Goal: Communication & Community: Answer question/provide support

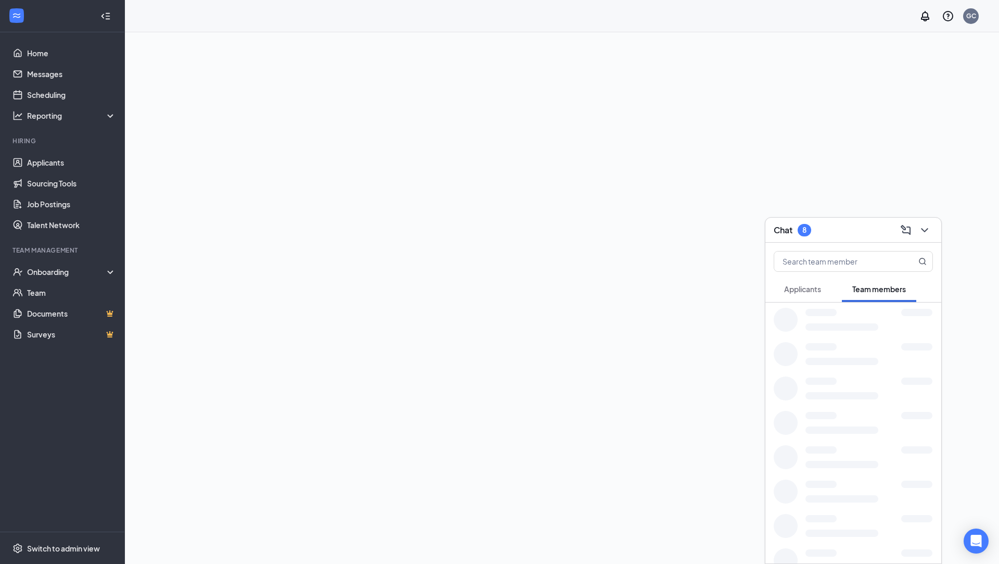
click at [807, 287] on span "Applicants" at bounding box center [802, 288] width 37 height 9
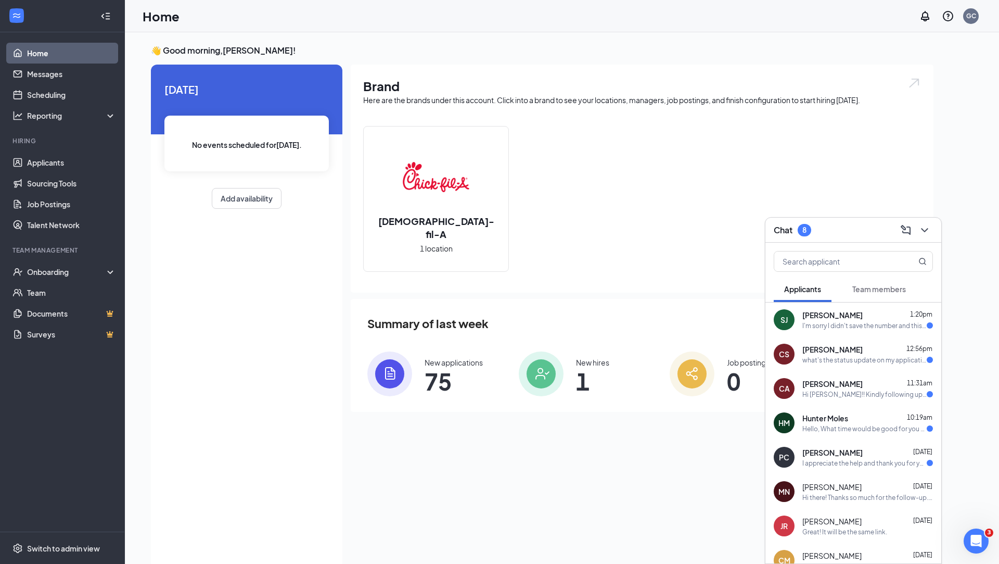
click at [842, 329] on div "[PERSON_NAME] [PERSON_NAME] 1:20pm I'm sorry I didn't save the number and this …" at bounding box center [854, 319] width 176 height 34
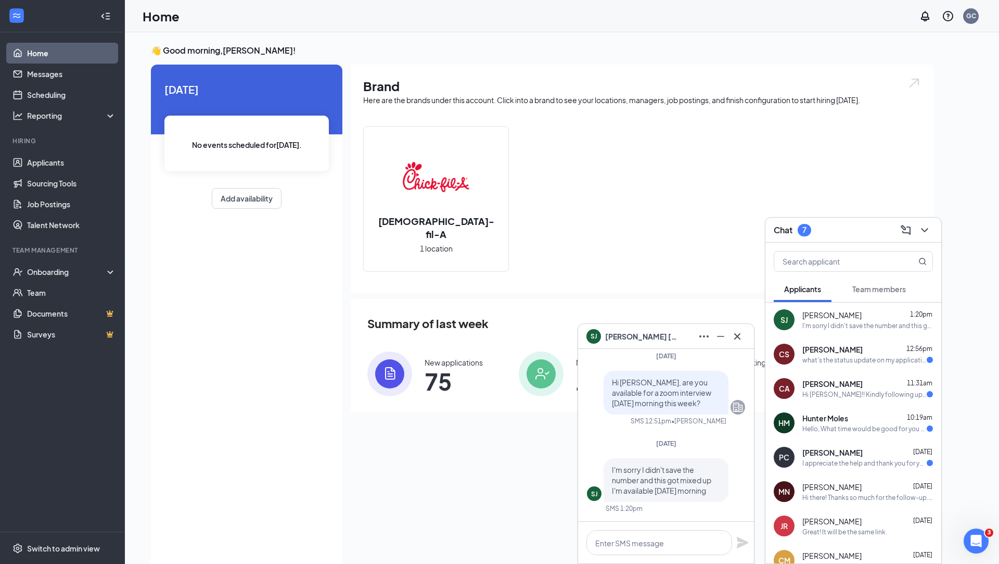
click at [845, 386] on span "[PERSON_NAME]" at bounding box center [833, 383] width 60 height 10
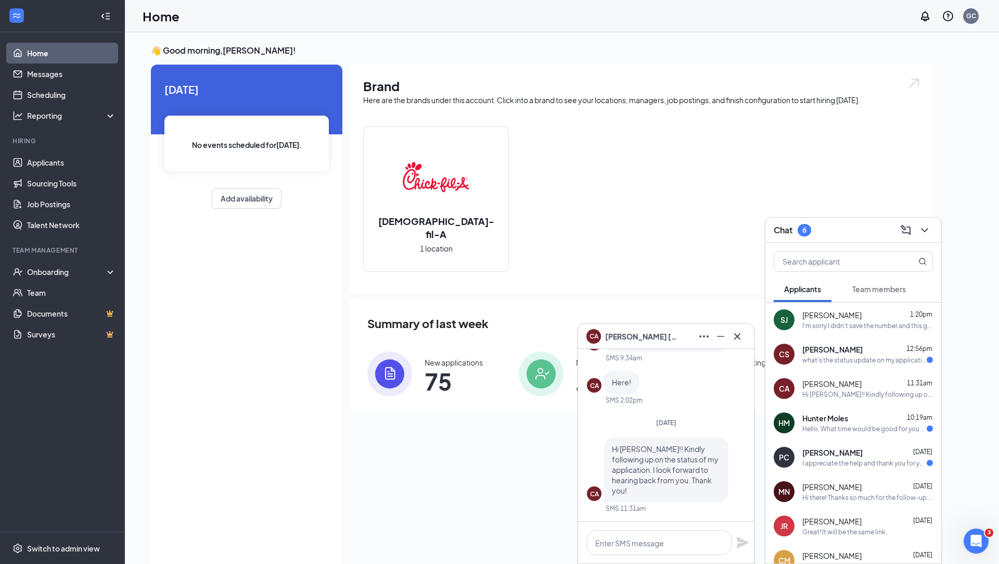
click at [917, 358] on div "what's the status update on my application" at bounding box center [865, 360] width 124 height 9
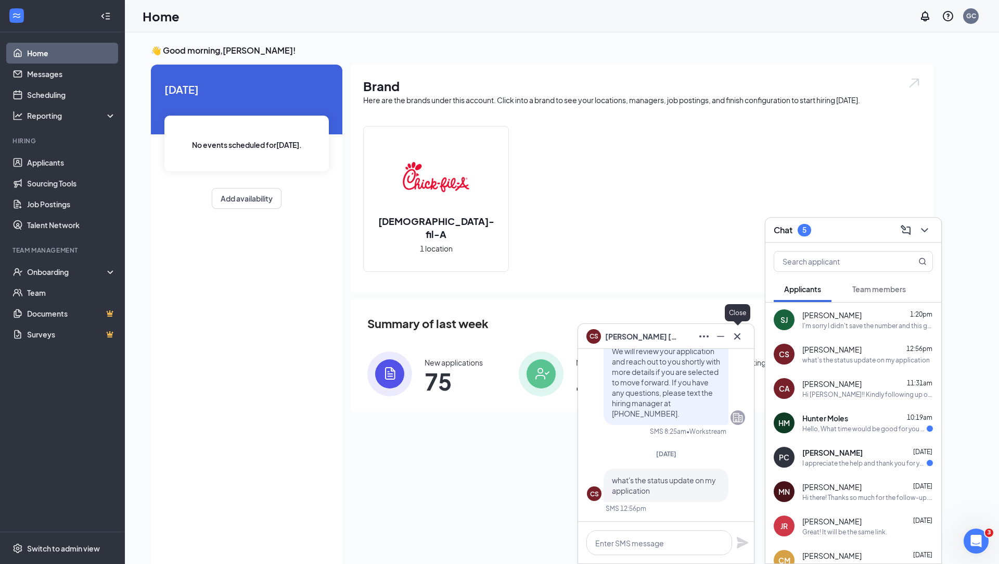
click at [745, 340] on div at bounding box center [737, 336] width 17 height 17
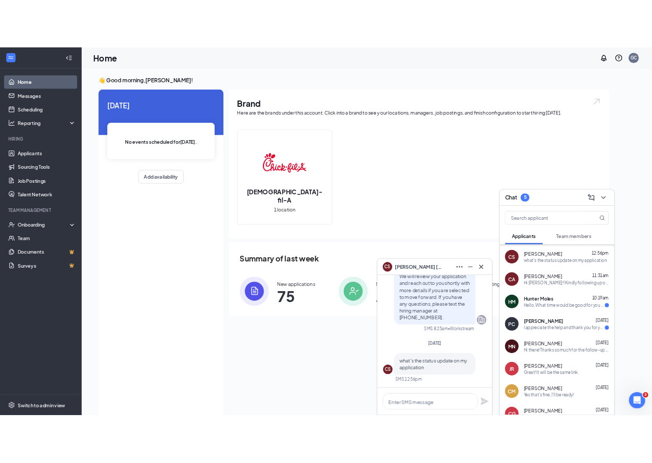
scroll to position [34, 0]
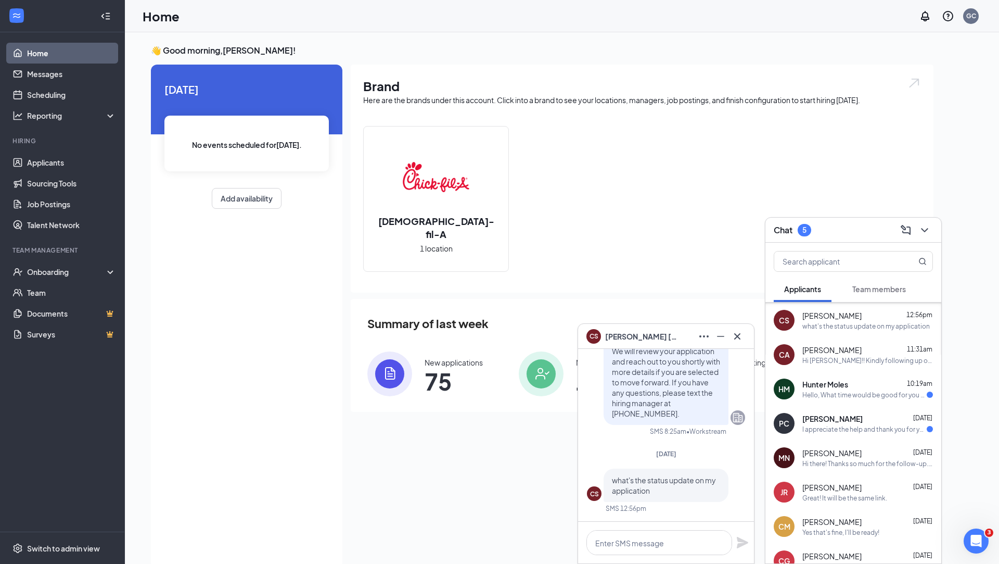
click at [862, 418] on div "[PERSON_NAME] [DATE]" at bounding box center [868, 418] width 131 height 10
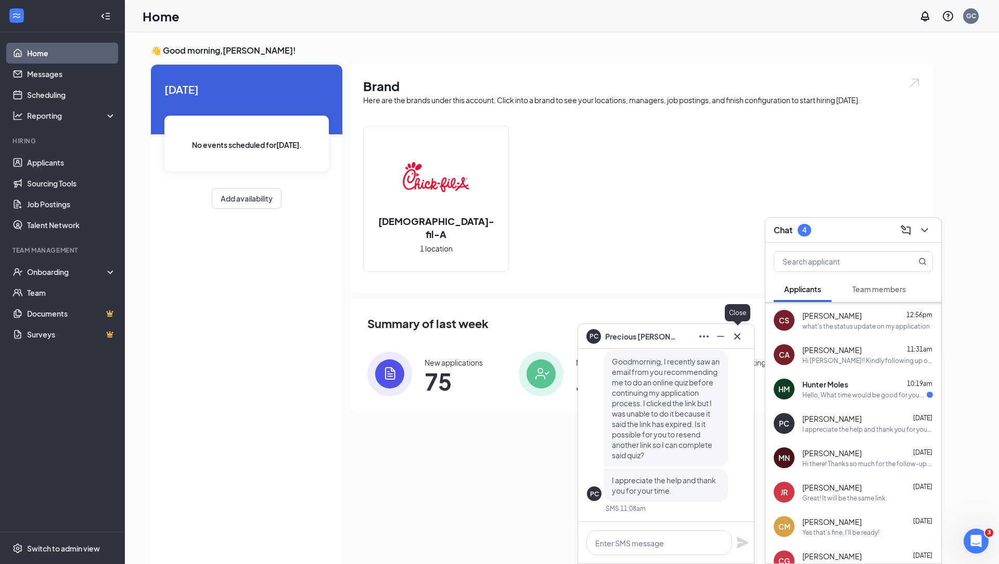
click at [740, 337] on icon "Cross" at bounding box center [737, 336] width 12 height 12
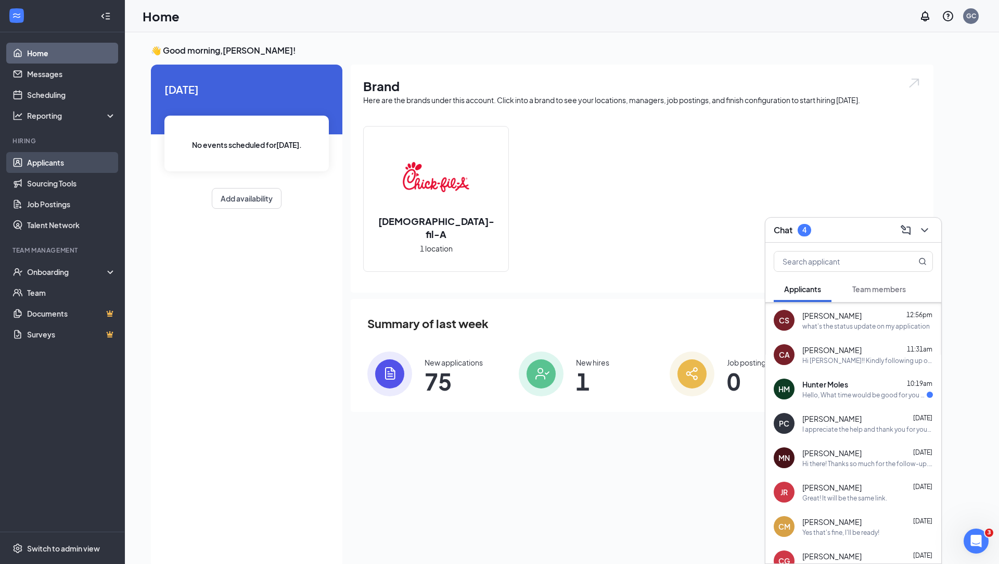
click at [56, 160] on link "Applicants" at bounding box center [71, 162] width 89 height 21
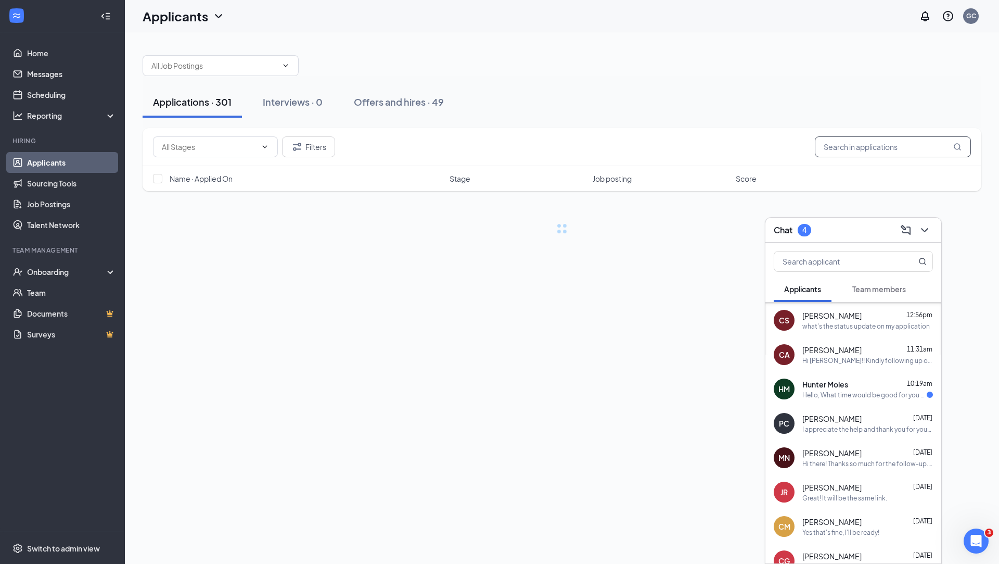
click at [861, 147] on input "text" at bounding box center [893, 146] width 156 height 21
type input "rich"
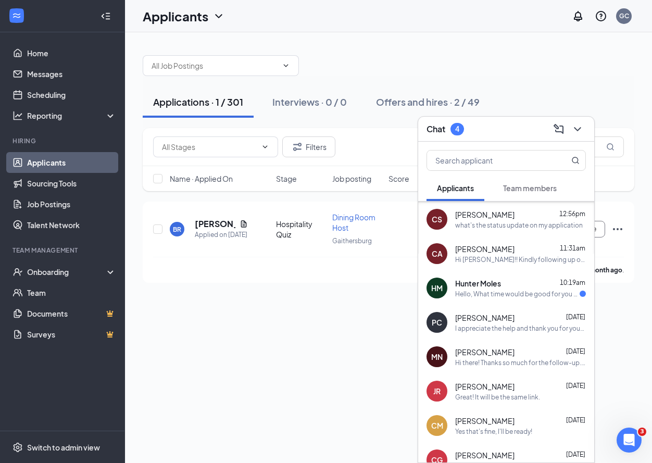
click at [511, 285] on div "Hunter Moles 10:19am" at bounding box center [520, 283] width 131 height 10
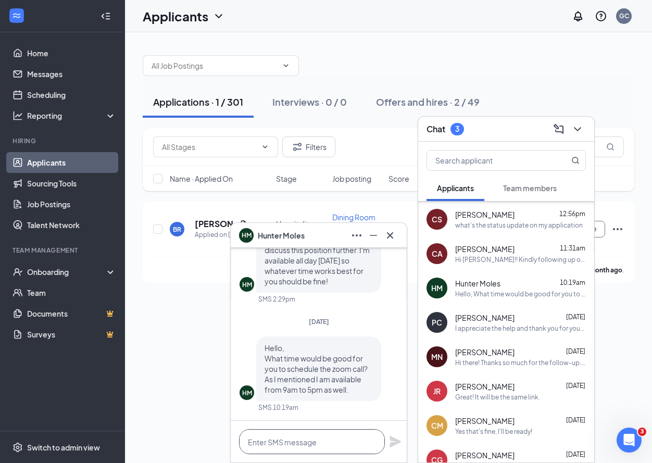
click at [319, 442] on textarea at bounding box center [312, 441] width 146 height 25
click at [303, 442] on textarea at bounding box center [312, 441] width 146 height 25
drag, startPoint x: 358, startPoint y: 443, endPoint x: 284, endPoint y: 443, distance: 73.9
click at [284, 443] on textarea "Hi [PERSON_NAME], can we do 9:00 am?" at bounding box center [312, 441] width 146 height 25
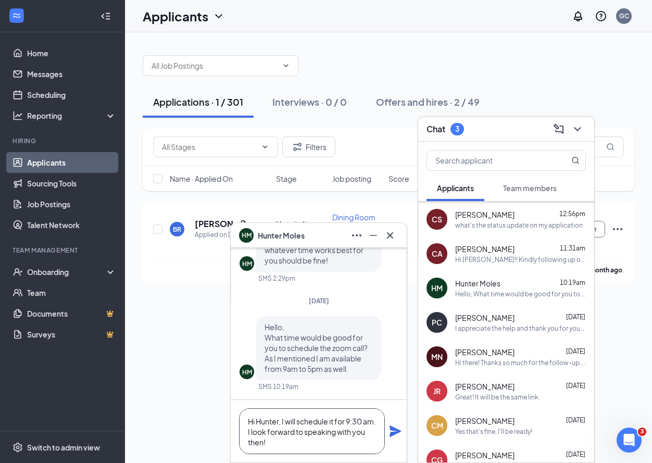
type textarea "Hi Hunter, I will schedule it for 9:30 am. I look forward to speaking with you …"
click at [395, 431] on icon "Plane" at bounding box center [394, 430] width 11 height 11
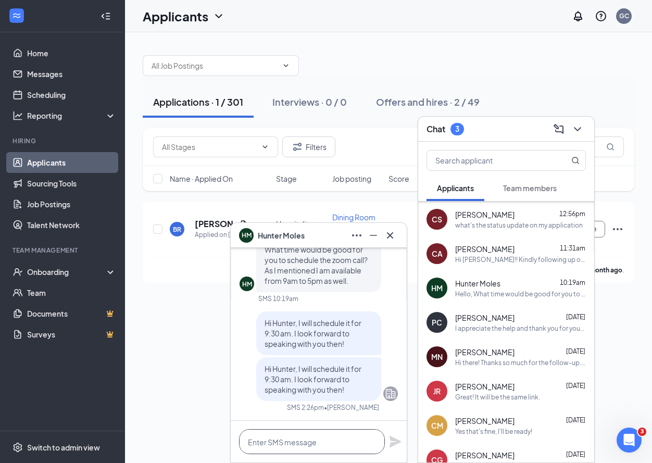
click at [324, 439] on textarea at bounding box center [312, 441] width 146 height 25
paste textarea "Topic: Hunter Moles Time: [DATE] 09:30 AM Eastern Time ([GEOGRAPHIC_DATA] and […"
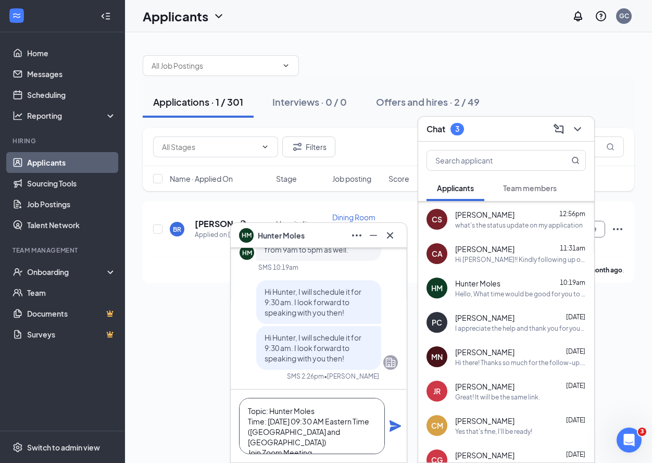
scroll to position [83, 0]
type textarea "Topic: Hunter Moles Time: [DATE] 09:30 AM Eastern Time ([GEOGRAPHIC_DATA] and […"
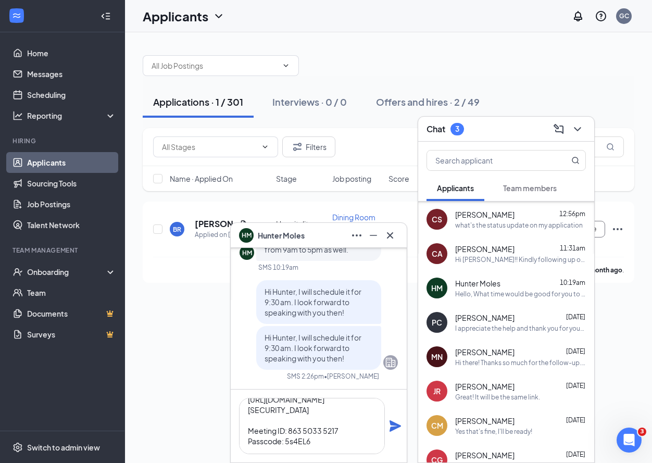
click at [397, 425] on icon "Plane" at bounding box center [394, 425] width 11 height 11
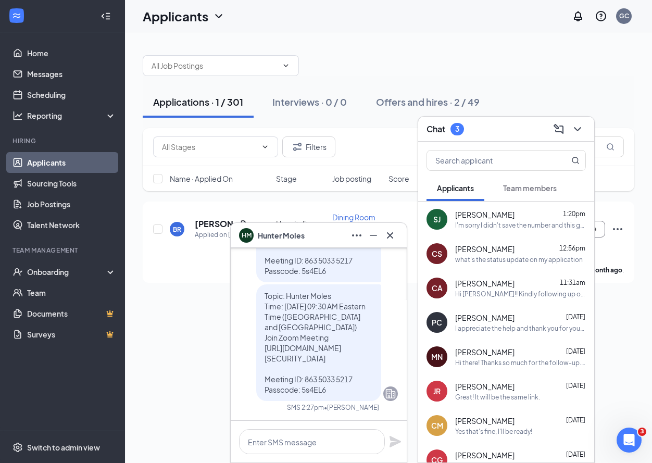
scroll to position [0, 0]
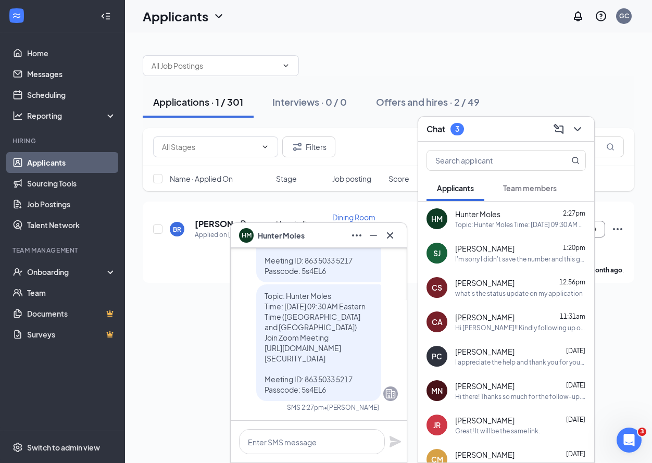
click at [516, 257] on div "I'm sorry I didn't save the number and this got mixed up I'm available [DATE] m…" at bounding box center [520, 259] width 131 height 9
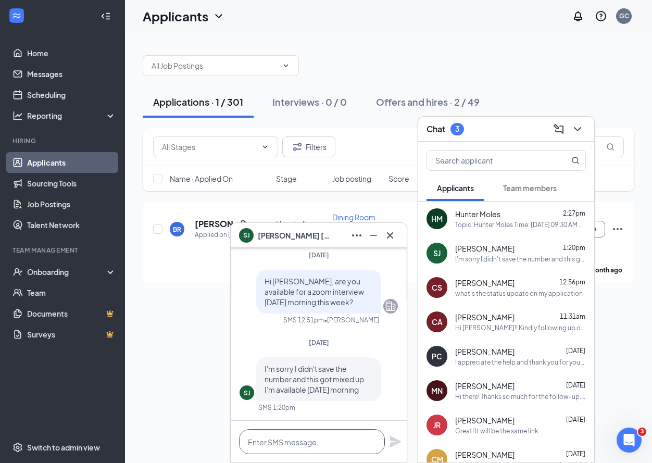
click at [335, 434] on textarea at bounding box center [312, 441] width 146 height 25
type textarea "H"
click at [389, 238] on icon "Cross" at bounding box center [390, 235] width 12 height 12
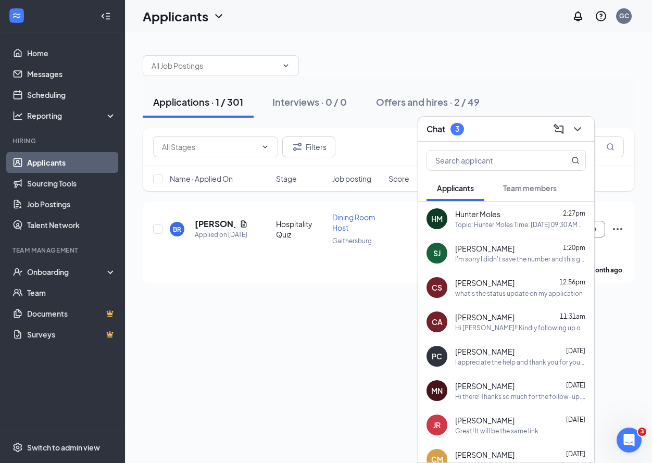
click at [497, 240] on div "[PERSON_NAME] [PERSON_NAME] 1:20pm I'm sorry I didn't save the number and this …" at bounding box center [506, 253] width 176 height 34
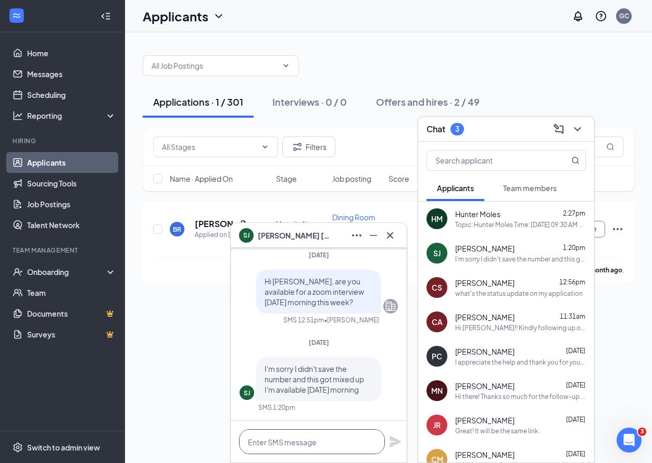
click at [328, 441] on textarea at bounding box center [312, 441] width 146 height 25
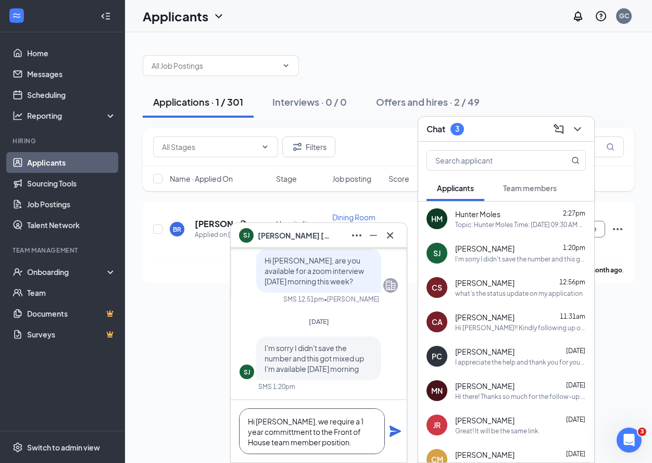
click at [272, 429] on textarea "Hi [PERSON_NAME], we require a 1 year committment to the Front of House team me…" at bounding box center [312, 431] width 146 height 46
click at [341, 447] on textarea "Hi [PERSON_NAME], we require a 1 year commitment to the Front of House team mem…" at bounding box center [312, 431] width 146 height 46
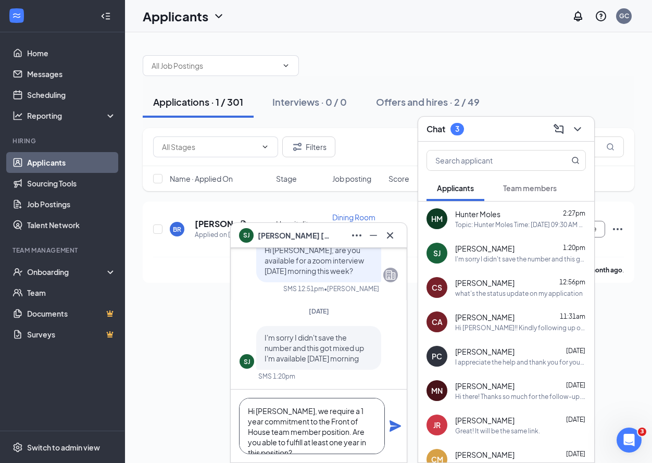
type textarea "Hi [PERSON_NAME], we require a 1 year commitment to the Front of House team mem…"
click at [396, 428] on icon "Plane" at bounding box center [394, 425] width 11 height 11
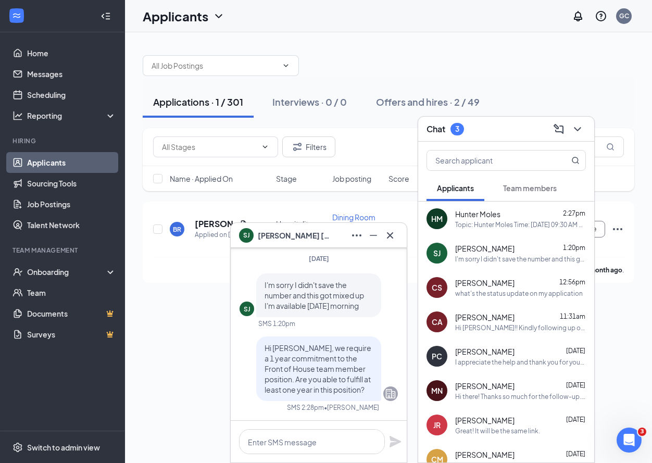
click at [526, 392] on div "Hi there! Thanks so much for the follow-up. I’m definitely open to learning mor…" at bounding box center [520, 396] width 131 height 9
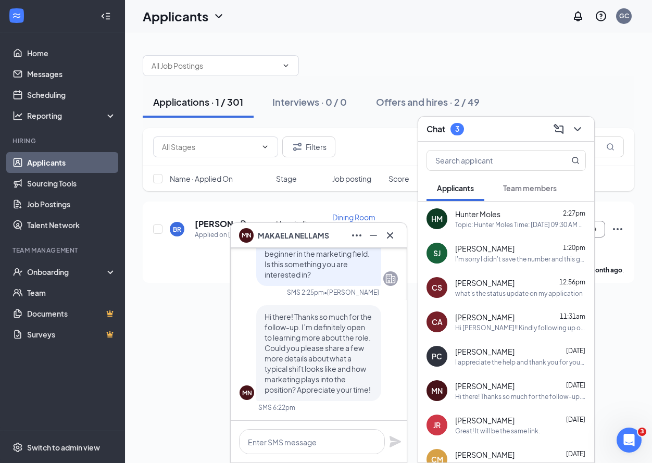
click at [397, 235] on button at bounding box center [390, 235] width 17 height 17
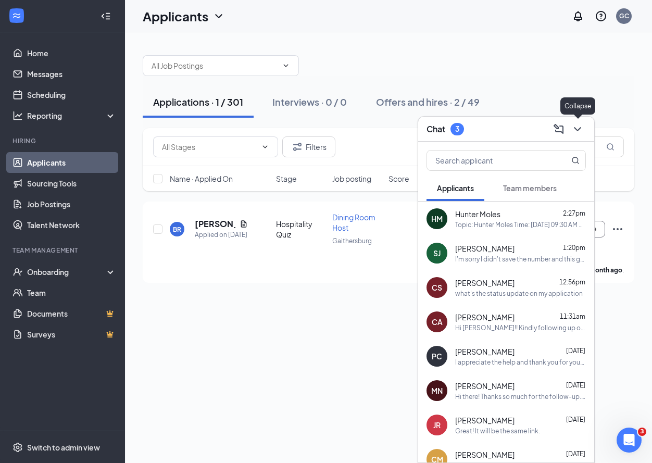
click at [586, 128] on div "Chat 3" at bounding box center [506, 129] width 176 height 25
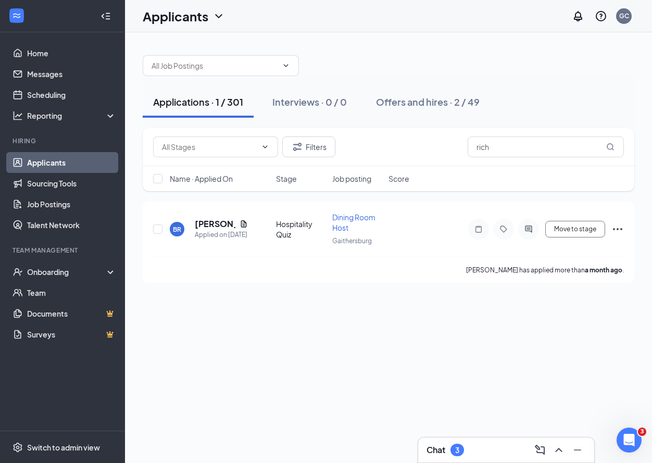
click at [61, 160] on link "Applicants" at bounding box center [71, 162] width 89 height 21
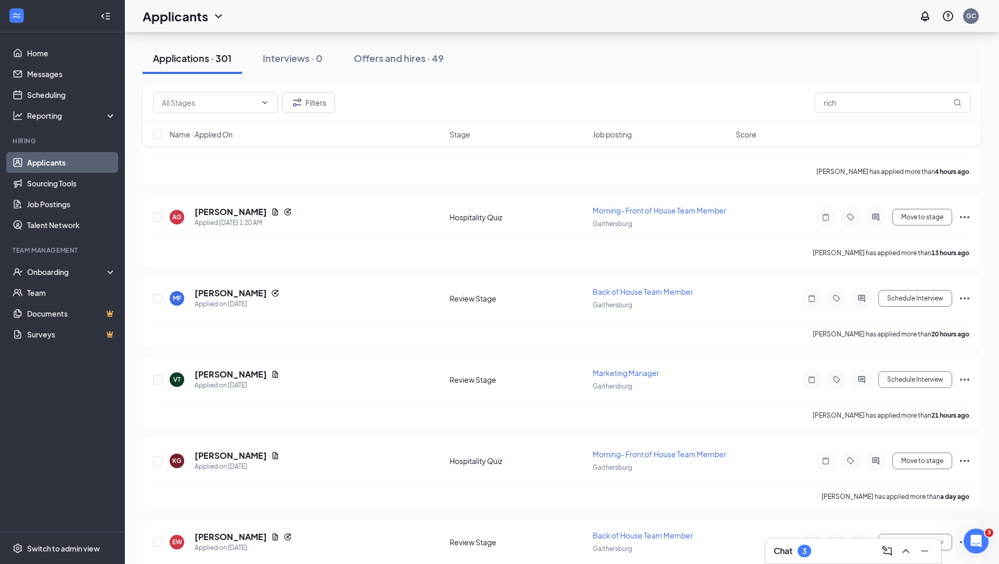
scroll to position [361, 0]
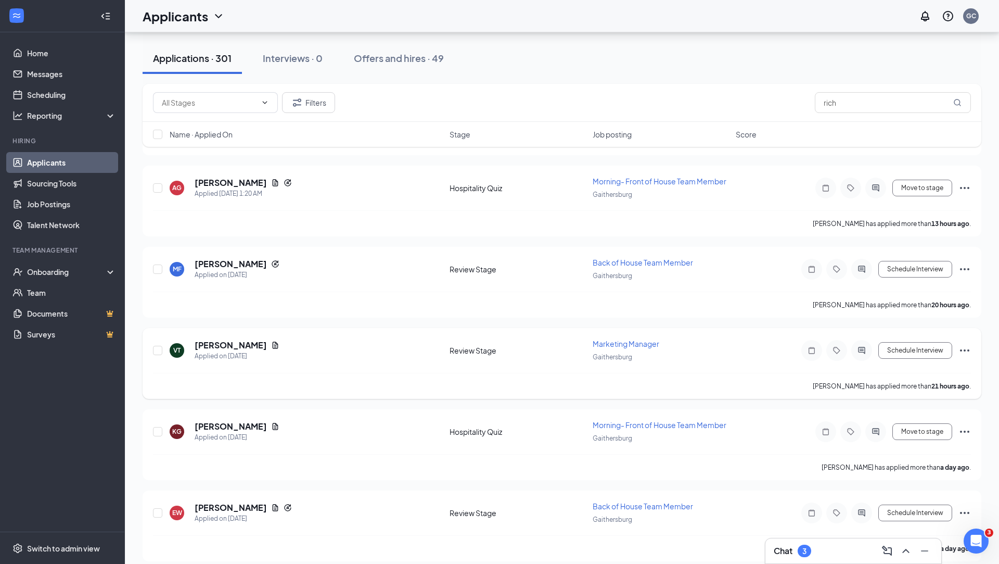
click at [648, 341] on span "Marketing Manager" at bounding box center [626, 343] width 67 height 9
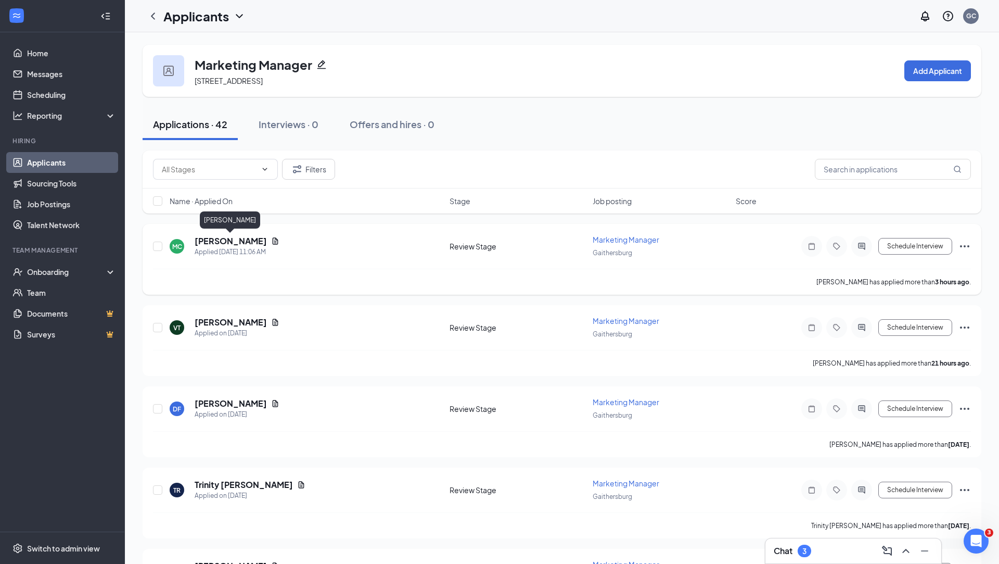
click at [211, 240] on h5 "[PERSON_NAME]" at bounding box center [231, 240] width 72 height 11
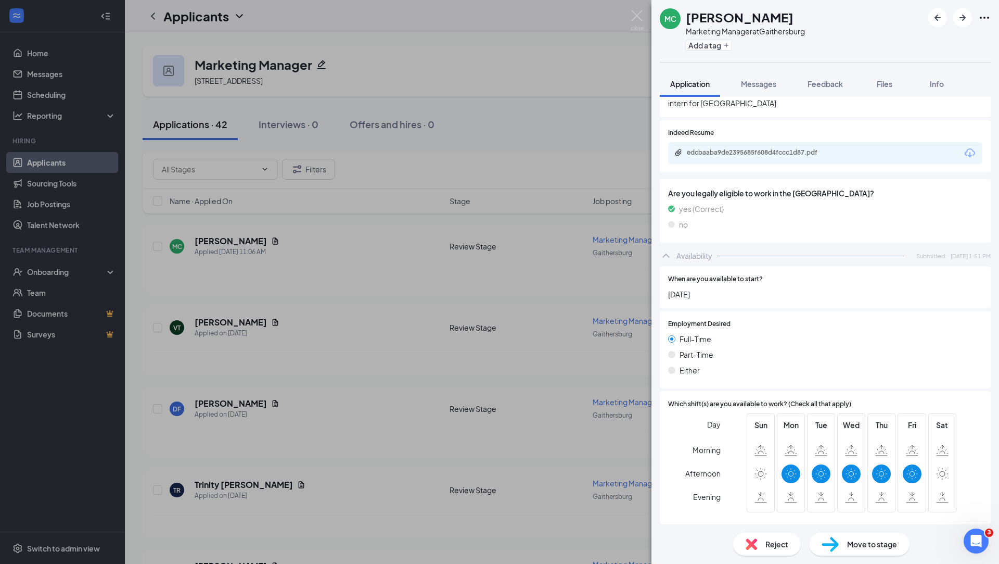
scroll to position [502, 0]
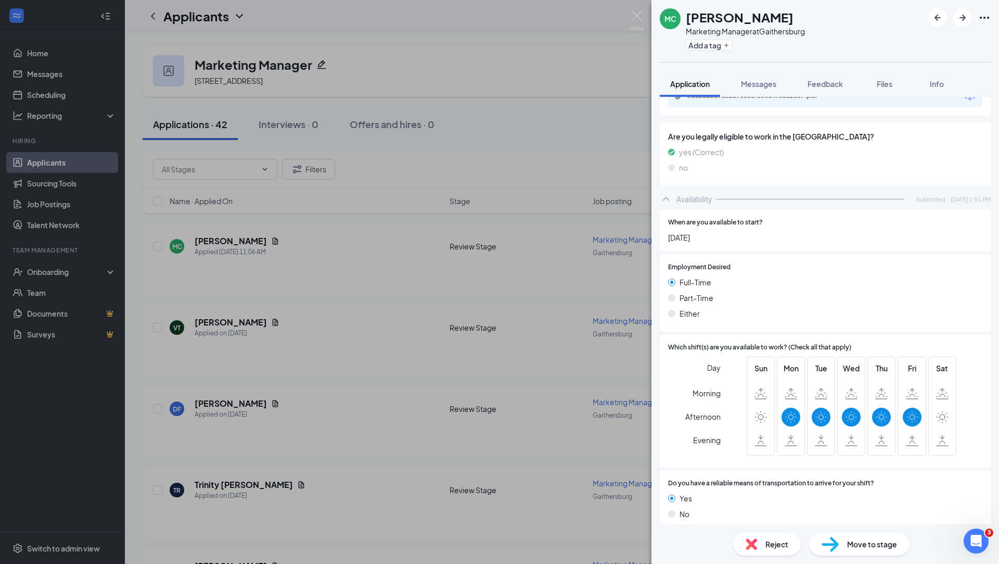
click at [777, 546] on span "Reject" at bounding box center [777, 543] width 23 height 11
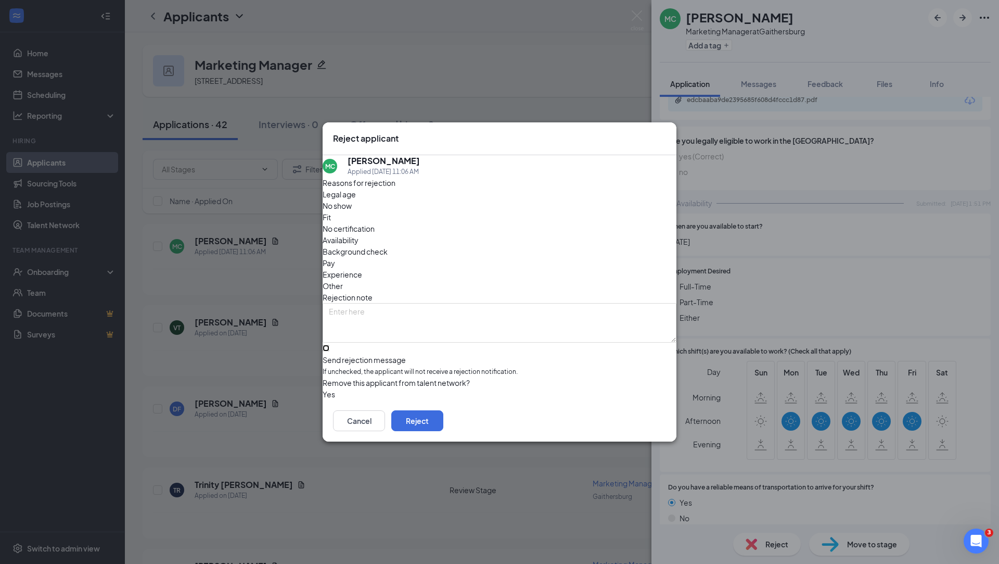
click at [329, 345] on input "Send rejection message If unchecked, the applicant will not receive a rejection…" at bounding box center [326, 348] width 7 height 7
checkbox input "true"
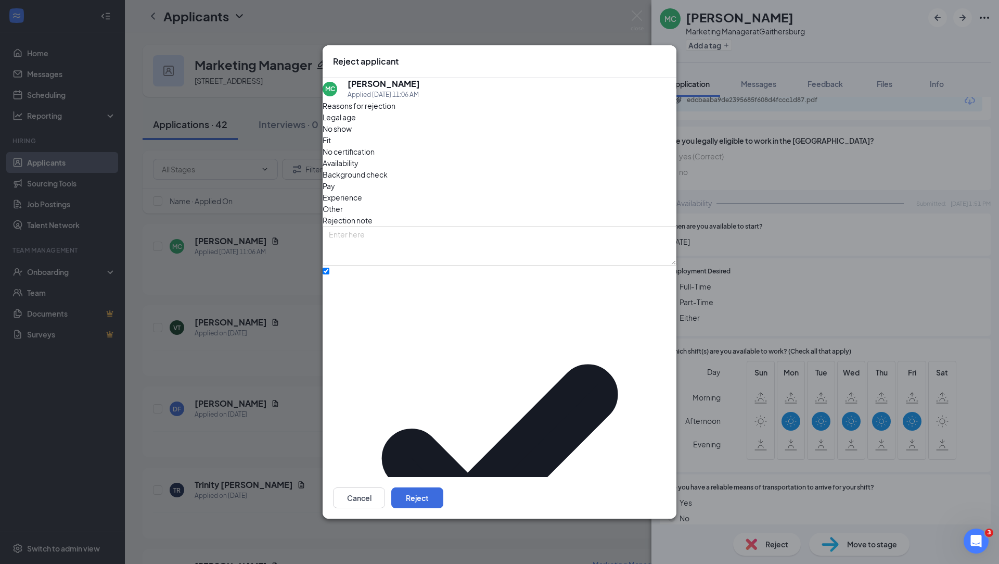
click at [412, 236] on span "Main Rejection Template" at bounding box center [370, 230] width 83 height 11
click at [443, 487] on button "Reject" at bounding box center [417, 497] width 52 height 21
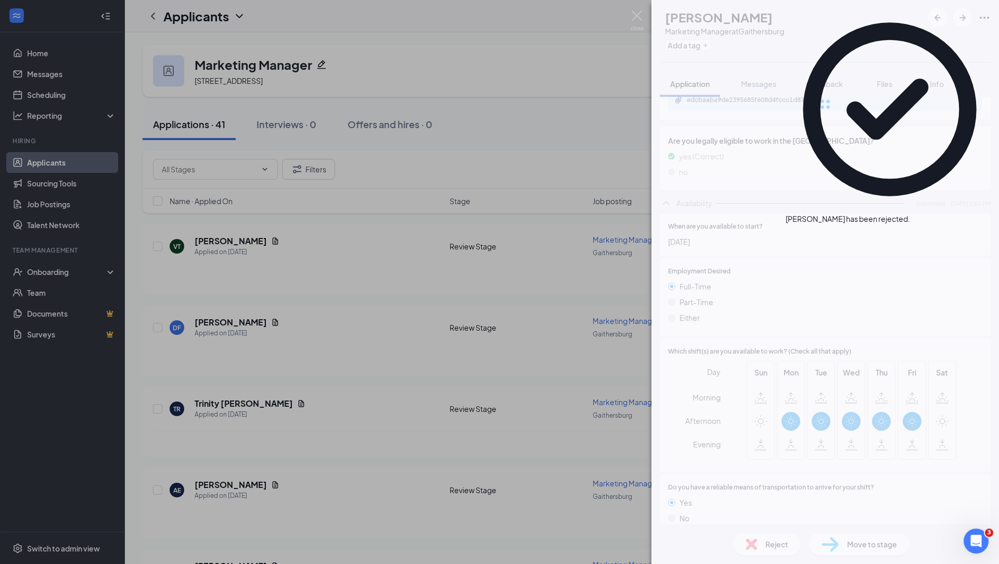
click at [245, 303] on div "MC [PERSON_NAME] Marketing Manager at [GEOGRAPHIC_DATA] Add a tag Application M…" at bounding box center [499, 282] width 999 height 564
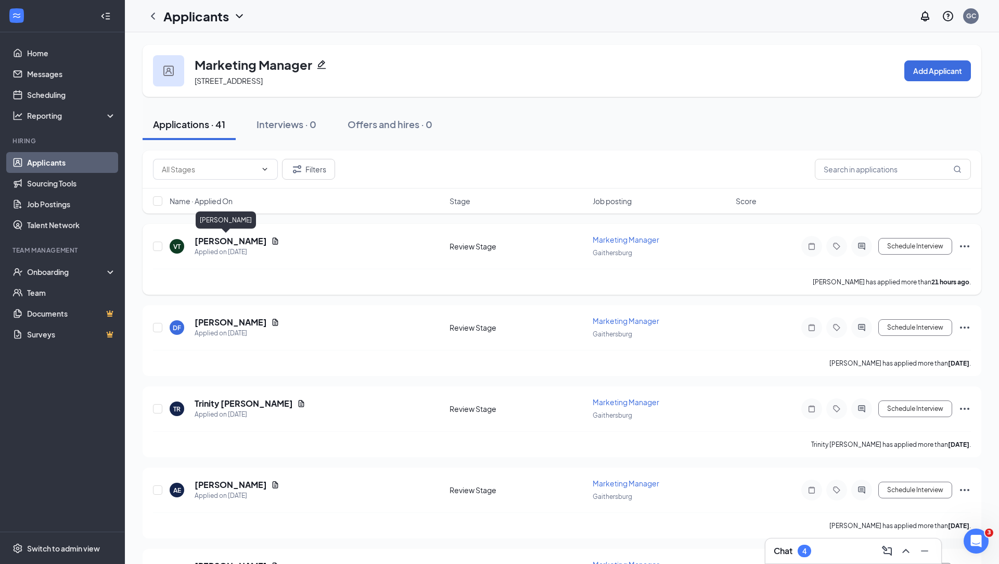
click at [215, 239] on h5 "[PERSON_NAME]" at bounding box center [231, 240] width 72 height 11
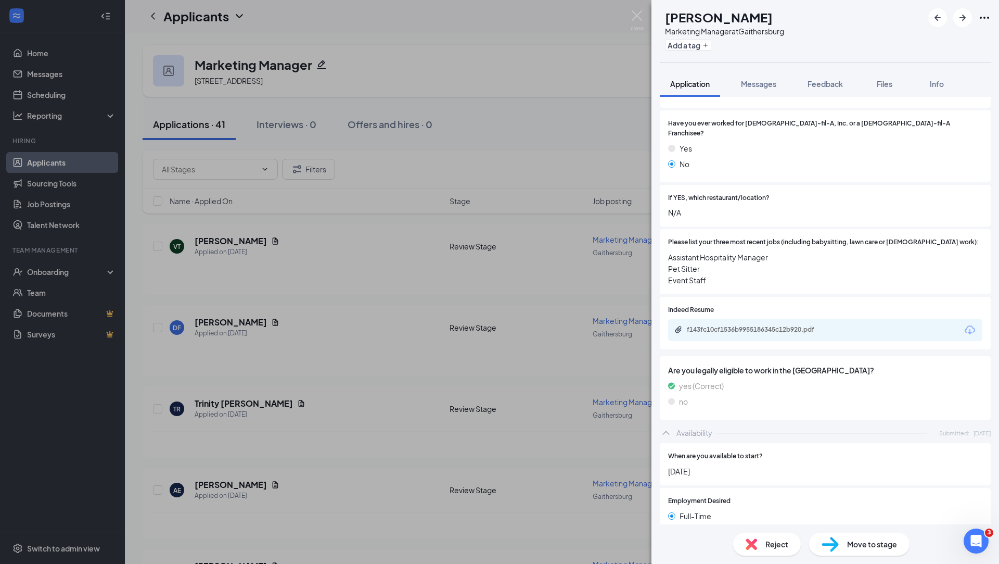
scroll to position [303, 0]
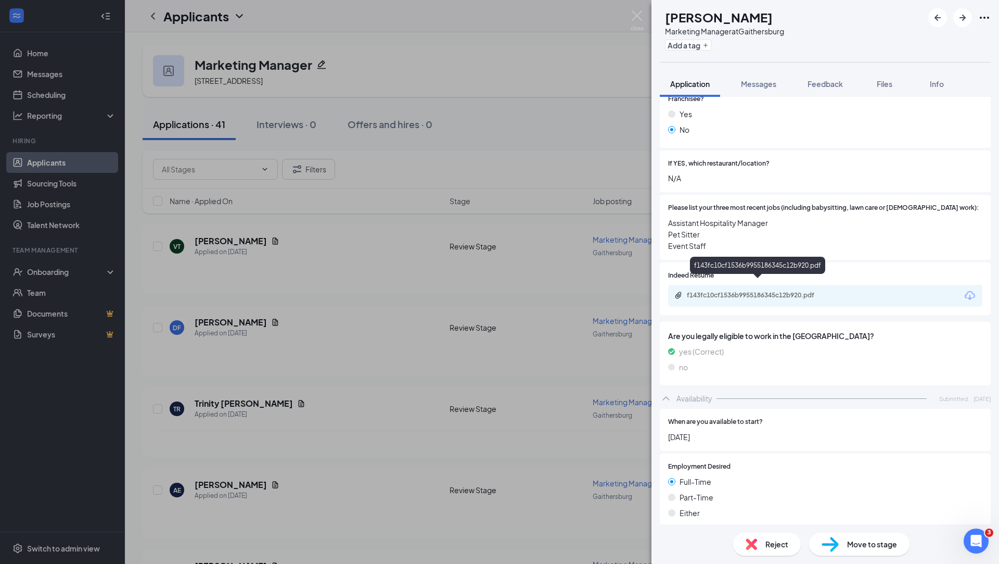
click at [751, 291] on div "f143fc10cf1536b9955186345c12b920.pdf" at bounding box center [760, 295] width 146 height 8
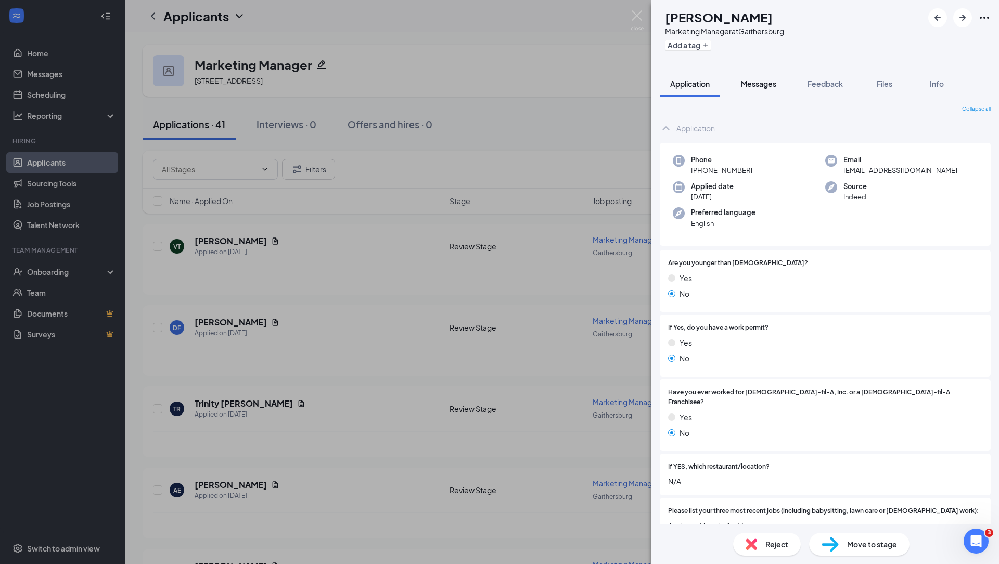
click at [767, 84] on span "Messages" at bounding box center [758, 83] width 35 height 9
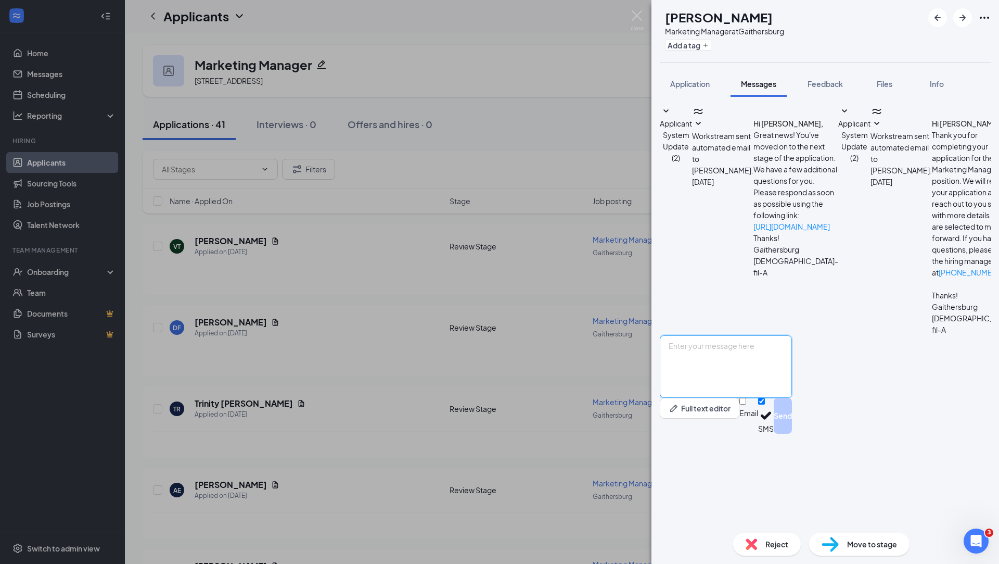
click at [753, 398] on textarea at bounding box center [726, 366] width 132 height 62
type textarea "Hi [PERSON_NAME], we are reviewing your resume for marketing manager at [DEMOGR…"
click at [792, 434] on button "Send" at bounding box center [783, 416] width 18 height 36
click at [590, 130] on div "VT [PERSON_NAME] Marketing Manager at [GEOGRAPHIC_DATA] Add a tag Application M…" at bounding box center [499, 282] width 999 height 564
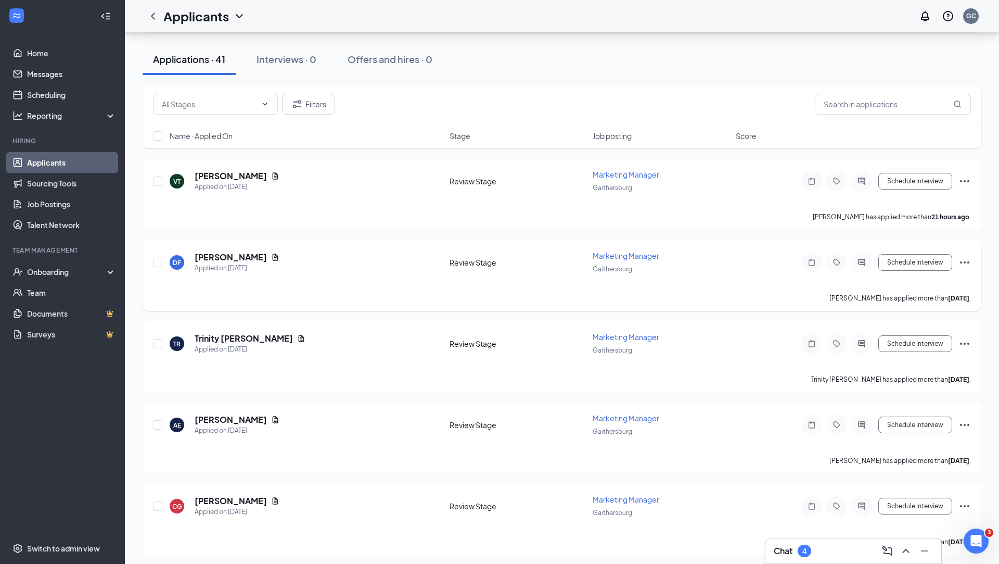
scroll to position [68, 0]
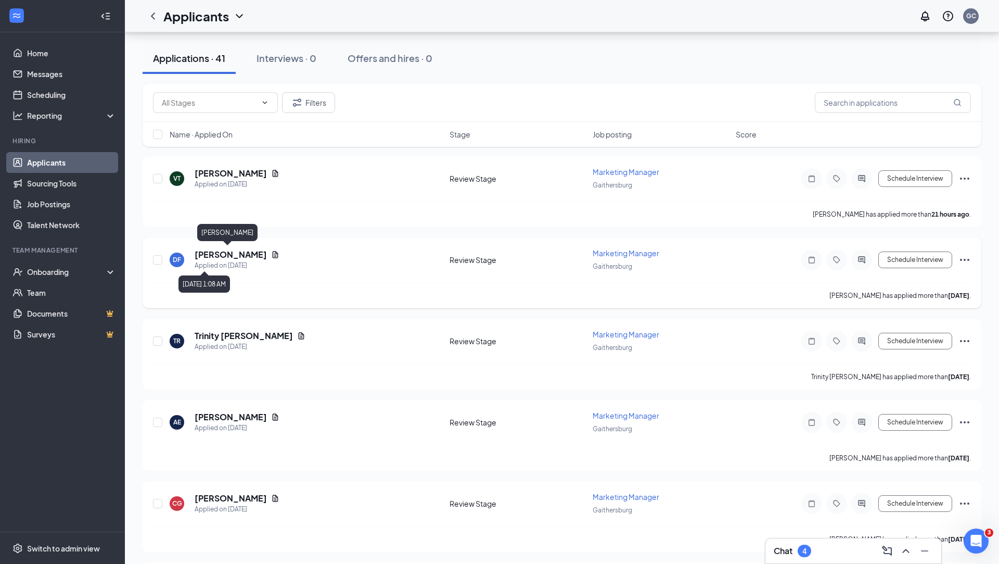
click at [224, 252] on h5 "[PERSON_NAME]" at bounding box center [231, 254] width 72 height 11
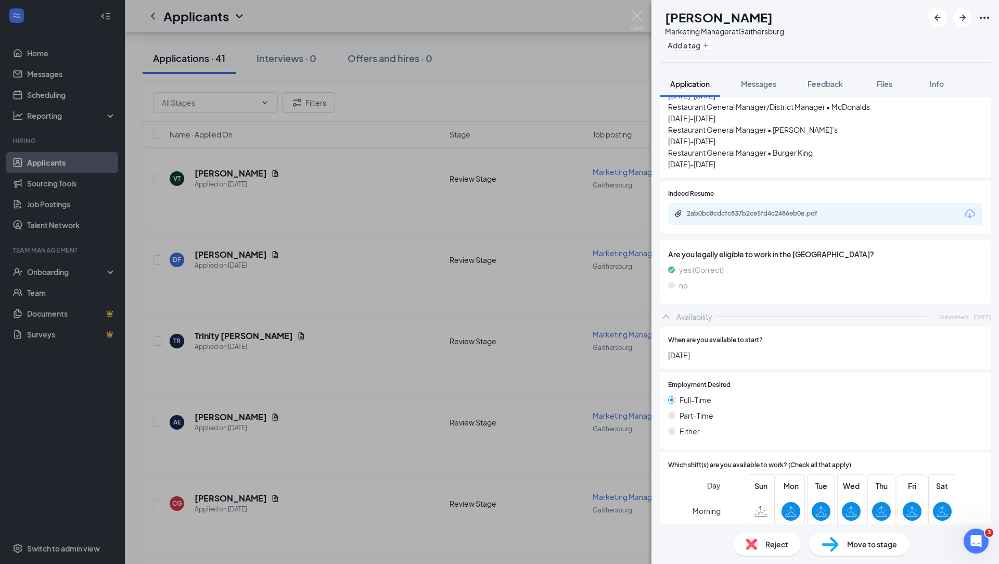
scroll to position [555, 0]
click at [823, 205] on div "2ab0bc8cdcfc837b2ce5fd4c2486eb0e.pdf" at bounding box center [825, 216] width 314 height 22
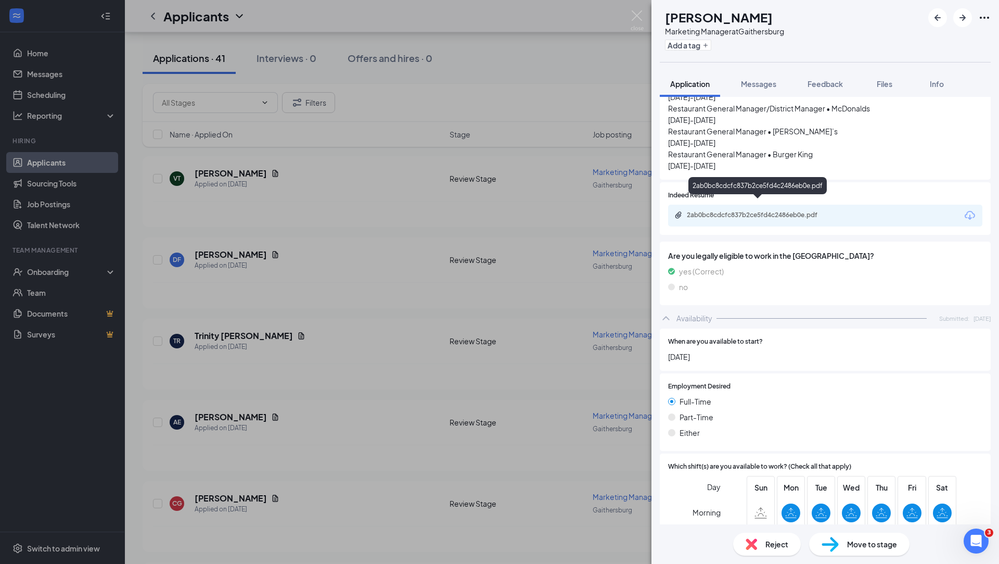
click at [818, 211] on div "2ab0bc8cdcfc837b2ce5fd4c2486eb0e.pdf" at bounding box center [760, 215] width 146 height 8
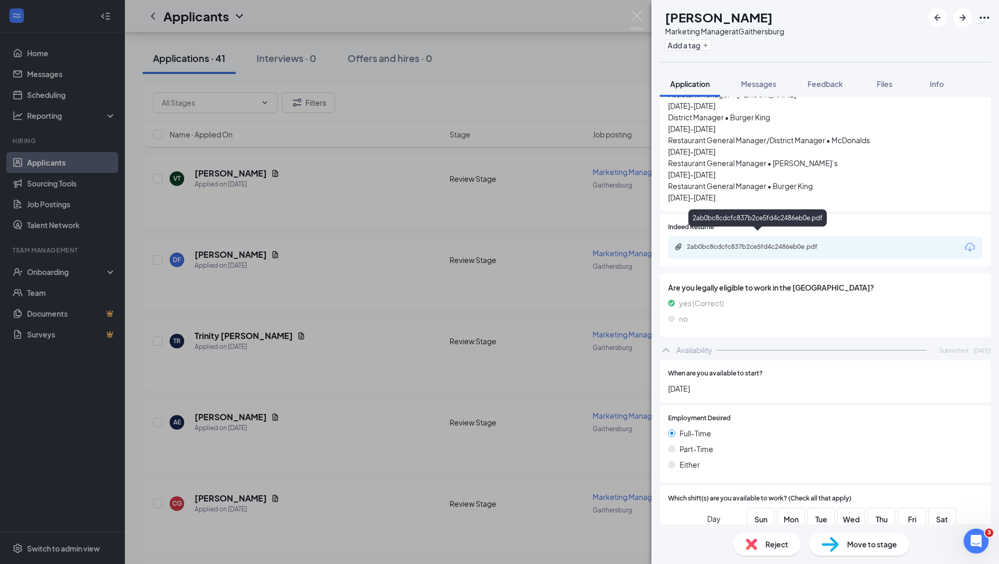
scroll to position [674, 0]
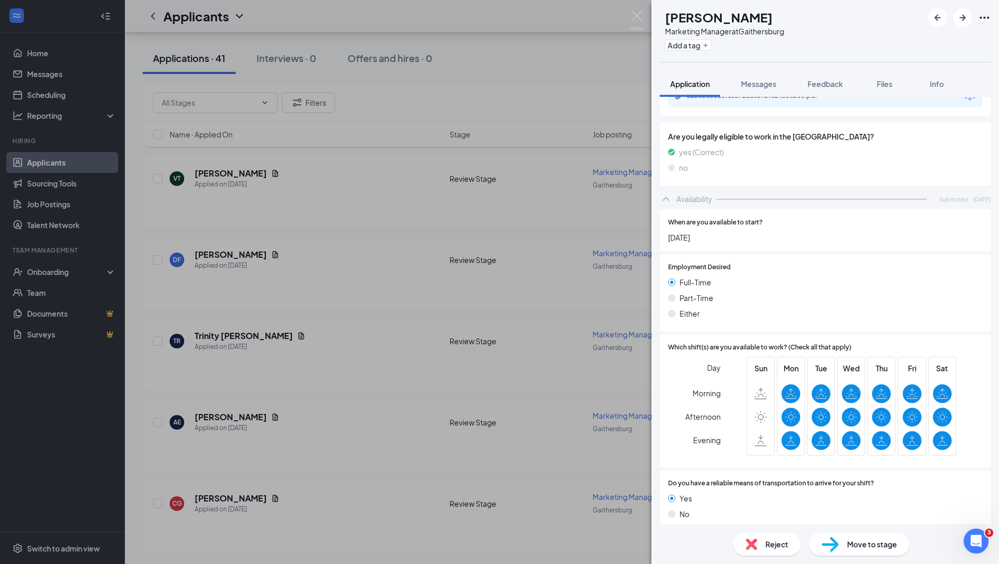
click at [750, 69] on div "DF [PERSON_NAME] Marketing Manager at [GEOGRAPHIC_DATA] Add a tag Application M…" at bounding box center [826, 282] width 348 height 564
click at [750, 77] on button "Messages" at bounding box center [759, 84] width 56 height 26
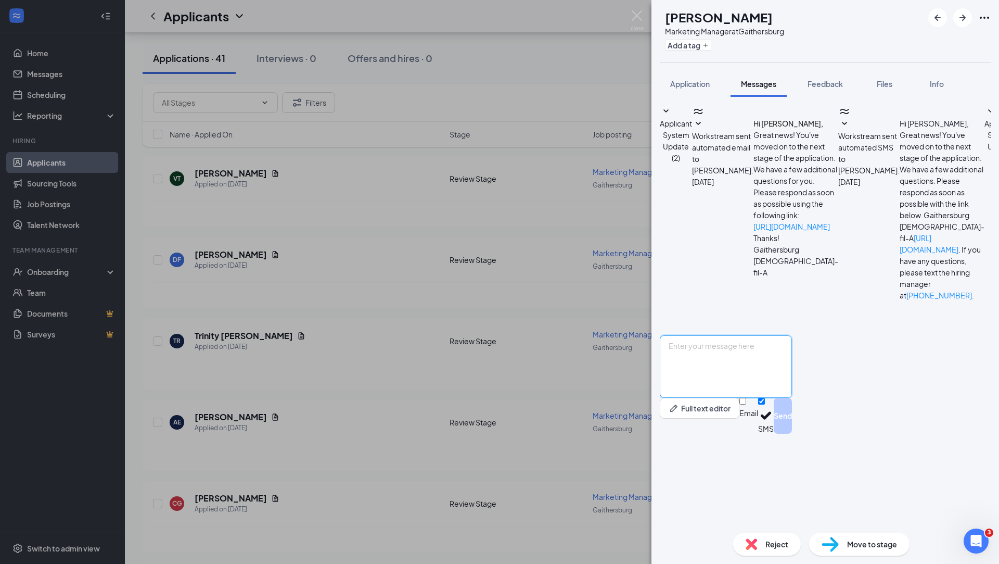
click at [776, 398] on textarea at bounding box center [726, 366] width 132 height 62
type textarea "h"
type textarea "Hi [PERSON_NAME], we are reviewing your application for marketing manager at [D…"
click at [792, 434] on button "Send" at bounding box center [783, 416] width 18 height 36
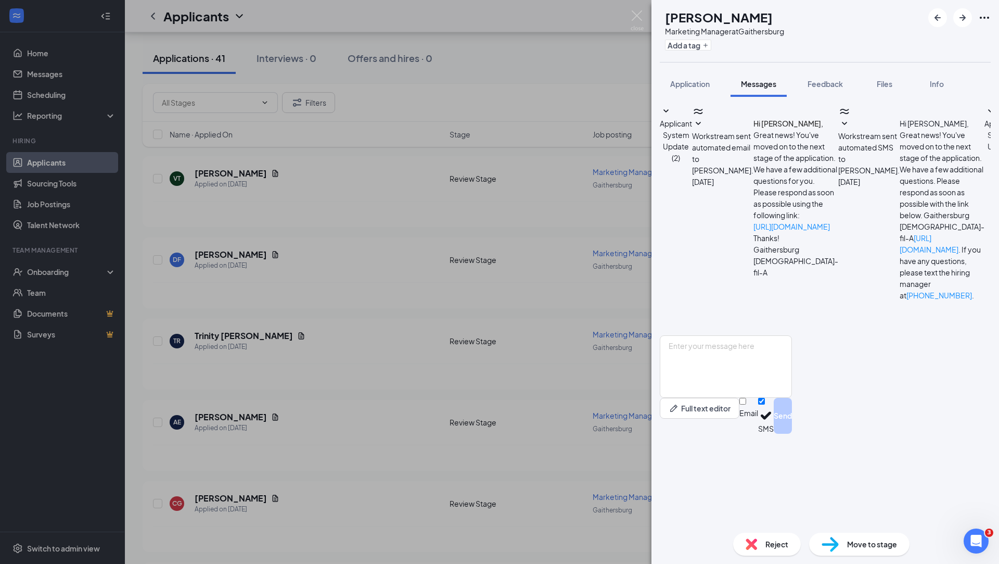
click at [639, 309] on div "DF [PERSON_NAME] Marketing Manager at [GEOGRAPHIC_DATA] Add a tag Application M…" at bounding box center [499, 282] width 999 height 564
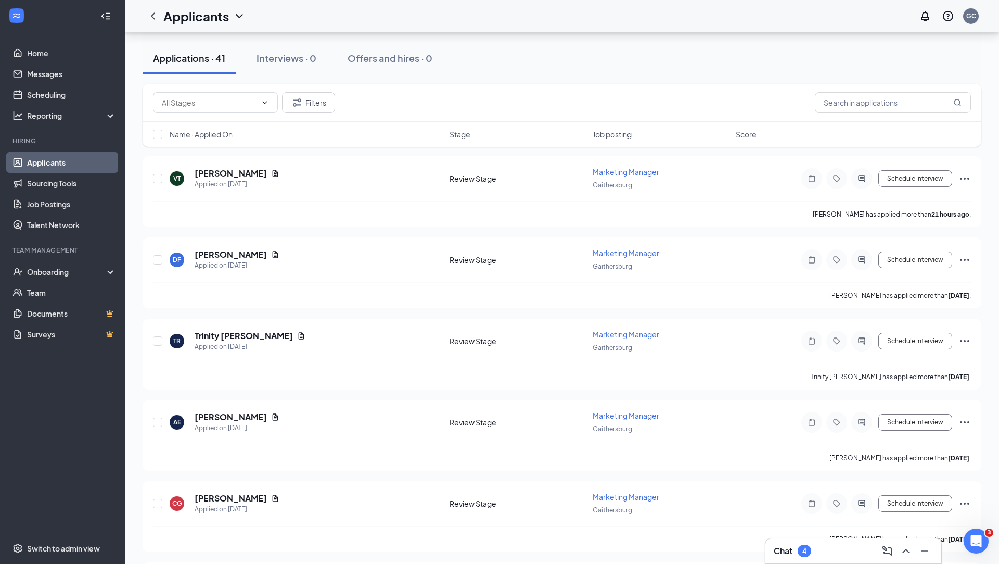
click at [802, 549] on div "4" at bounding box center [805, 550] width 14 height 12
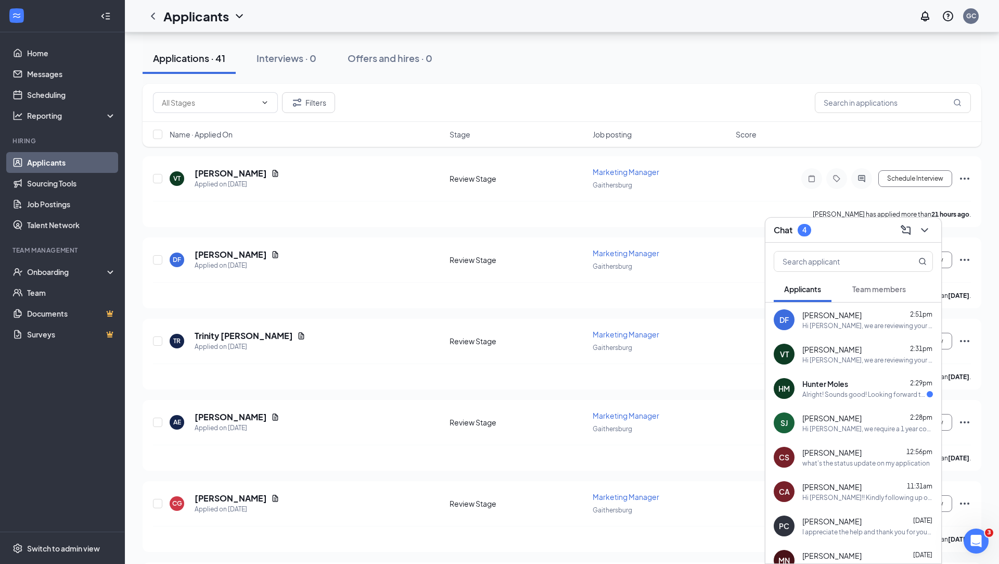
click at [849, 396] on div "Alright! Sounds good! Looking forward to it!" at bounding box center [865, 394] width 124 height 9
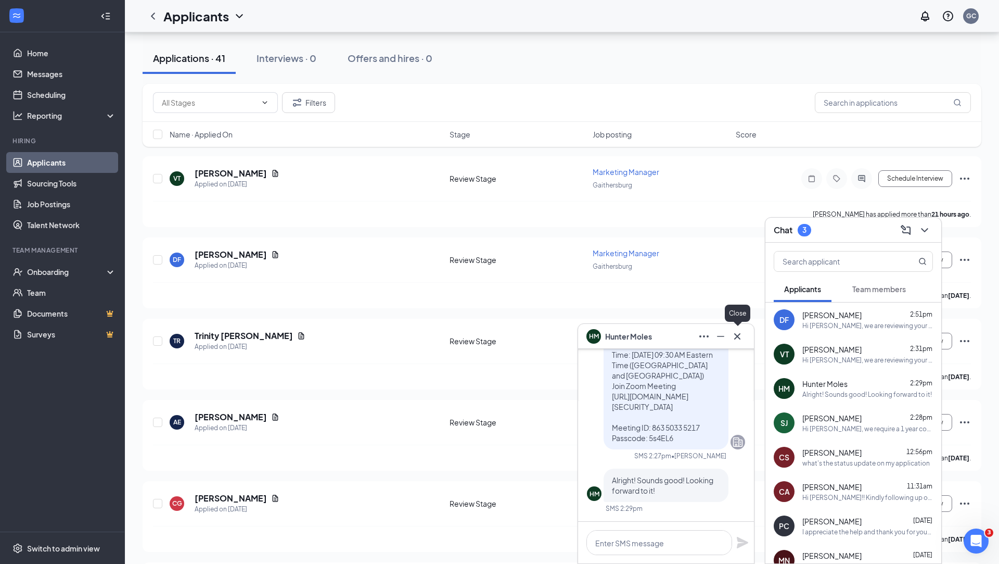
click at [738, 338] on icon "Cross" at bounding box center [737, 336] width 12 height 12
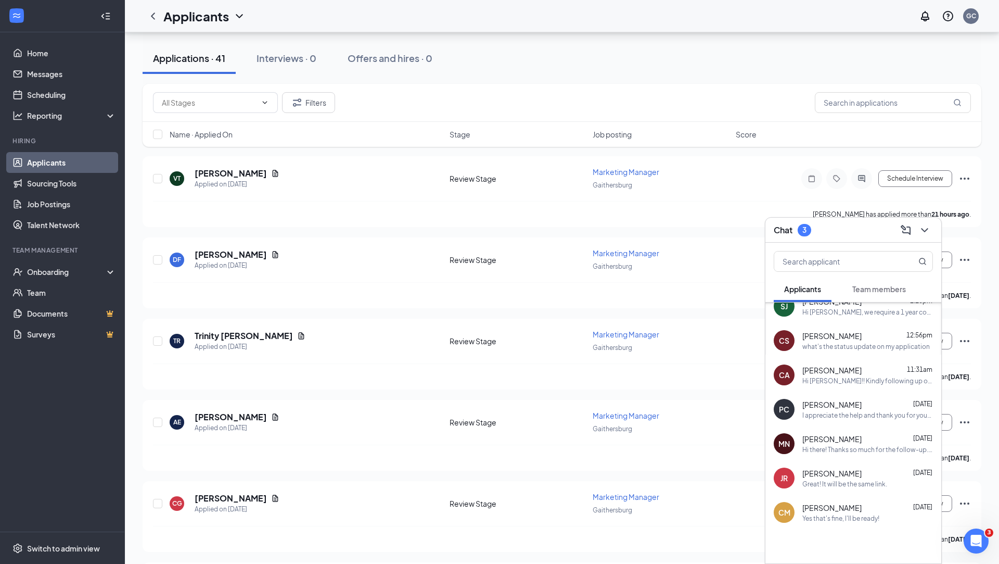
scroll to position [117, 0]
click at [880, 445] on div "Hi there! Thanks so much for the follow-up. I’m definitely open to learning mor…" at bounding box center [868, 449] width 131 height 9
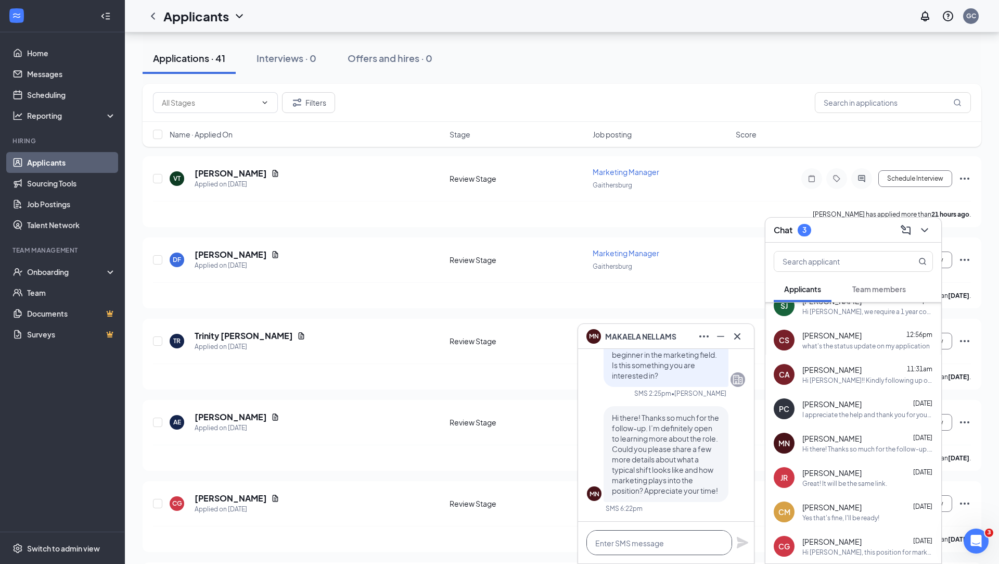
click at [642, 544] on textarea at bounding box center [660, 542] width 146 height 25
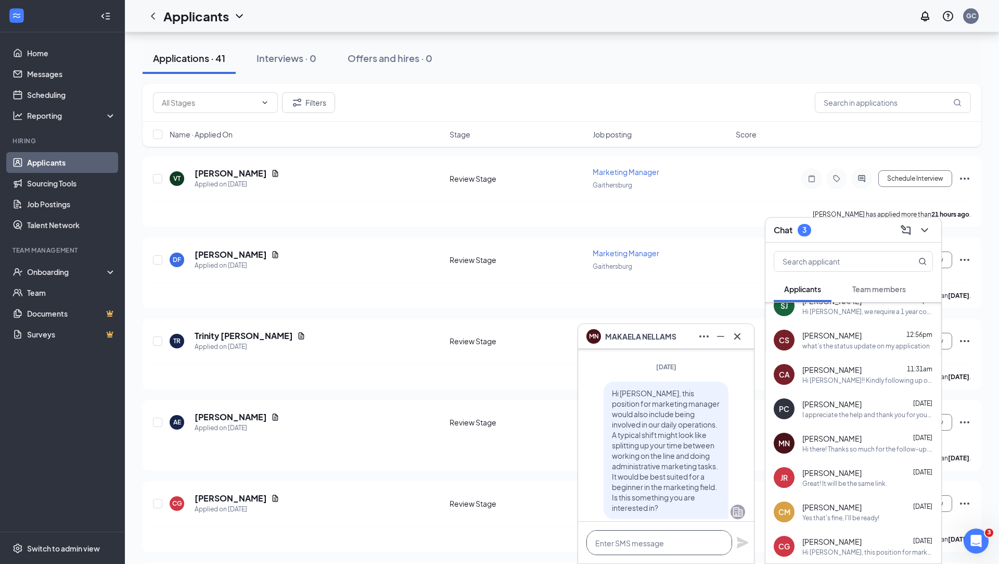
scroll to position [0, 0]
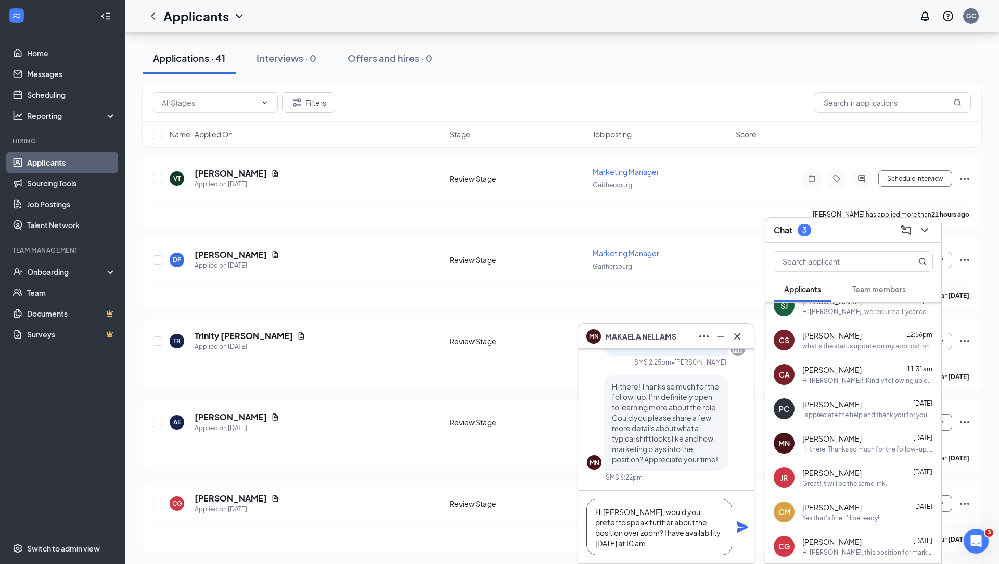
type textarea "Hi [PERSON_NAME], would you prefer to speak further about the position over zoo…"
click at [742, 526] on icon "Plane" at bounding box center [742, 526] width 11 height 11
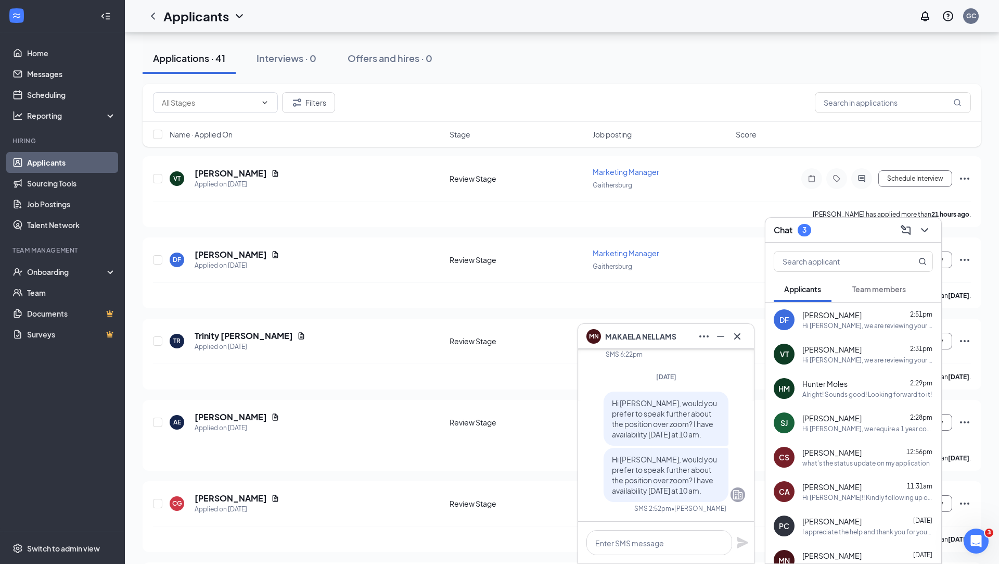
click at [851, 327] on div "Hi [PERSON_NAME], we are reviewing your application for marketing manager at [D…" at bounding box center [868, 325] width 131 height 9
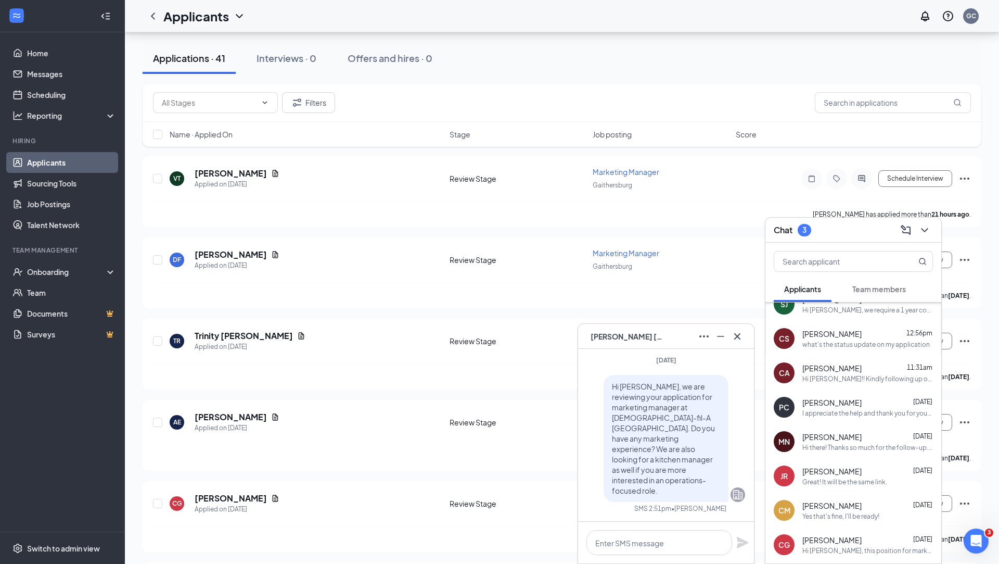
scroll to position [134, 0]
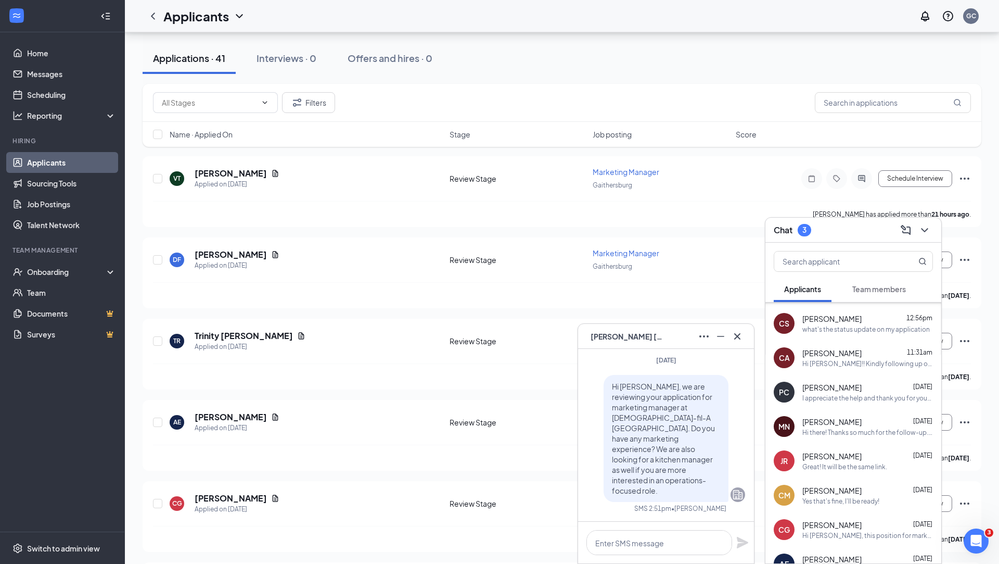
click at [859, 397] on div "I appreciate the help and thank you for your time." at bounding box center [868, 398] width 131 height 9
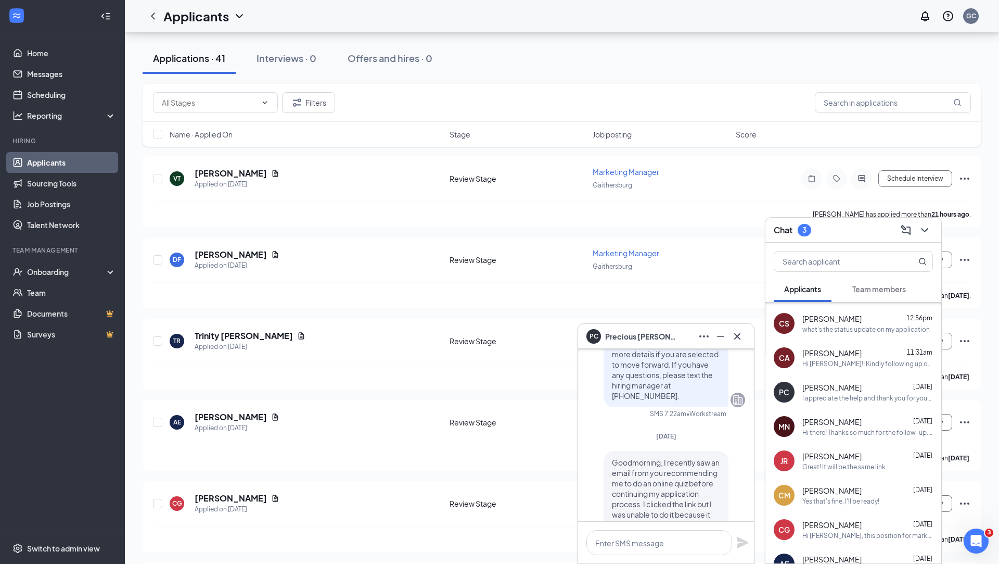
scroll to position [-118, 0]
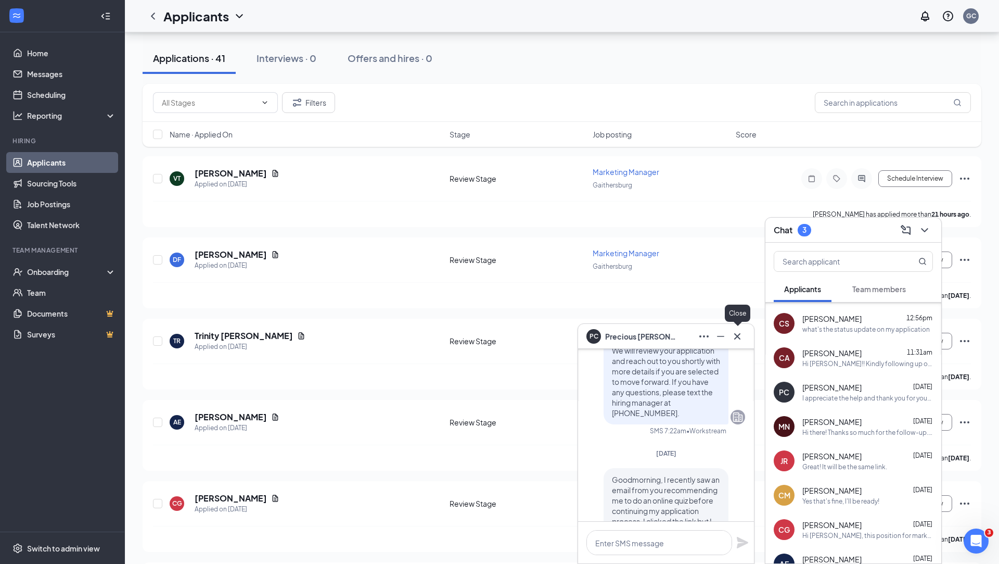
click at [741, 336] on icon "Cross" at bounding box center [737, 336] width 12 height 12
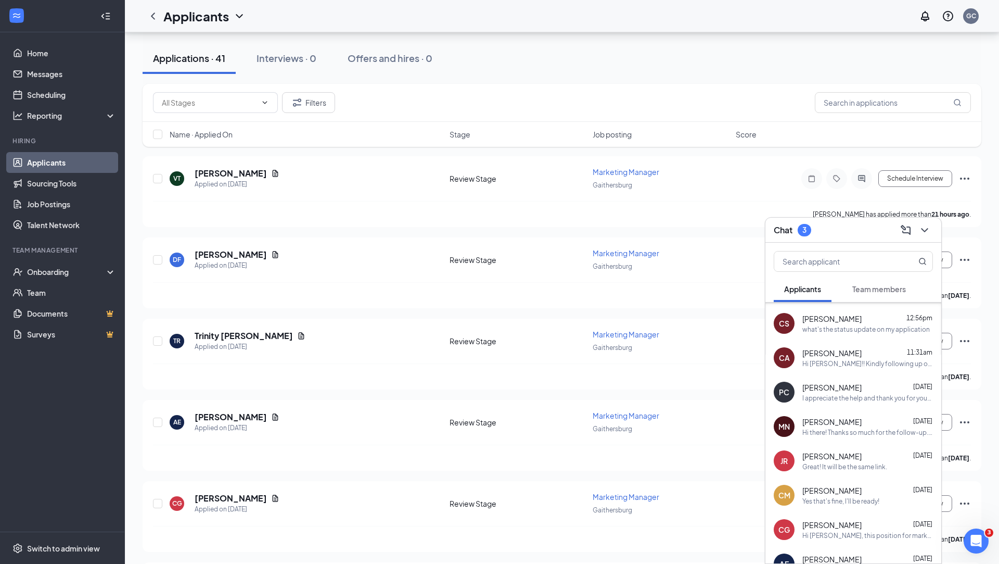
click at [80, 160] on link "Applicants" at bounding box center [71, 162] width 89 height 21
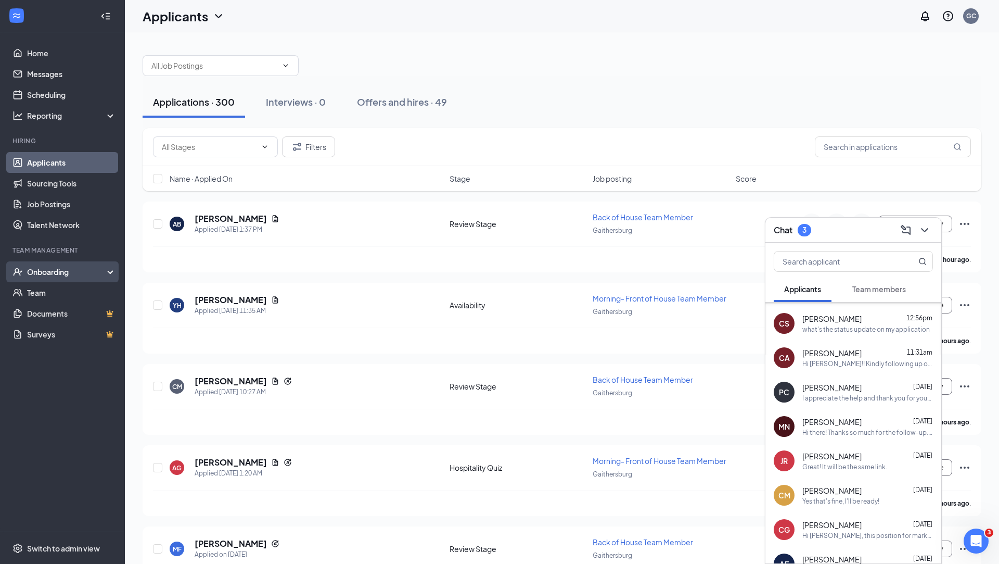
click at [55, 269] on div "Onboarding" at bounding box center [67, 272] width 80 height 10
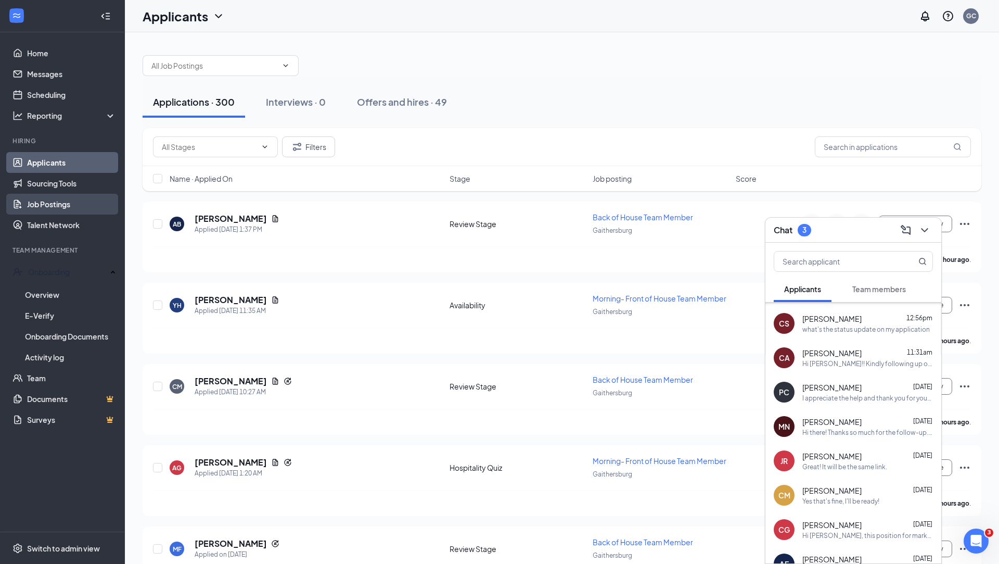
click at [78, 201] on link "Job Postings" at bounding box center [71, 204] width 89 height 21
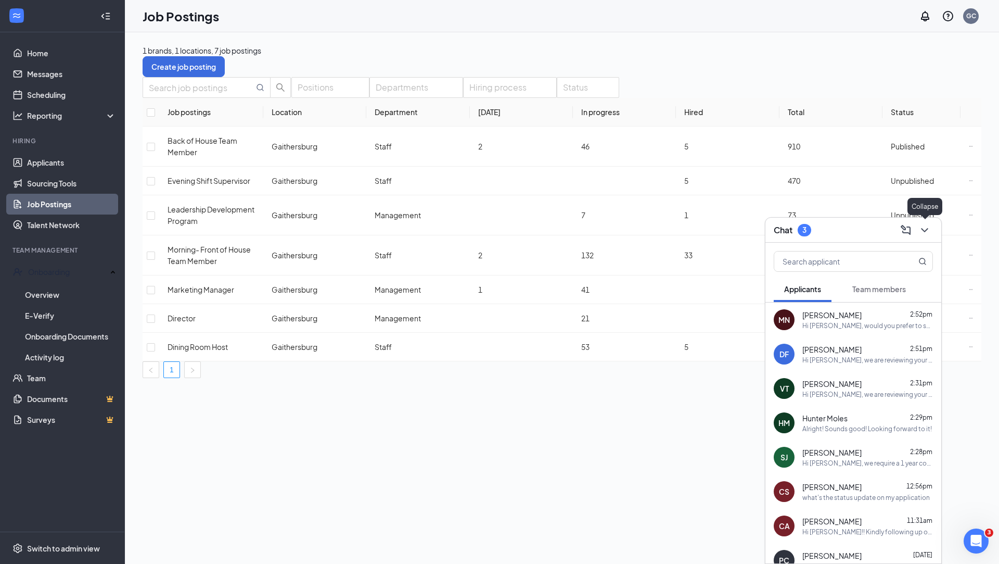
click at [930, 230] on icon "ChevronDown" at bounding box center [925, 230] width 12 height 12
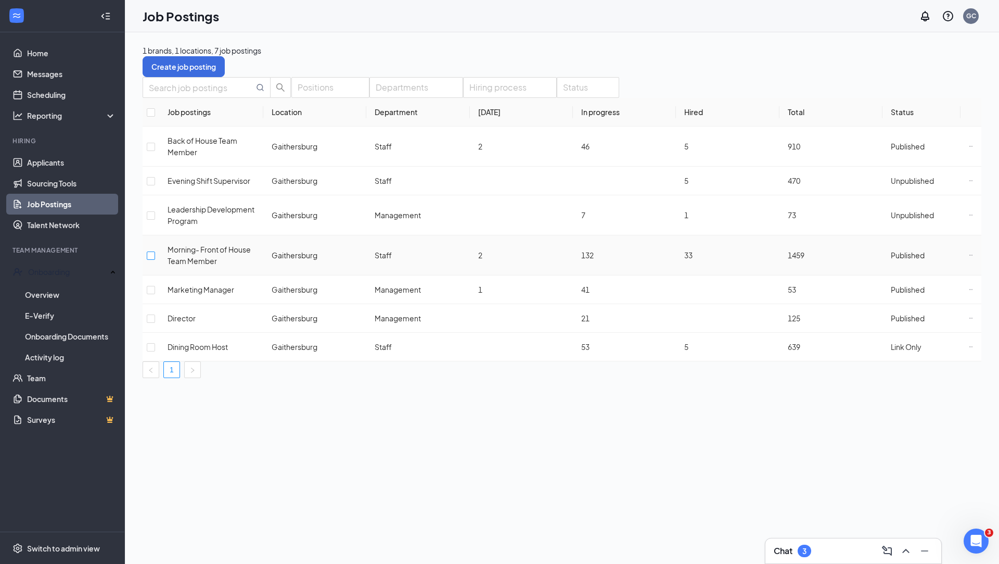
click at [155, 256] on input "checkbox" at bounding box center [151, 255] width 8 height 8
checkbox input "true"
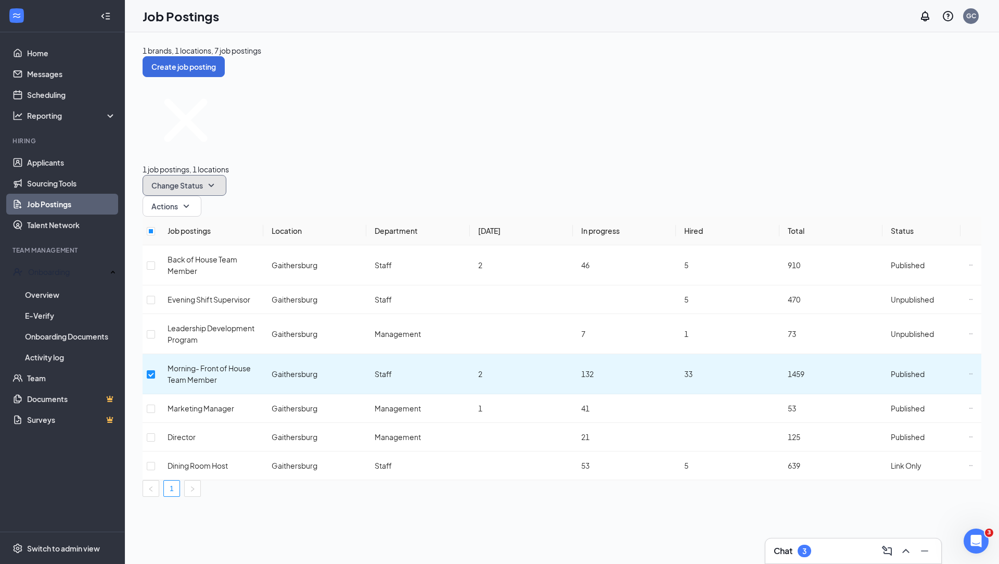
click at [218, 179] on icon "SmallChevronDown" at bounding box center [211, 185] width 12 height 12
click at [325, 154] on div "Link only" at bounding box center [307, 148] width 84 height 11
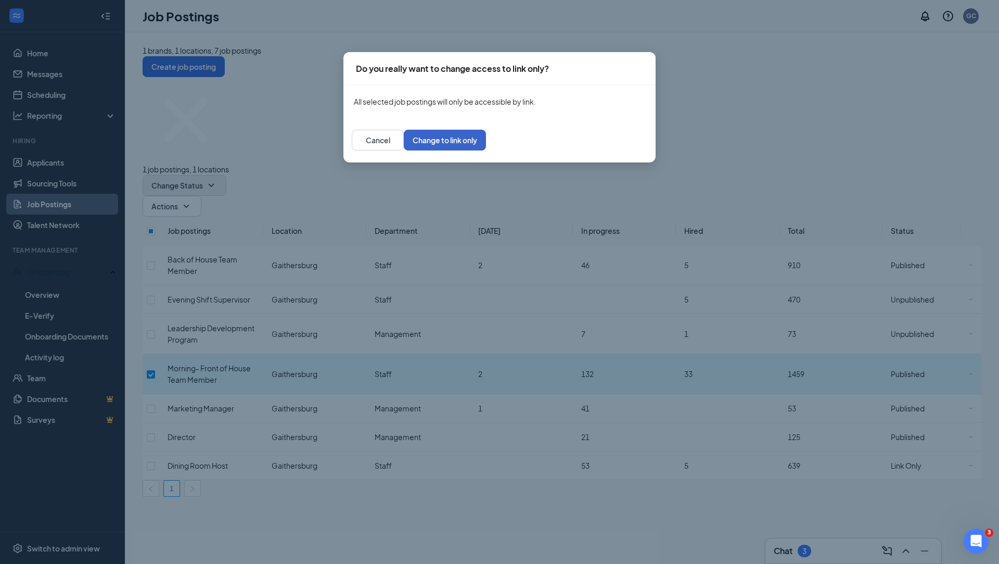
click at [486, 145] on button "Change to link only" at bounding box center [445, 140] width 82 height 21
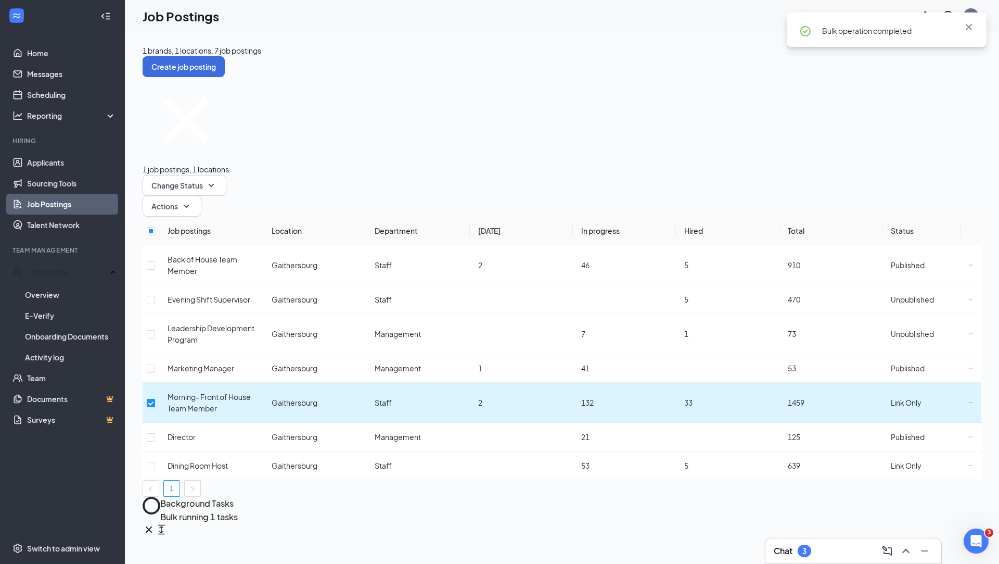
click at [155, 399] on input "checkbox" at bounding box center [151, 403] width 8 height 8
checkbox input "false"
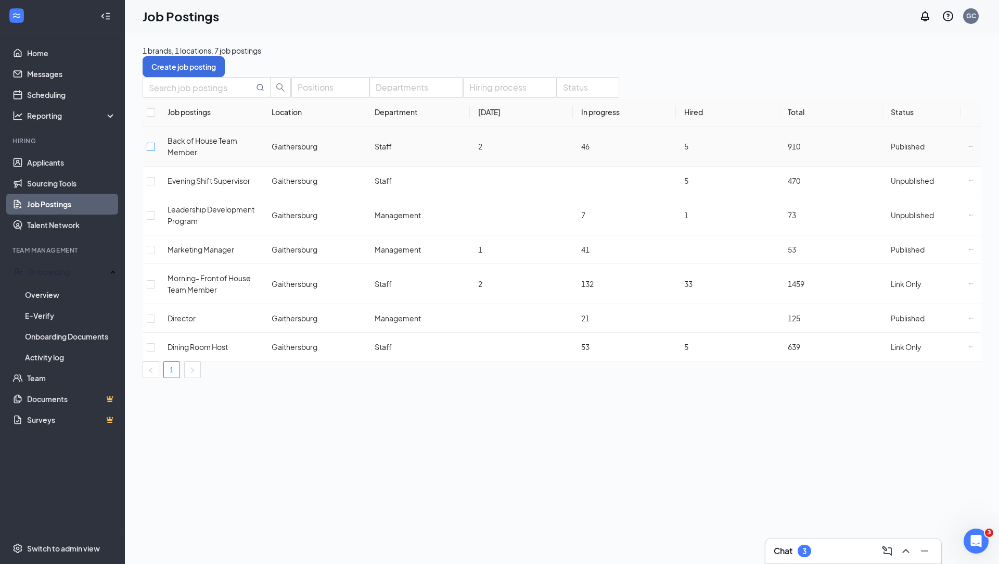
click at [155, 151] on input "checkbox" at bounding box center [151, 147] width 8 height 8
checkbox input "true"
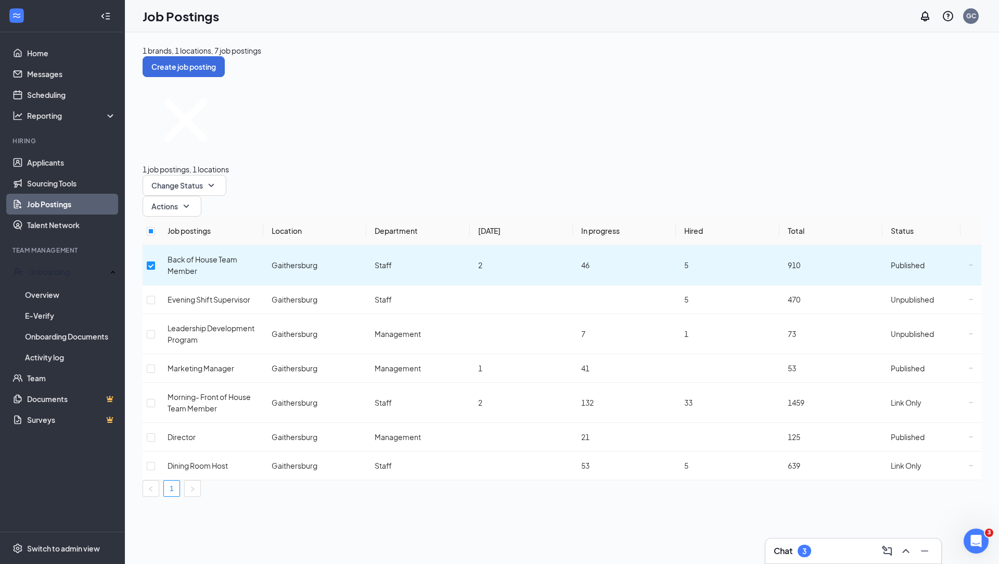
click at [387, 96] on div "1 job postings, 1 locations Change Status Actions" at bounding box center [562, 146] width 839 height 139
click at [178, 202] on span "Actions" at bounding box center [164, 205] width 27 height 7
click at [203, 182] on span "Change Status" at bounding box center [177, 185] width 52 height 7
click at [318, 154] on div "Link only" at bounding box center [307, 148] width 84 height 11
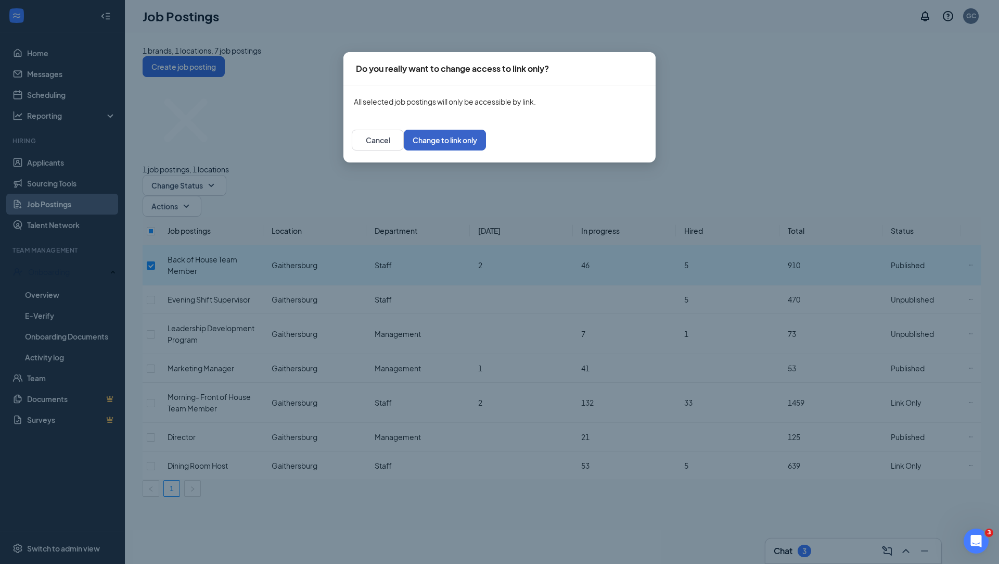
click at [486, 141] on button "Change to link only" at bounding box center [445, 140] width 82 height 21
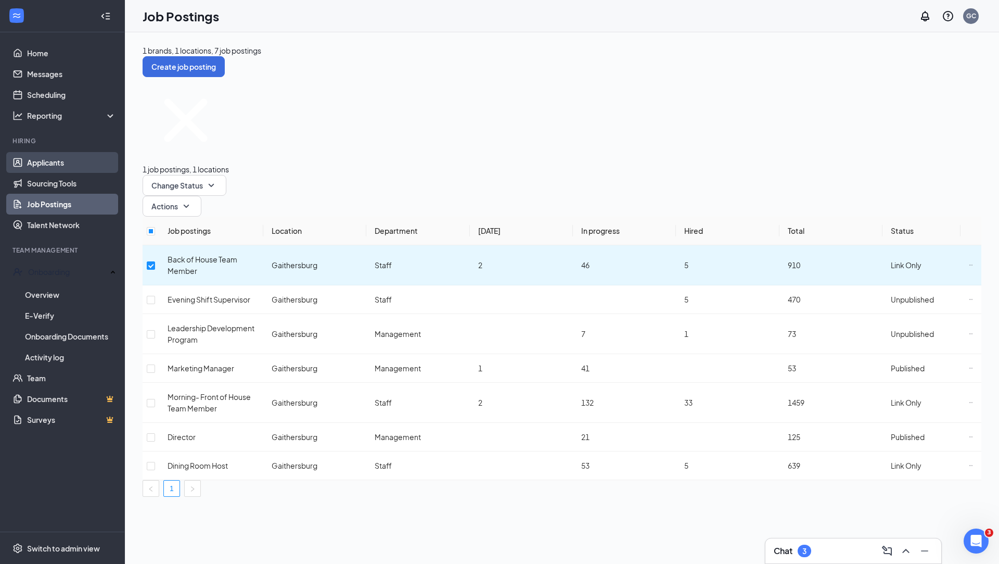
click at [52, 155] on link "Applicants" at bounding box center [71, 162] width 89 height 21
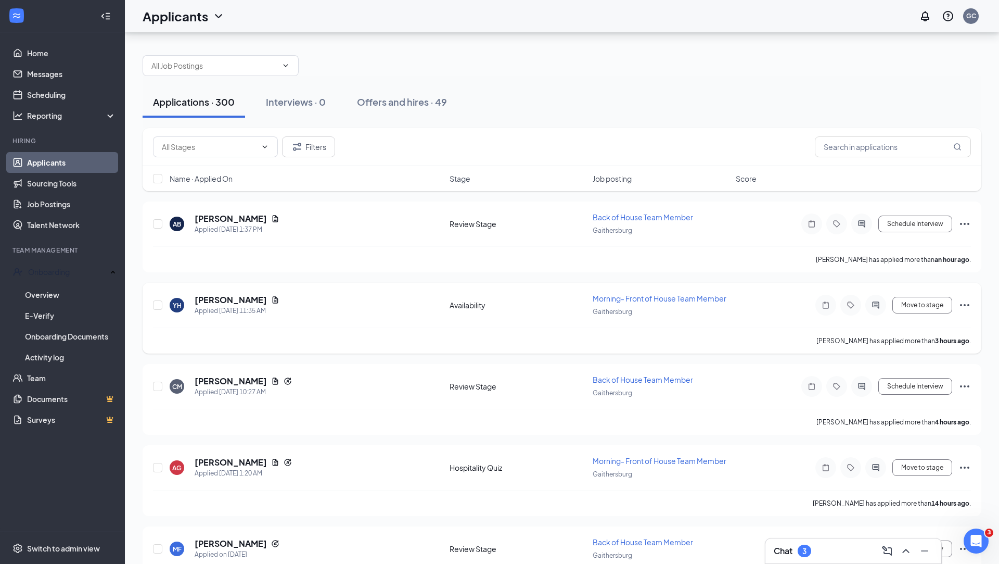
scroll to position [72, 0]
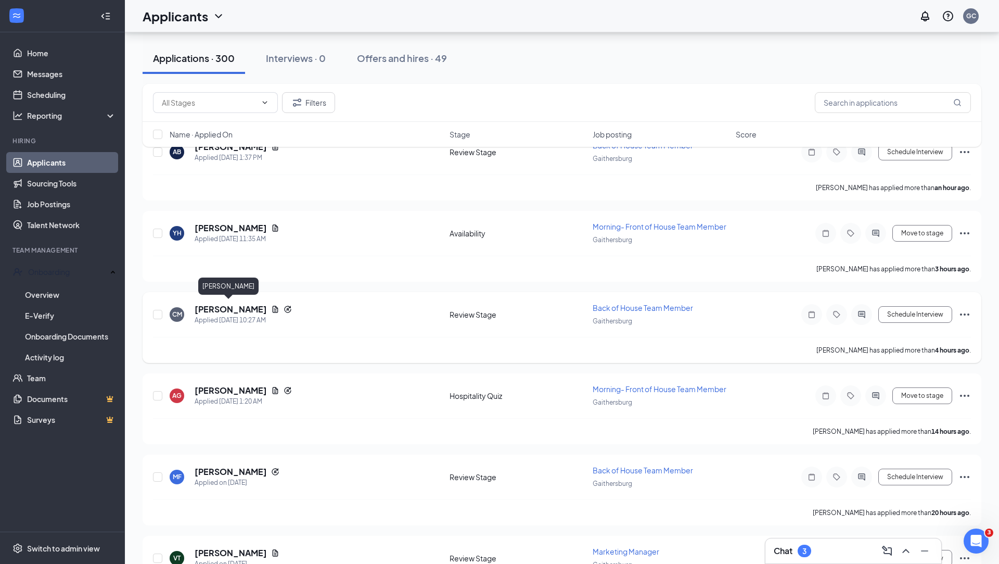
click at [231, 303] on h5 "[PERSON_NAME]" at bounding box center [231, 308] width 72 height 11
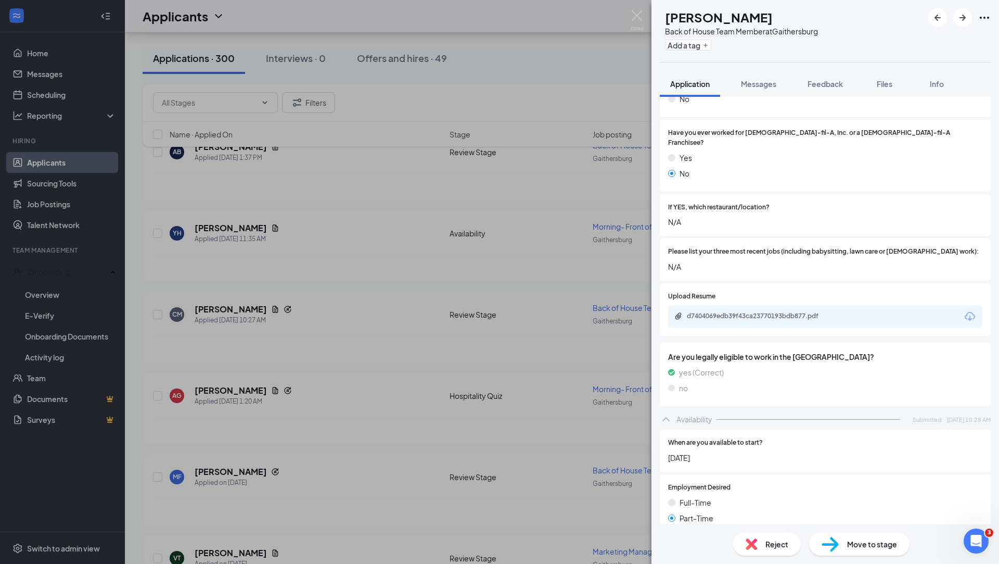
scroll to position [295, 0]
click at [747, 313] on div "d7404069edb39f43ca23770193bdb877.pdf" at bounding box center [760, 317] width 146 height 8
click at [756, 544] on img at bounding box center [751, 543] width 11 height 11
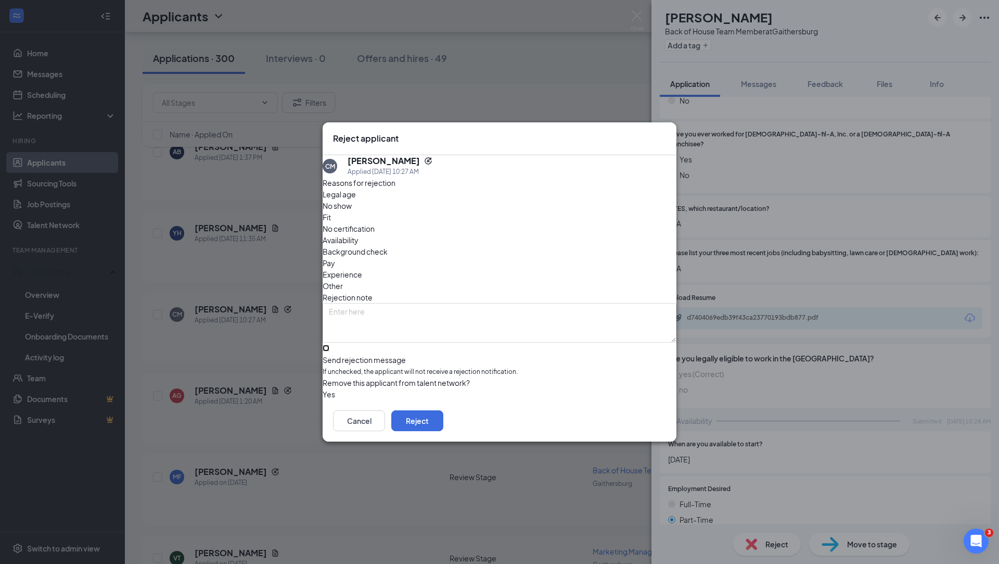
click at [329, 345] on input "Send rejection message If unchecked, the applicant will not receive a rejection…" at bounding box center [326, 348] width 7 height 7
checkbox input "true"
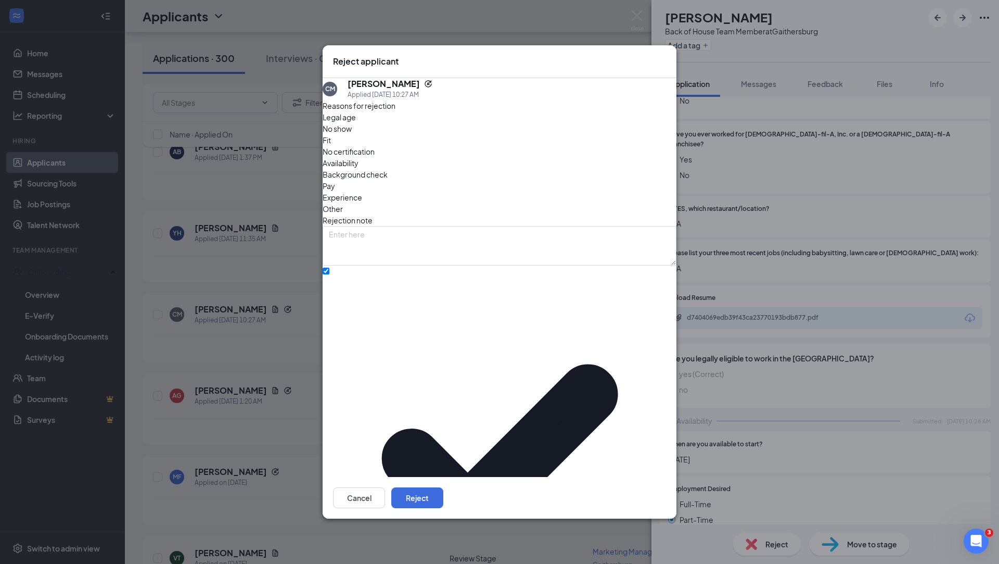
click at [407, 236] on span "Main Rejection Template" at bounding box center [370, 230] width 83 height 11
click at [443, 487] on button "Reject" at bounding box center [417, 497] width 52 height 21
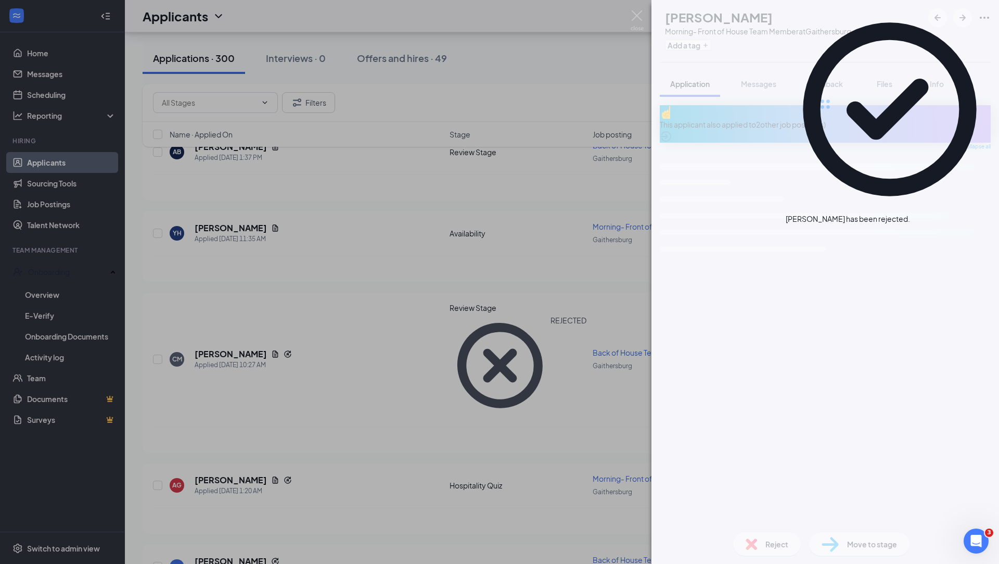
click at [261, 206] on div "AG [PERSON_NAME] Morning- Front of House Team Member at [GEOGRAPHIC_DATA] Add a…" at bounding box center [499, 282] width 999 height 564
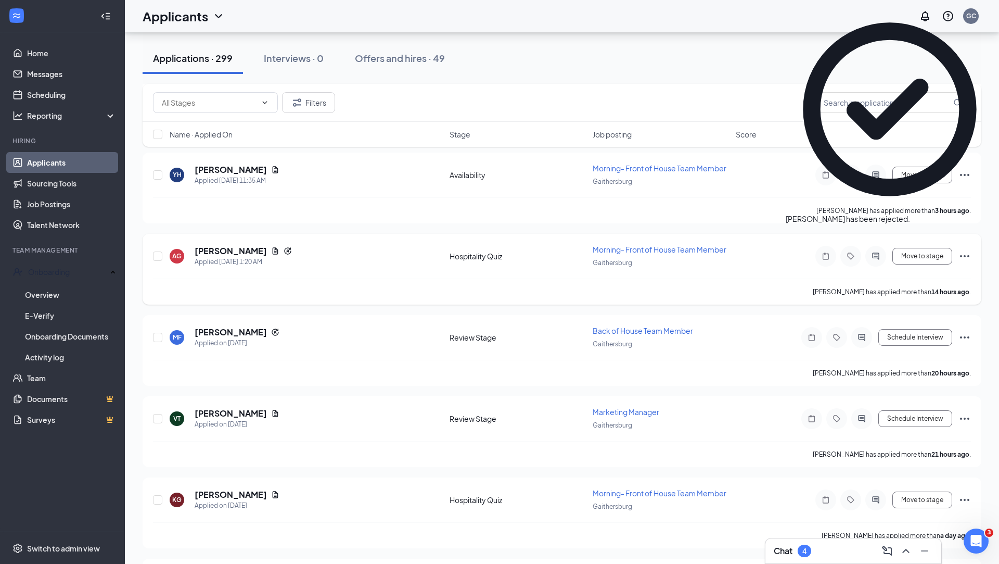
scroll to position [141, 0]
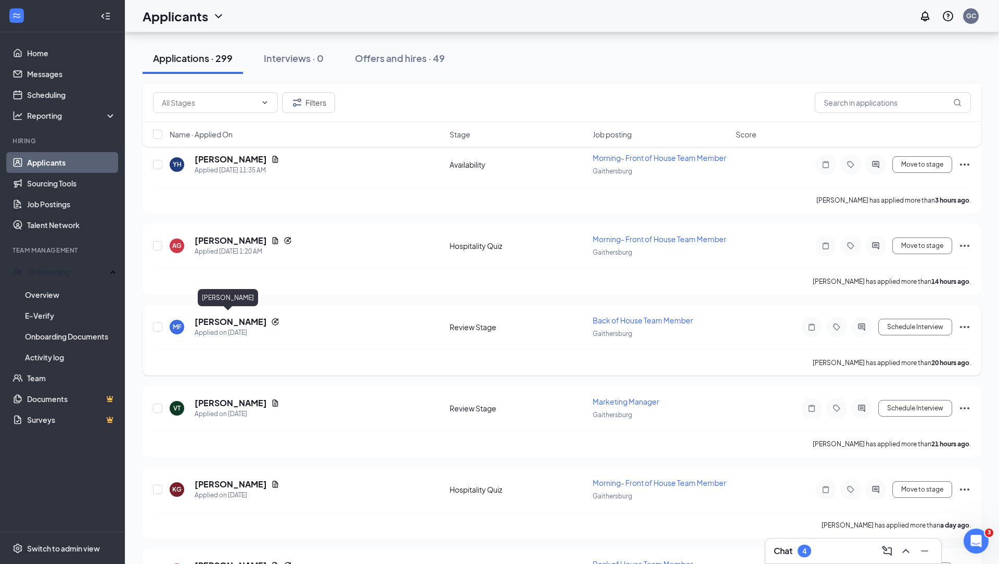
click at [229, 316] on h5 "[PERSON_NAME]" at bounding box center [231, 321] width 72 height 11
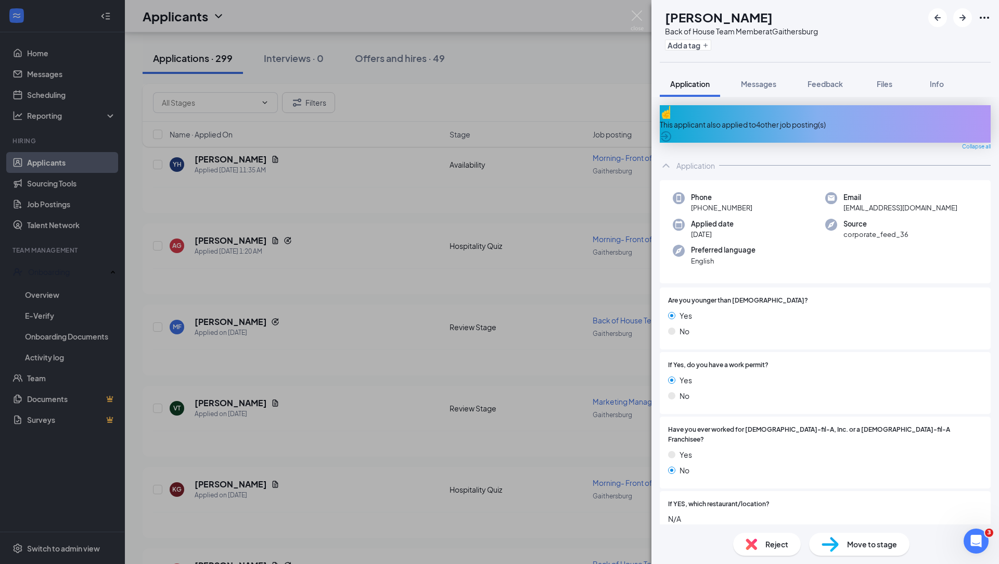
click at [789, 547] on div "Reject" at bounding box center [767, 543] width 68 height 23
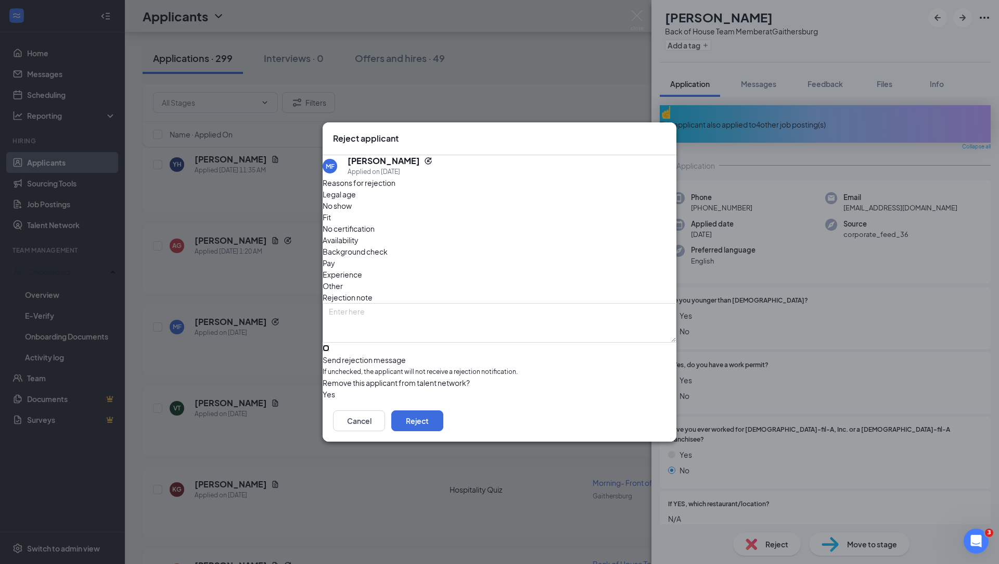
click at [329, 345] on input "Send rejection message If unchecked, the applicant will not receive a rejection…" at bounding box center [326, 348] width 7 height 7
checkbox input "true"
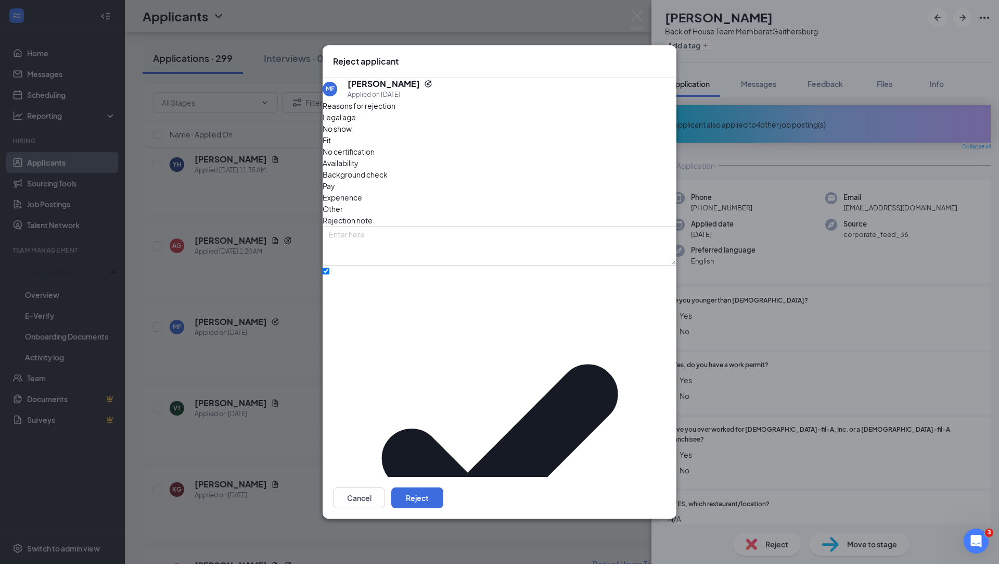
click at [525, 236] on span "Main Rejection Template" at bounding box center [489, 230] width 321 height 11
click at [443, 487] on button "Reject" at bounding box center [417, 497] width 52 height 21
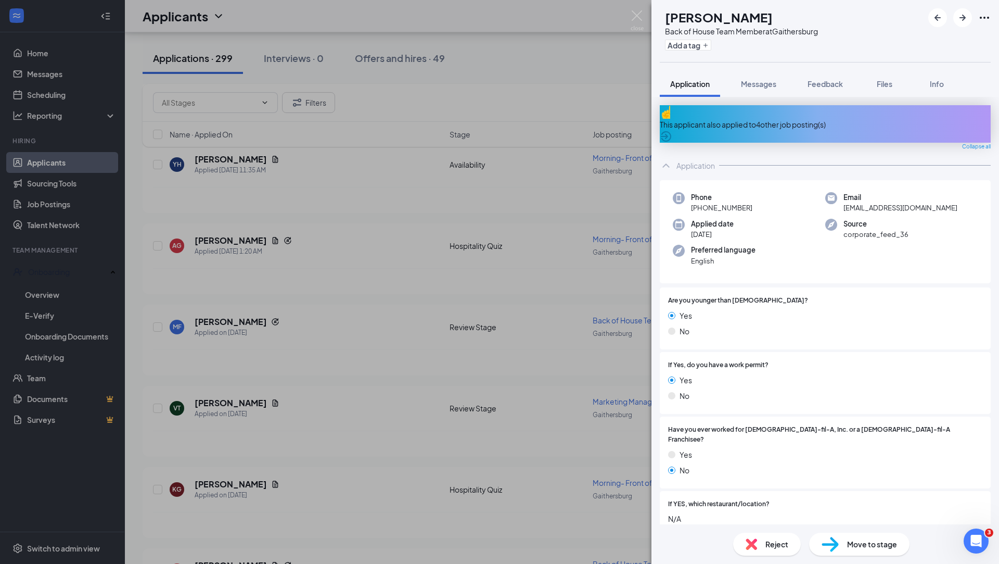
click at [249, 296] on div "[PERSON_NAME] Back of House Team Member at [GEOGRAPHIC_DATA] Add a tag Applicat…" at bounding box center [499, 282] width 999 height 564
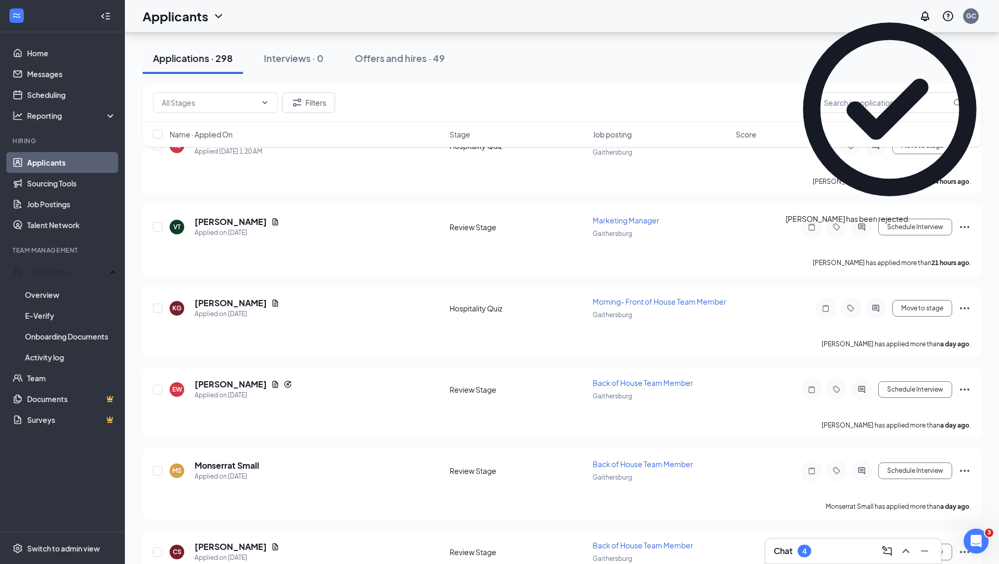
scroll to position [273, 0]
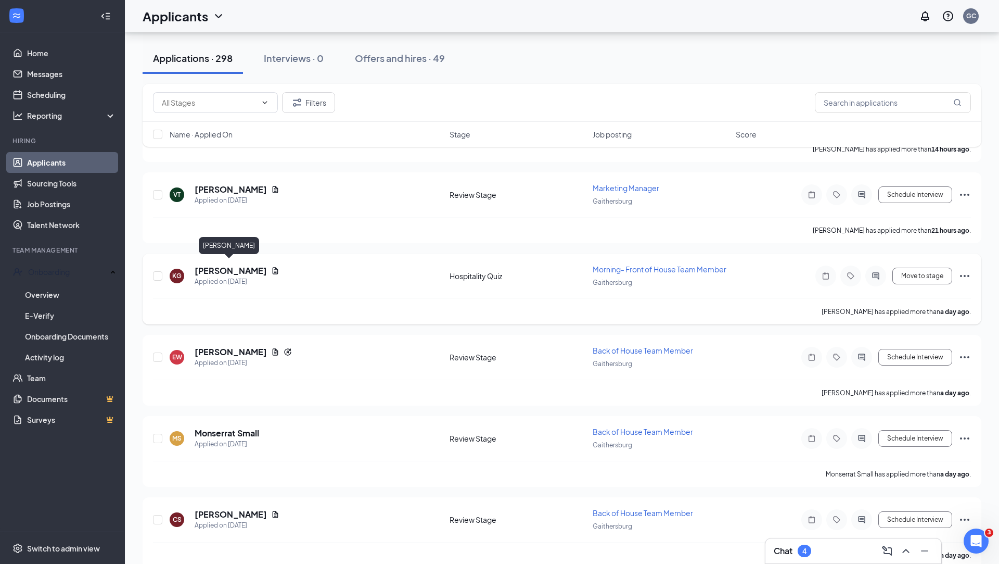
click at [231, 267] on h5 "[PERSON_NAME]" at bounding box center [231, 270] width 72 height 11
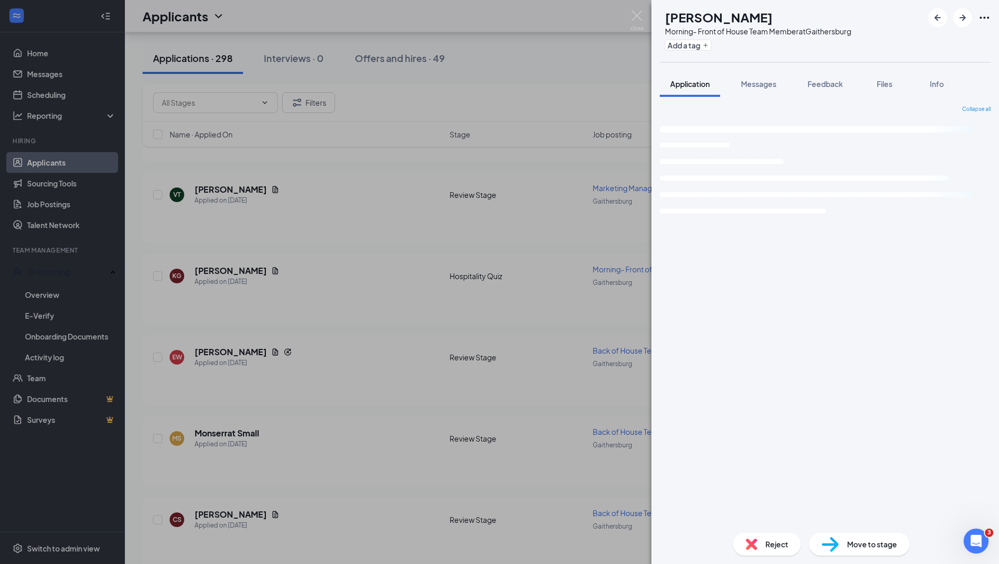
click at [444, 322] on div "KG [PERSON_NAME] Morning- Front of House Team Member at [GEOGRAPHIC_DATA] Add a…" at bounding box center [499, 282] width 999 height 564
click at [225, 346] on h5 "[PERSON_NAME]" at bounding box center [231, 351] width 72 height 11
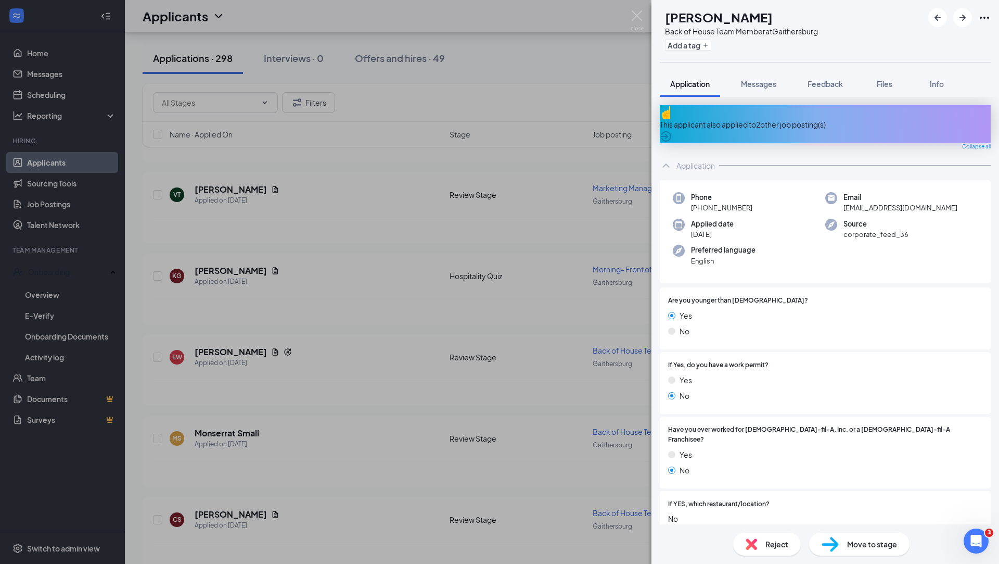
click at [570, 328] on div "[PERSON_NAME] Back of House Team Member at [GEOGRAPHIC_DATA] Add a tag Applicat…" at bounding box center [499, 282] width 999 height 564
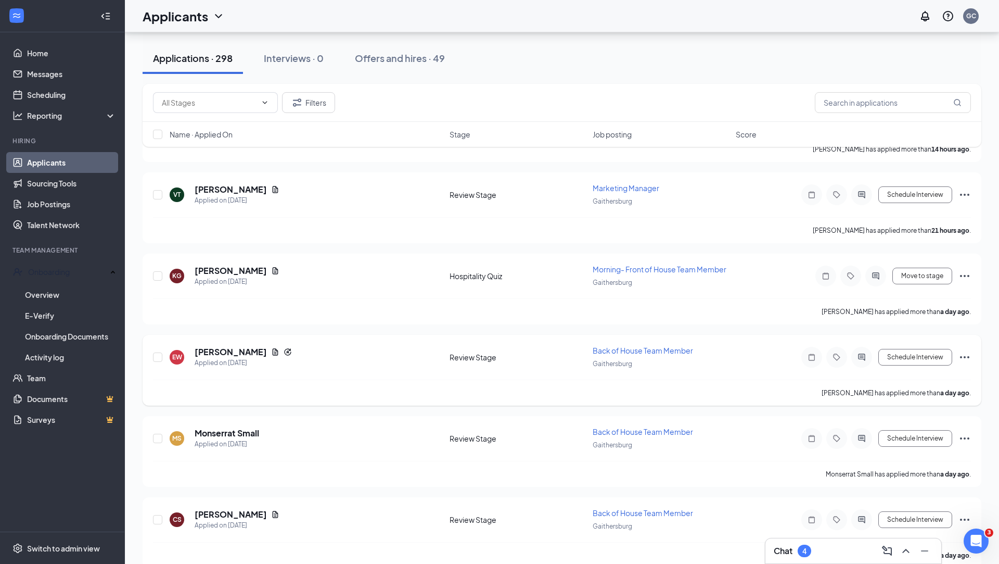
click at [227, 350] on h5 "[PERSON_NAME]" at bounding box center [231, 351] width 72 height 11
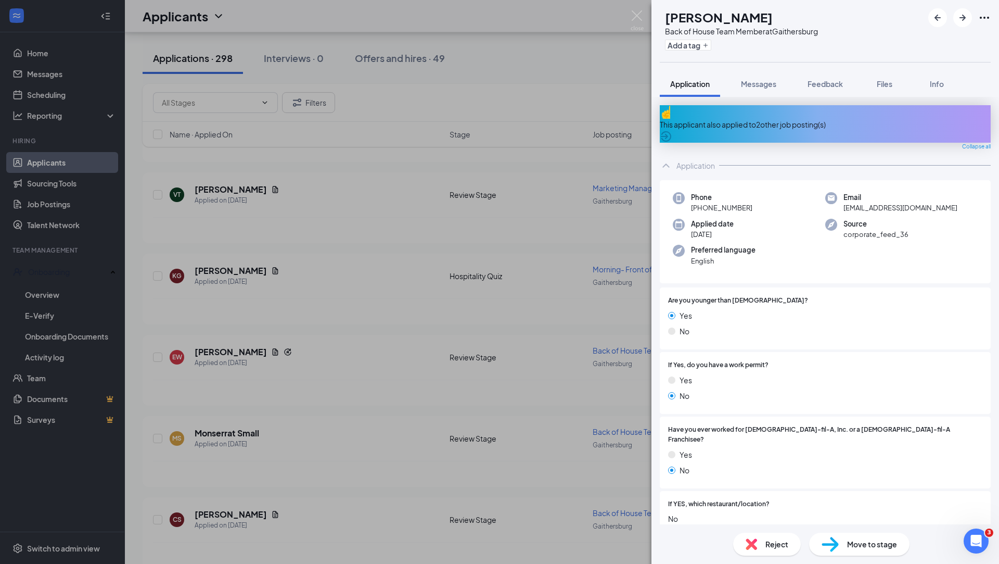
click at [766, 544] on span "Reject" at bounding box center [777, 543] width 23 height 11
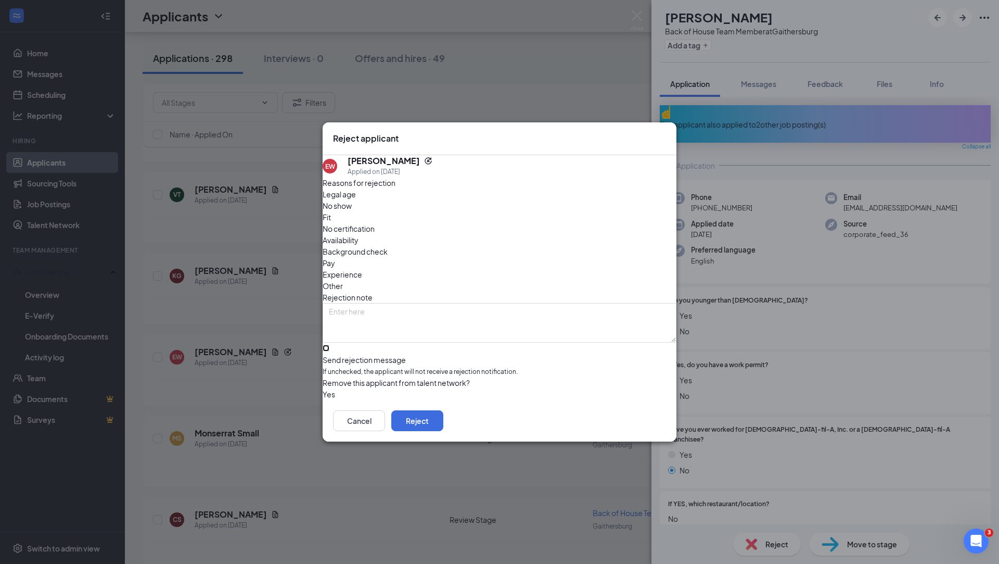
click at [329, 345] on input "Send rejection message If unchecked, the applicant will not receive a rejection…" at bounding box center [326, 348] width 7 height 7
checkbox input "true"
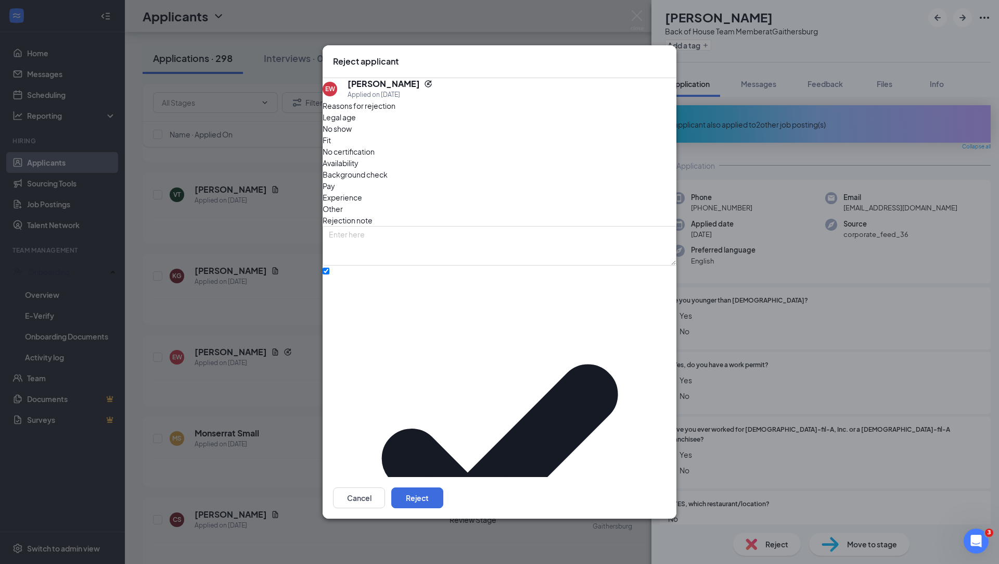
click at [430, 236] on span "Main Rejection Template" at bounding box center [489, 230] width 321 height 11
click at [443, 487] on button "Reject" at bounding box center [417, 497] width 52 height 21
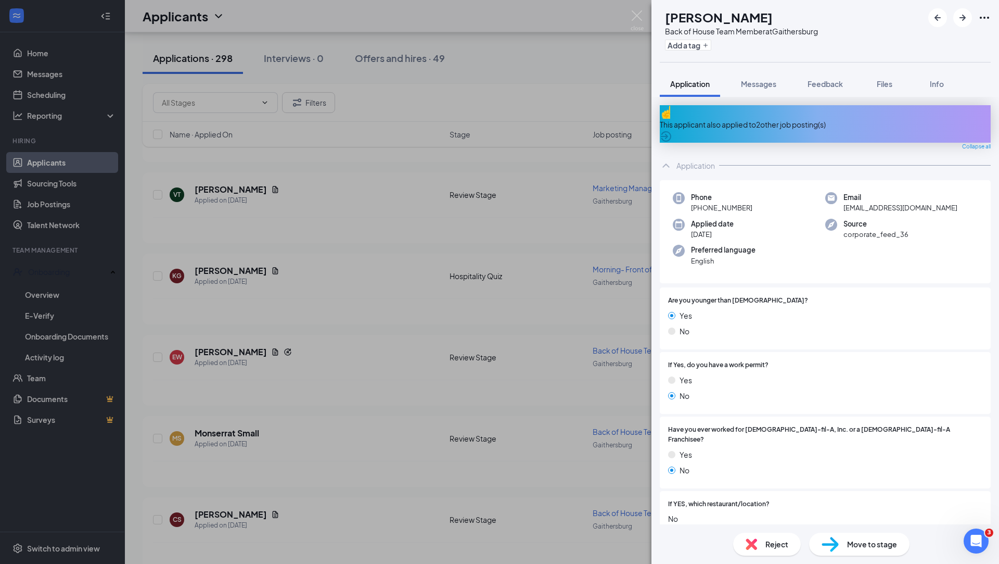
click at [274, 326] on div "[PERSON_NAME] Back of House Team Member at [GEOGRAPHIC_DATA] Add a tag Applicat…" at bounding box center [499, 282] width 999 height 564
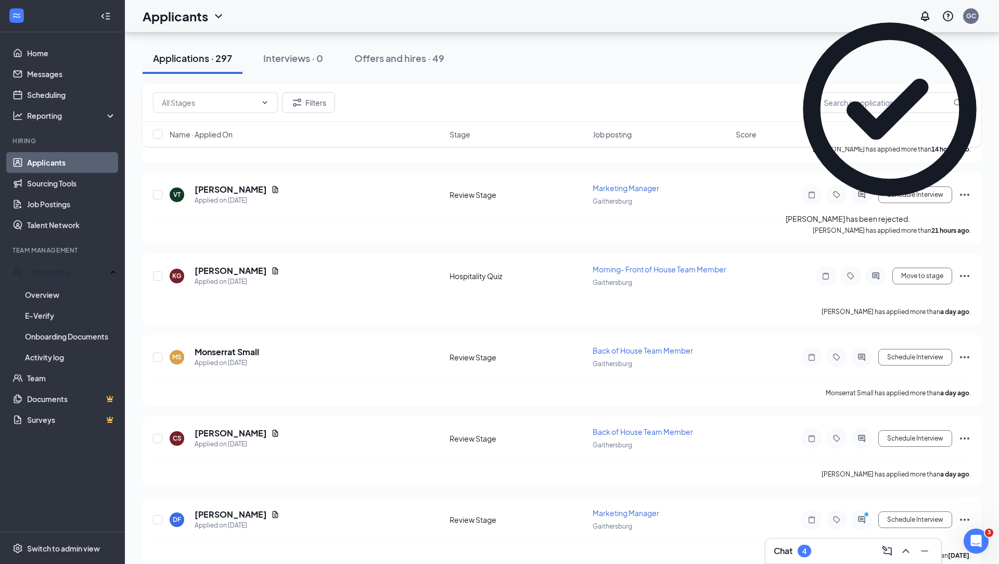
scroll to position [388, 0]
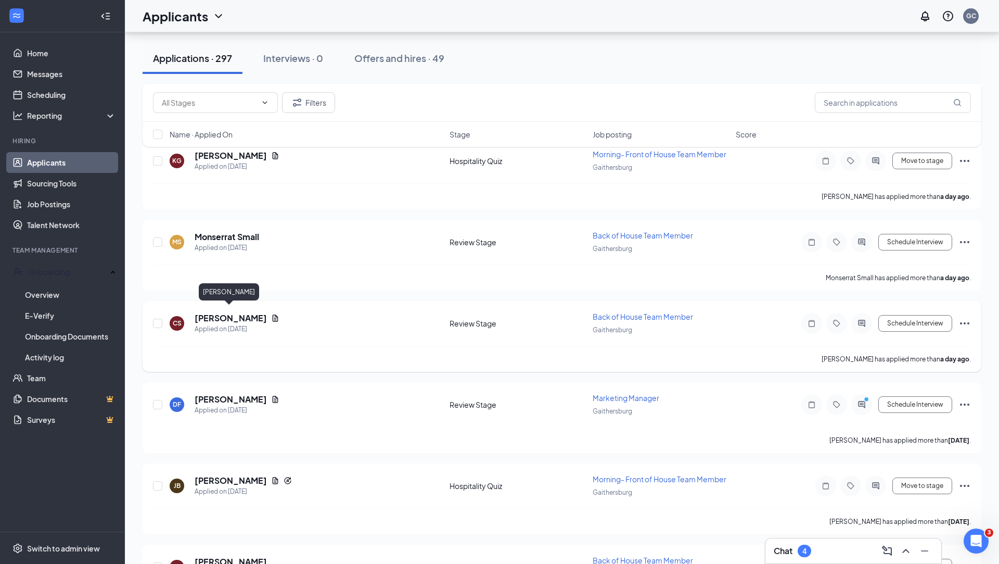
click at [224, 312] on h5 "[PERSON_NAME]" at bounding box center [231, 317] width 72 height 11
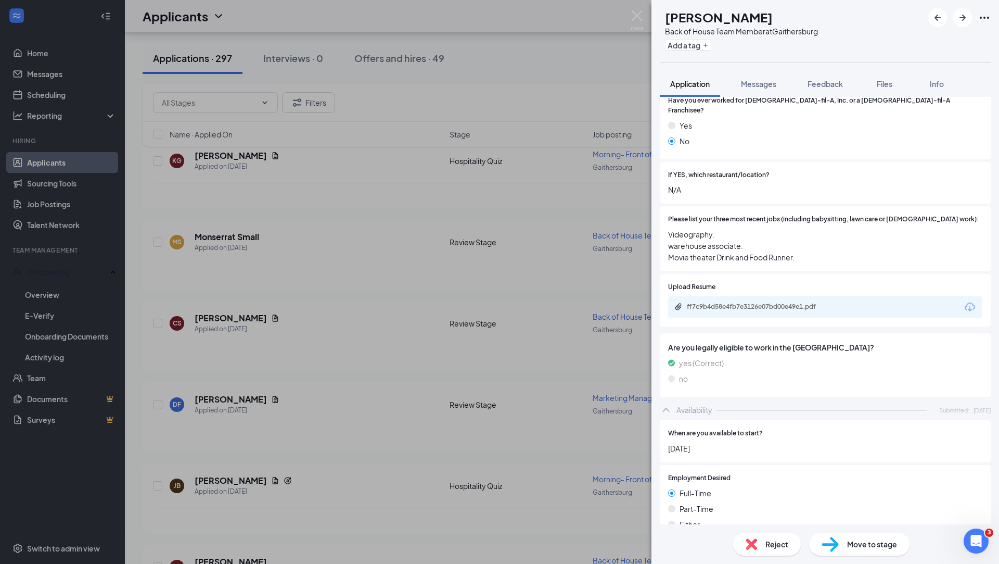
scroll to position [352, 0]
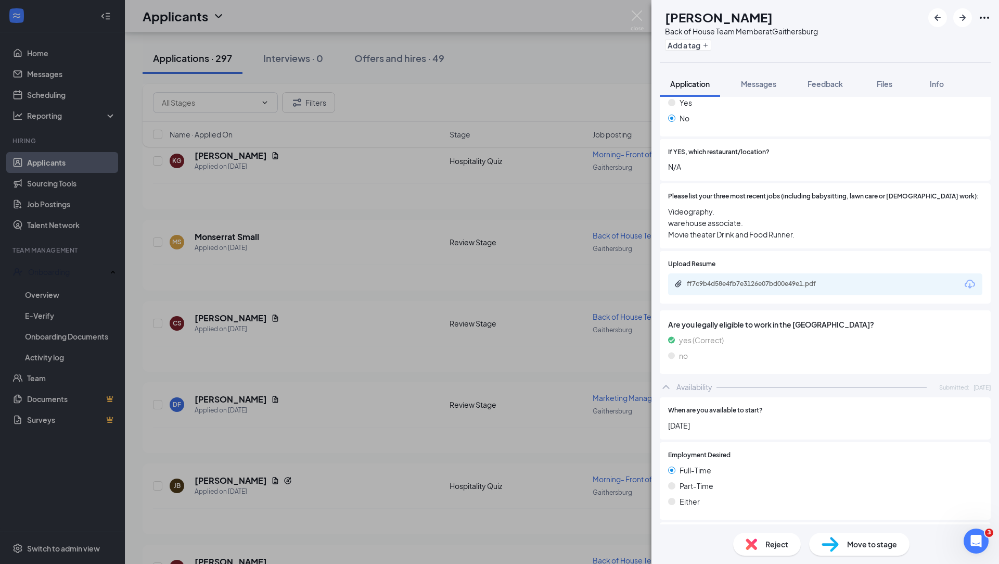
click at [421, 294] on div "CS [PERSON_NAME] Back of House Team Member at [GEOGRAPHIC_DATA] Add a tag Appli…" at bounding box center [499, 282] width 999 height 564
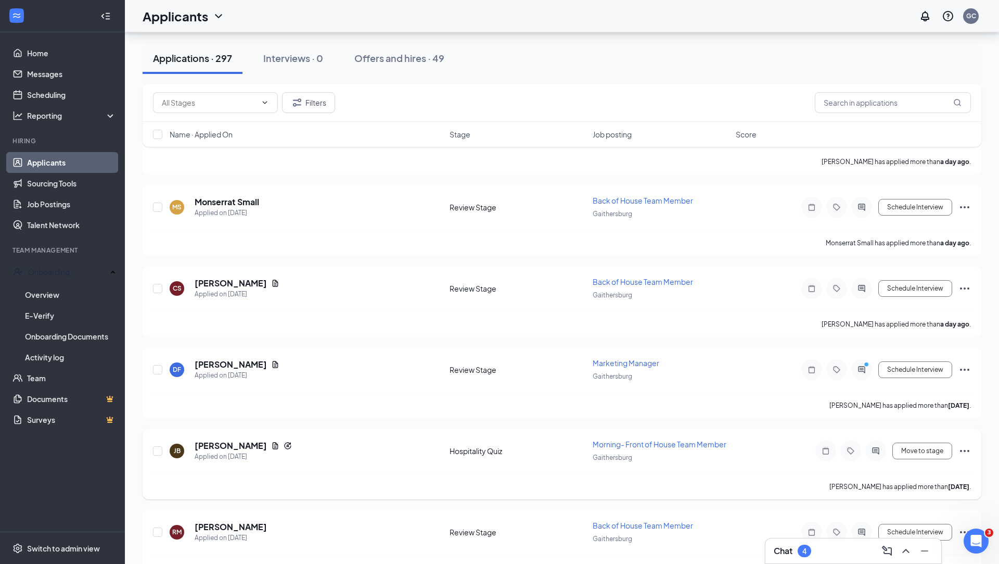
scroll to position [534, 0]
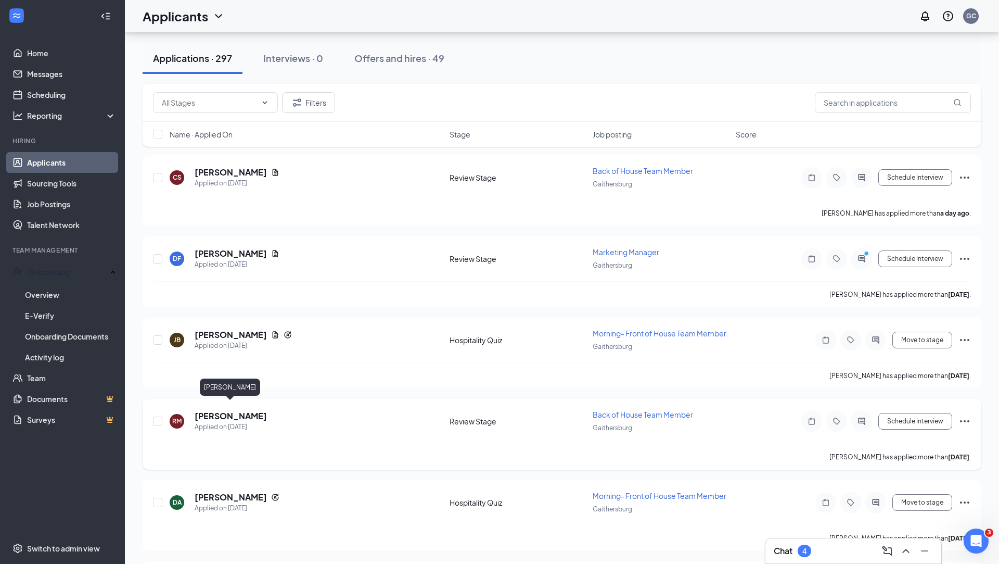
click at [227, 410] on h5 "[PERSON_NAME]" at bounding box center [231, 415] width 72 height 11
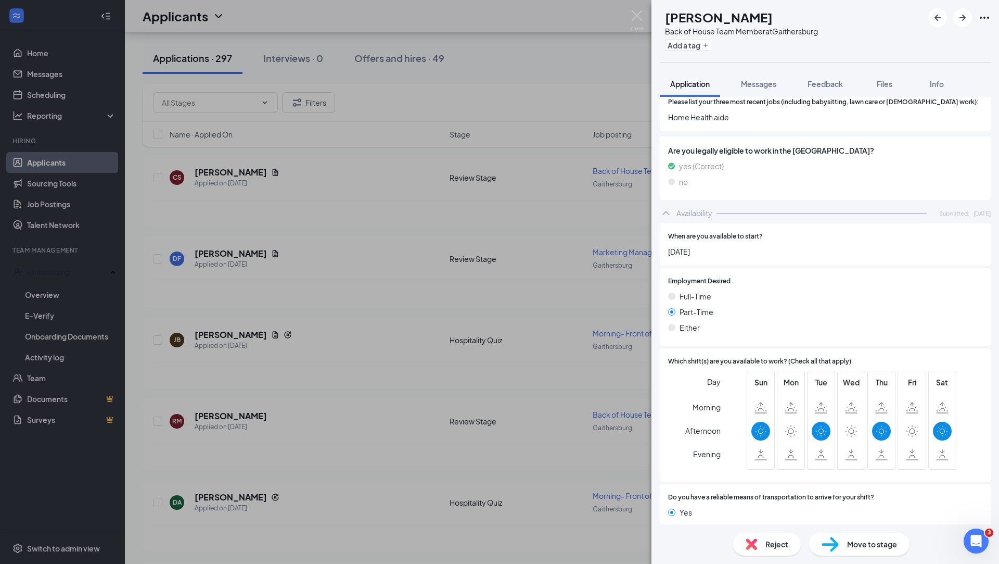
scroll to position [423, 0]
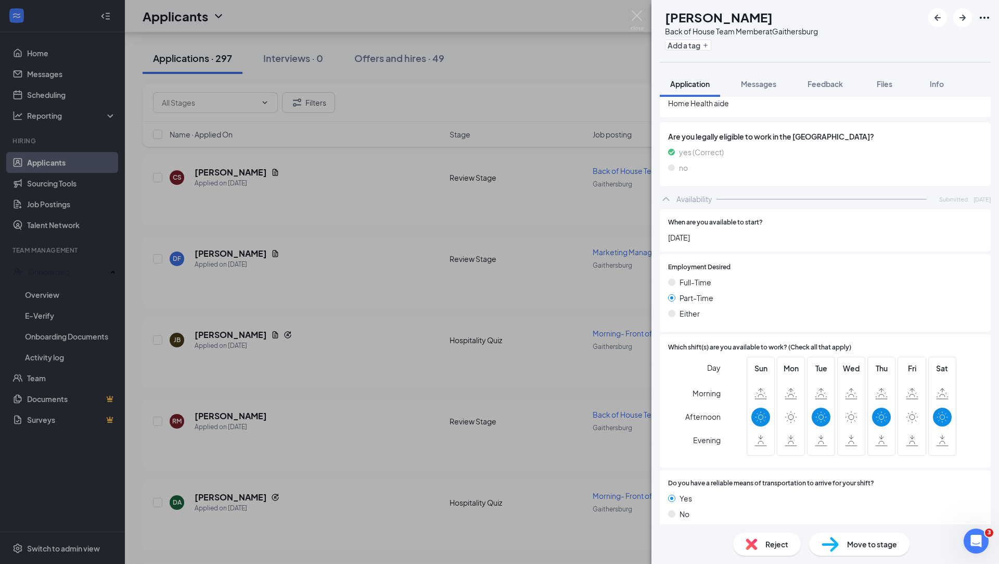
click at [766, 538] on span "Reject" at bounding box center [777, 543] width 23 height 11
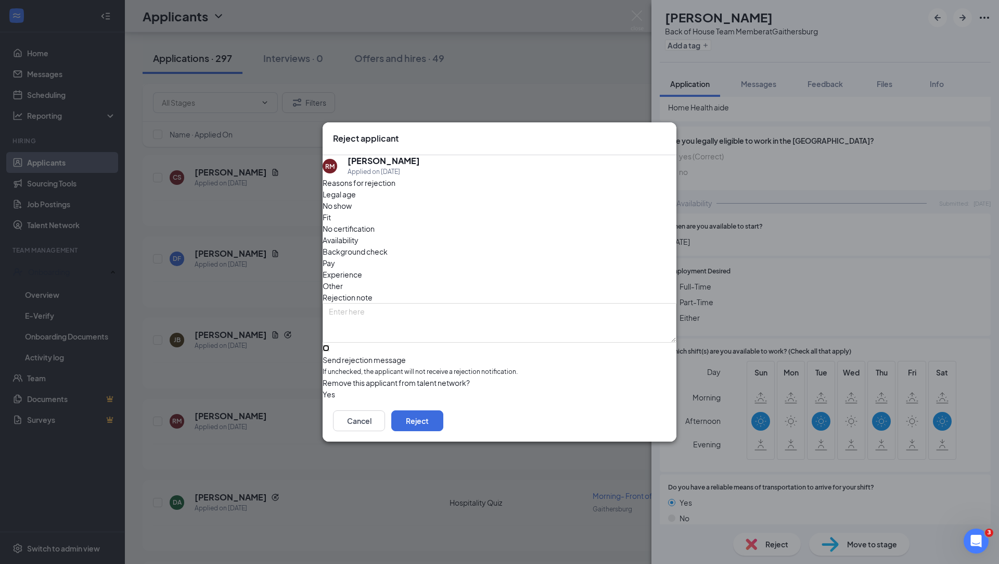
click at [329, 345] on input "Send rejection message If unchecked, the applicant will not receive a rejection…" at bounding box center [326, 348] width 7 height 7
checkbox input "true"
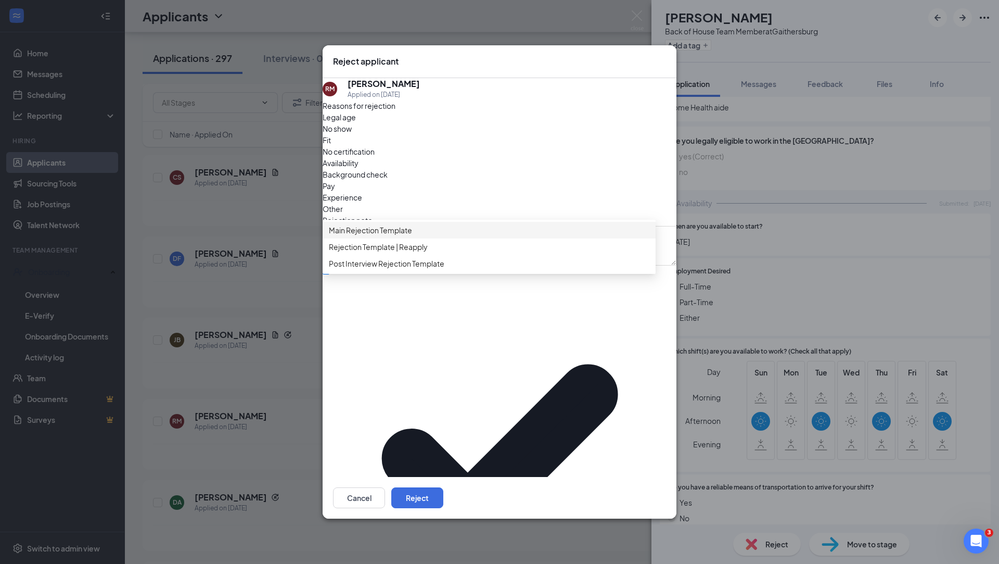
click at [508, 236] on span "Main Rejection Template" at bounding box center [489, 229] width 321 height 11
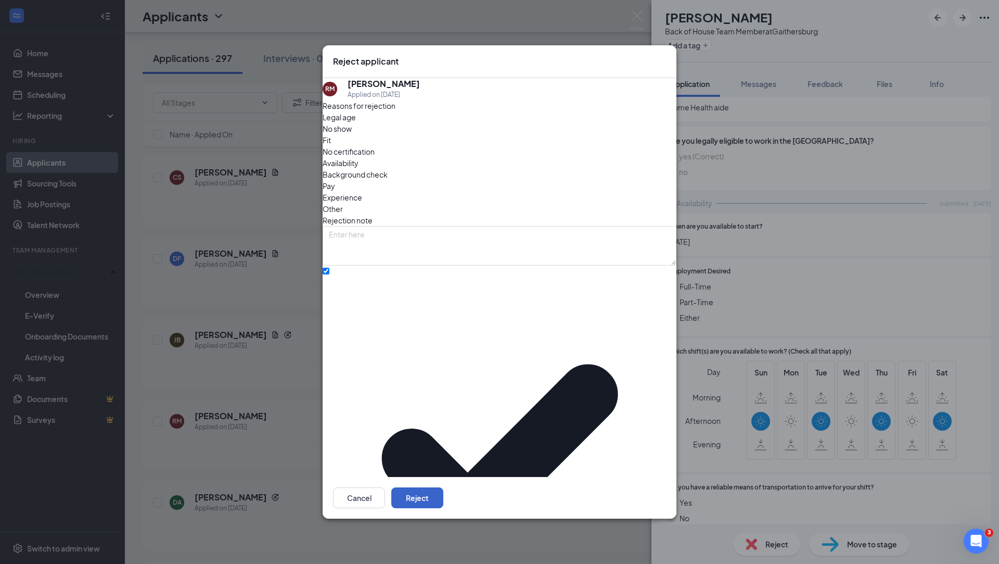
click at [443, 487] on button "Reject" at bounding box center [417, 497] width 52 height 21
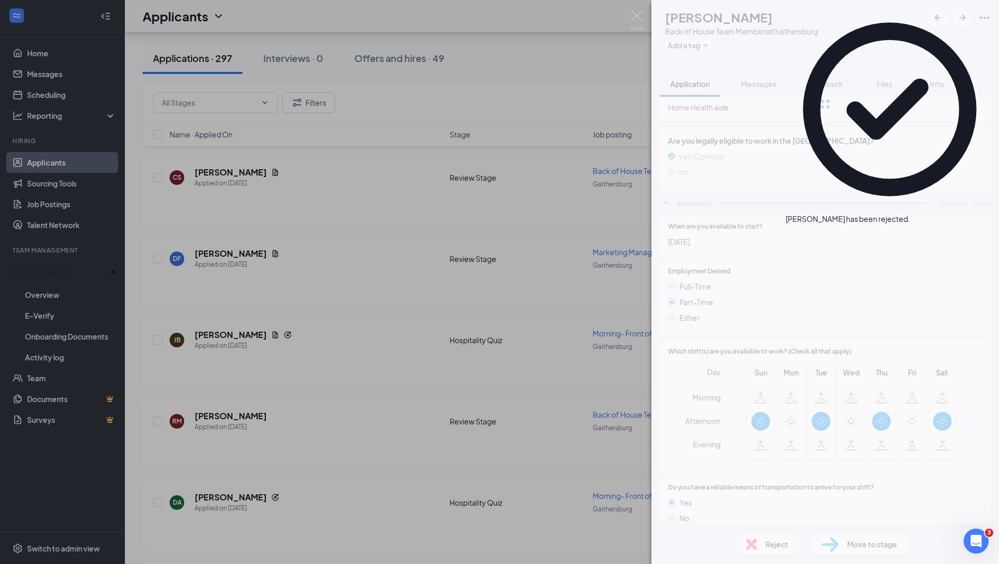
click at [270, 307] on div "[PERSON_NAME] [PERSON_NAME] Back of House Team Member at [GEOGRAPHIC_DATA] Add …" at bounding box center [499, 282] width 999 height 564
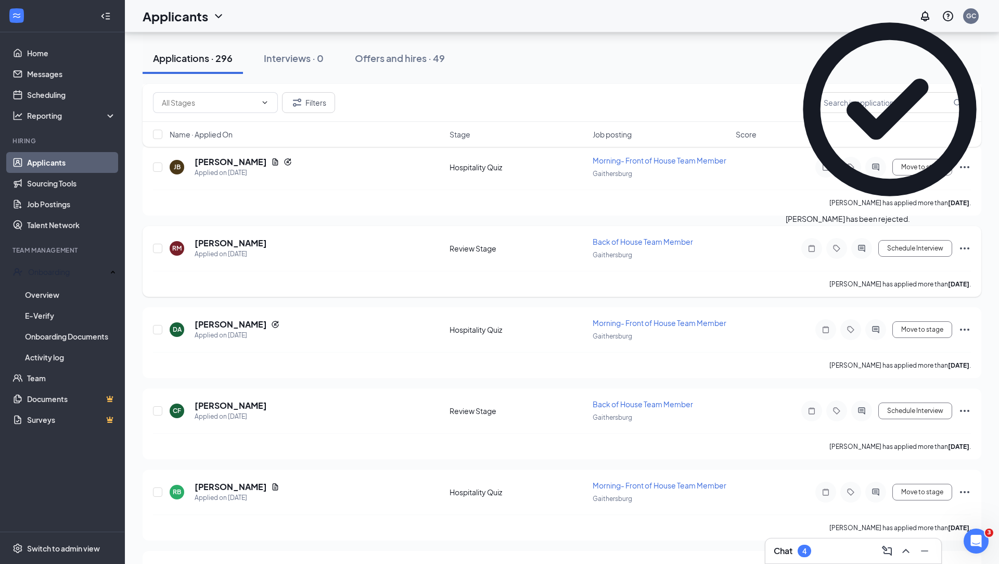
scroll to position [715, 0]
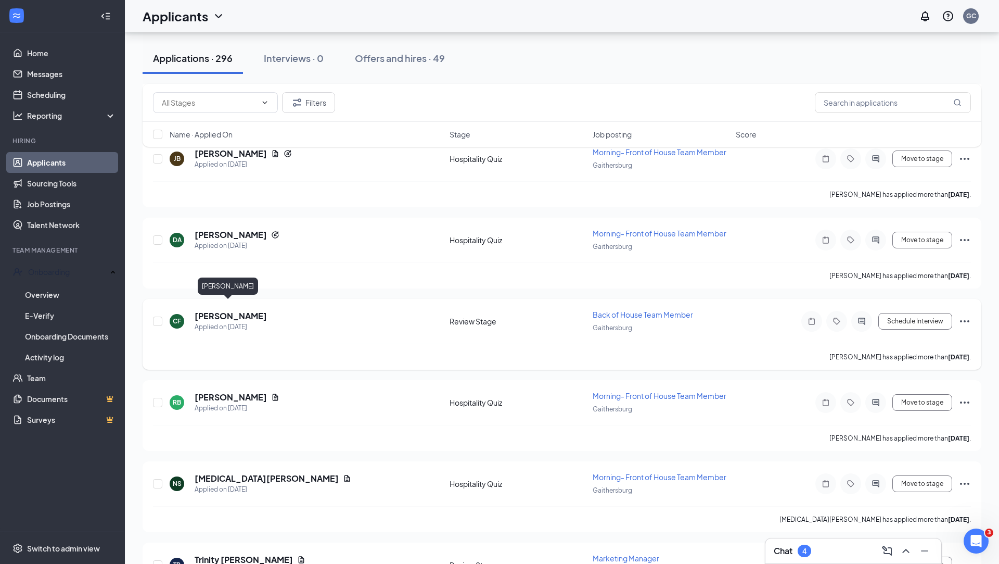
click at [236, 310] on h5 "[PERSON_NAME]" at bounding box center [231, 315] width 72 height 11
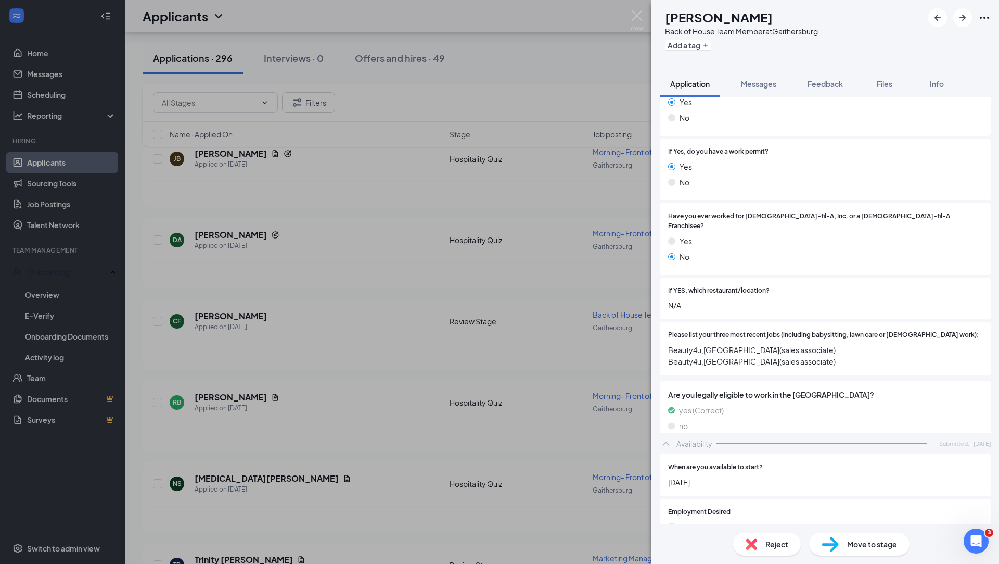
scroll to position [250, 0]
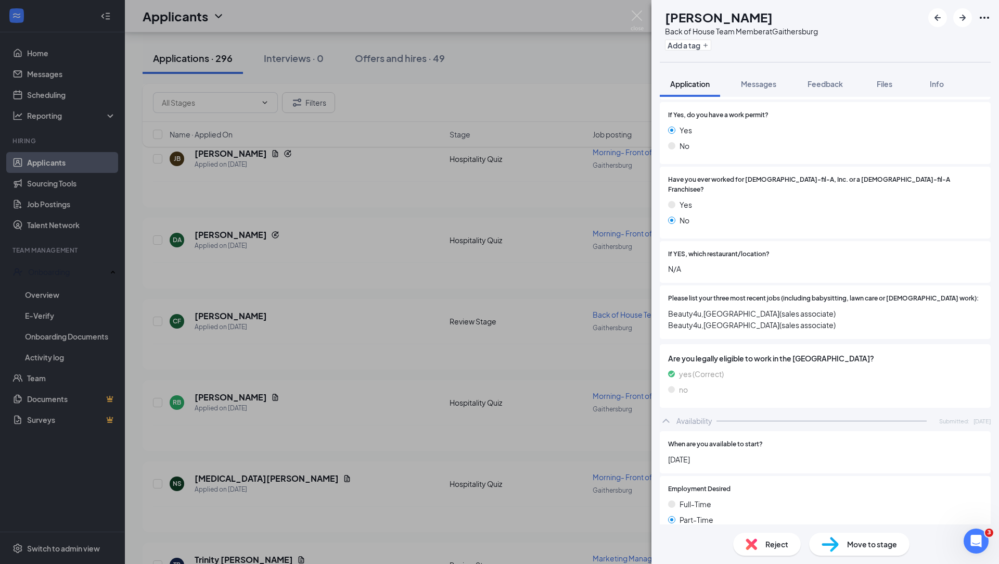
click at [768, 546] on span "Reject" at bounding box center [777, 543] width 23 height 11
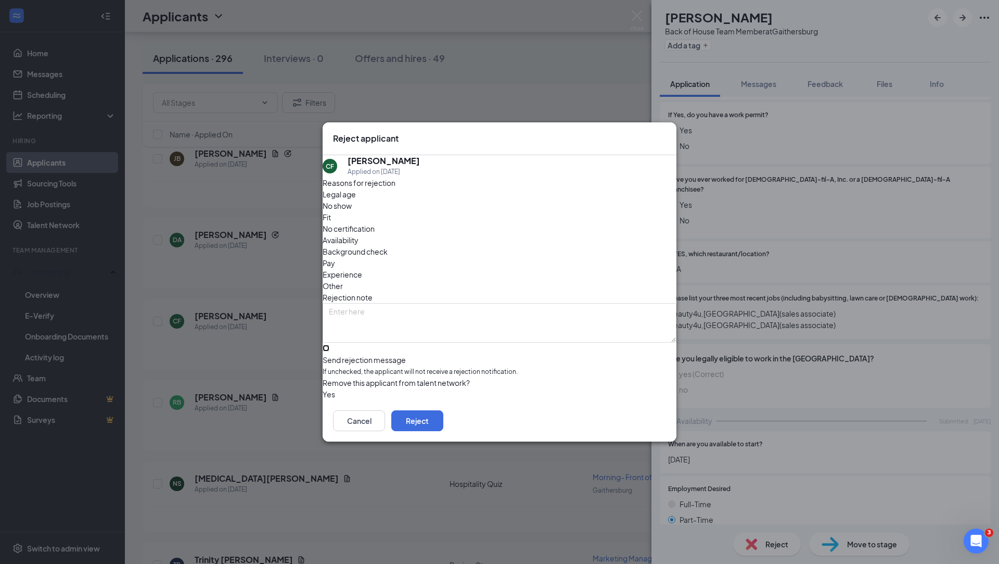
click at [329, 345] on input "Send rejection message If unchecked, the applicant will not receive a rejection…" at bounding box center [326, 348] width 7 height 7
checkbox input "true"
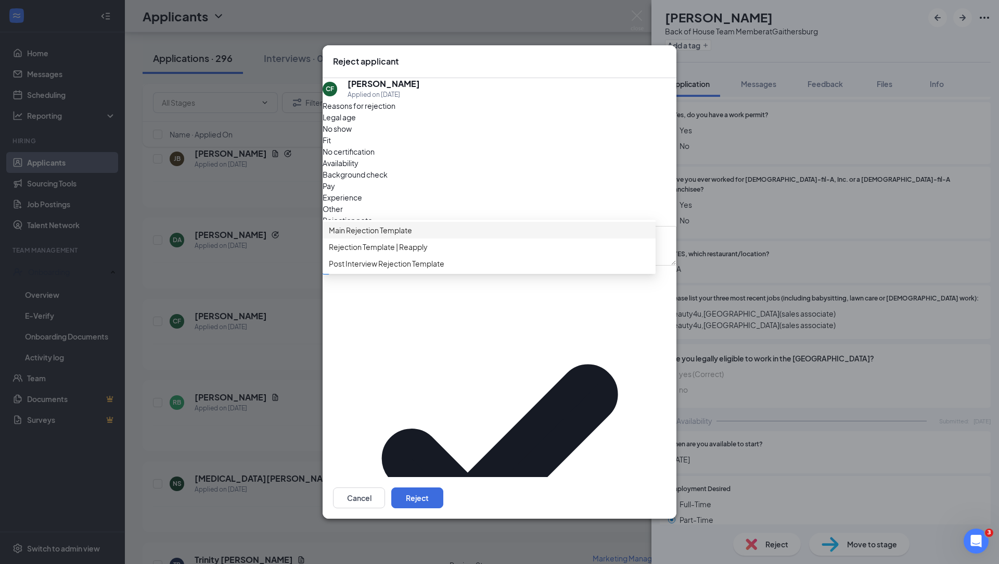
click at [468, 236] on span "Main Rejection Template" at bounding box center [489, 229] width 321 height 11
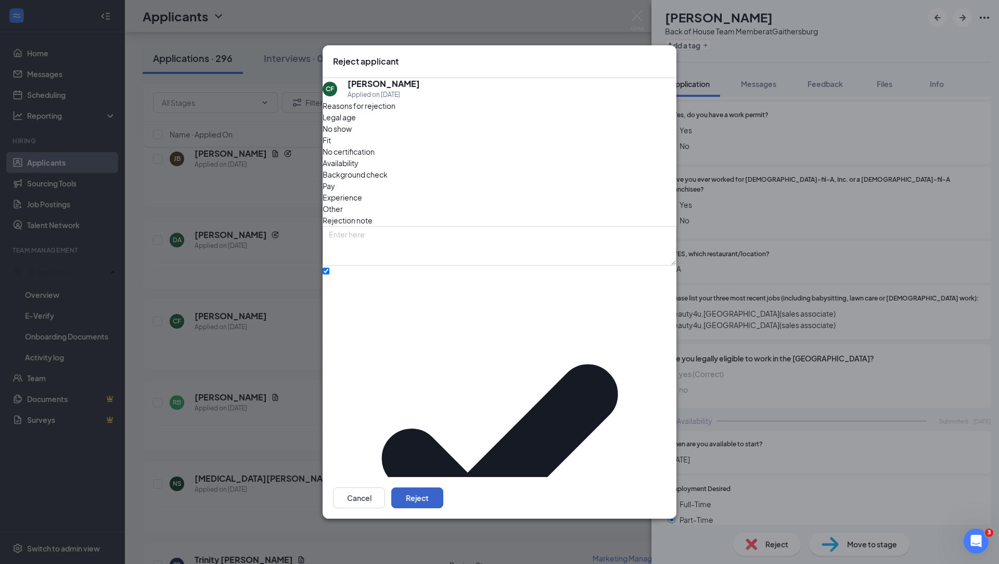
click at [443, 487] on button "Reject" at bounding box center [417, 497] width 52 height 21
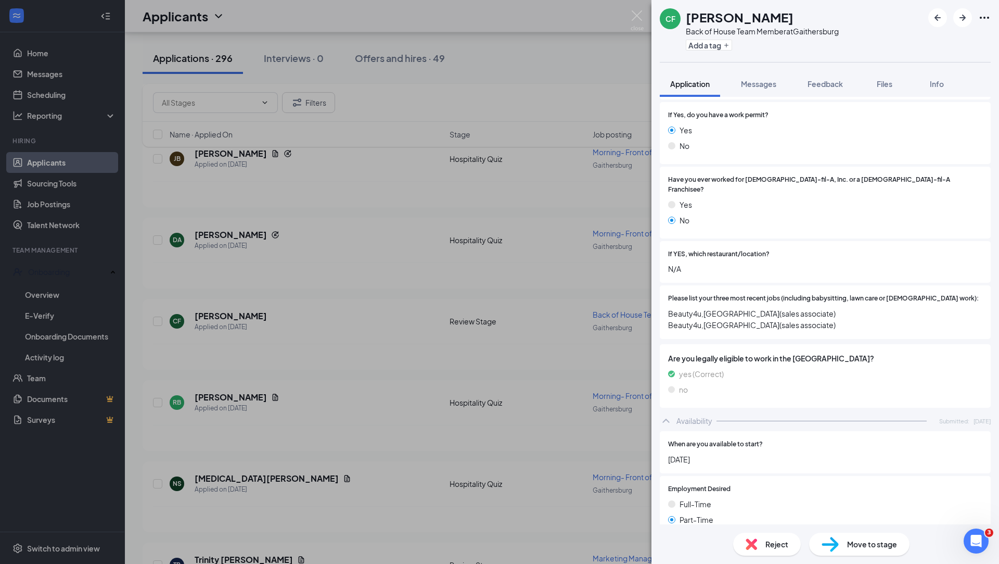
click at [247, 369] on div "CF [PERSON_NAME] Back of House Team Member at [GEOGRAPHIC_DATA] Add a tag Appli…" at bounding box center [499, 282] width 999 height 564
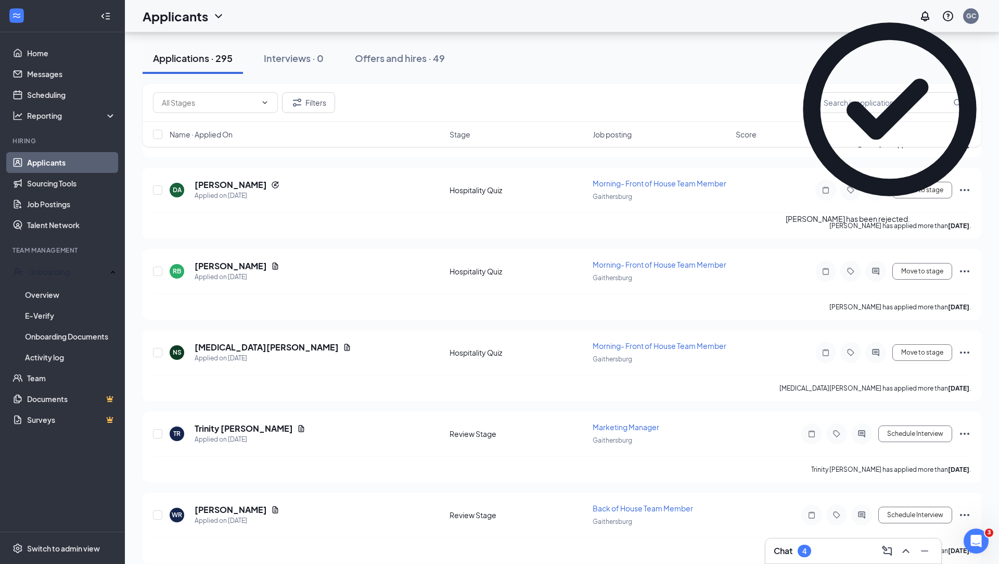
scroll to position [821, 0]
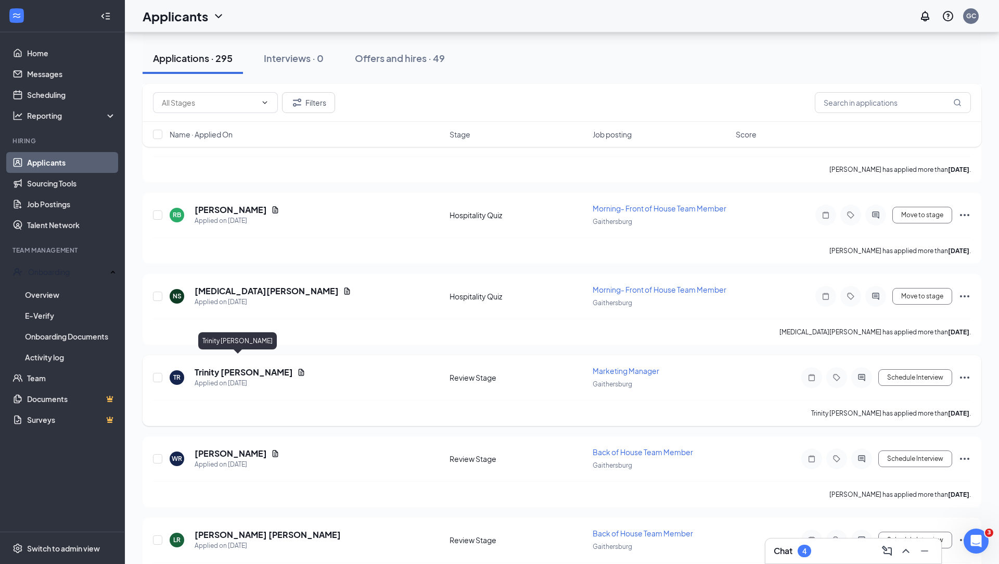
drag, startPoint x: 227, startPoint y: 361, endPoint x: 404, endPoint y: 380, distance: 178.0
click at [227, 366] on h5 "Trinity [PERSON_NAME]" at bounding box center [244, 371] width 98 height 11
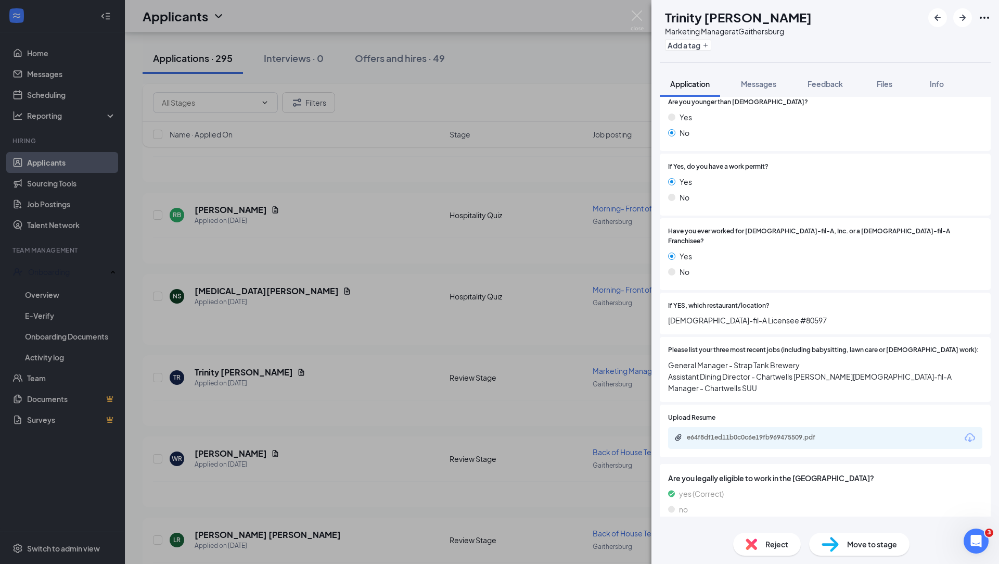
scroll to position [215, 0]
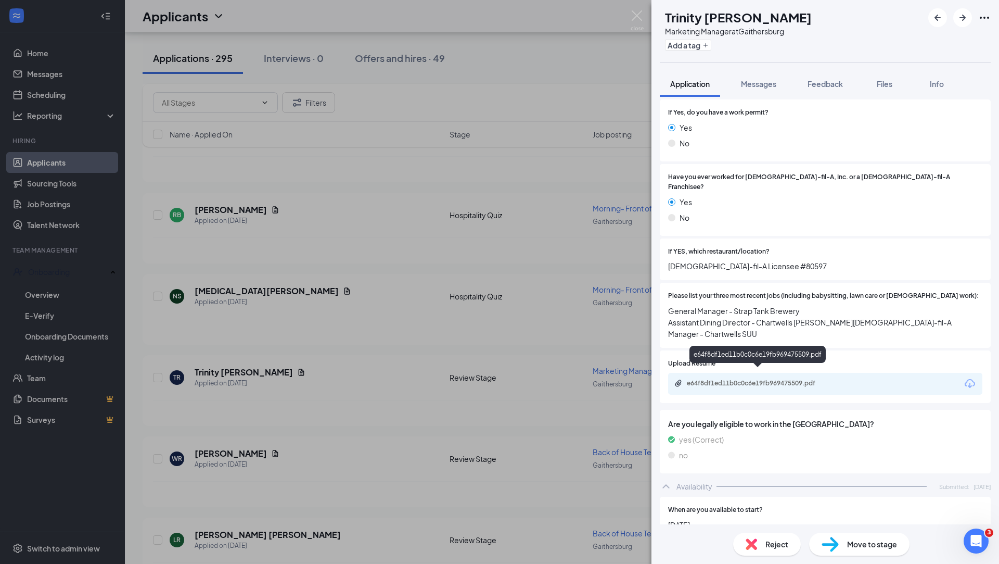
click at [804, 379] on div "e64f8df1ed11b0c0c6e19fb969475509.pdf" at bounding box center [760, 383] width 146 height 8
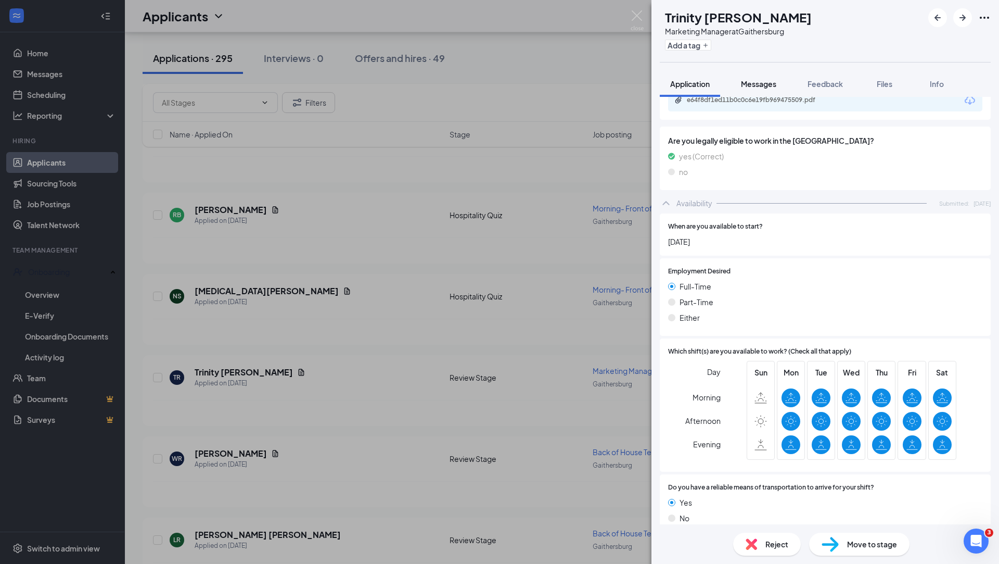
click at [764, 78] on button "Messages" at bounding box center [759, 84] width 56 height 26
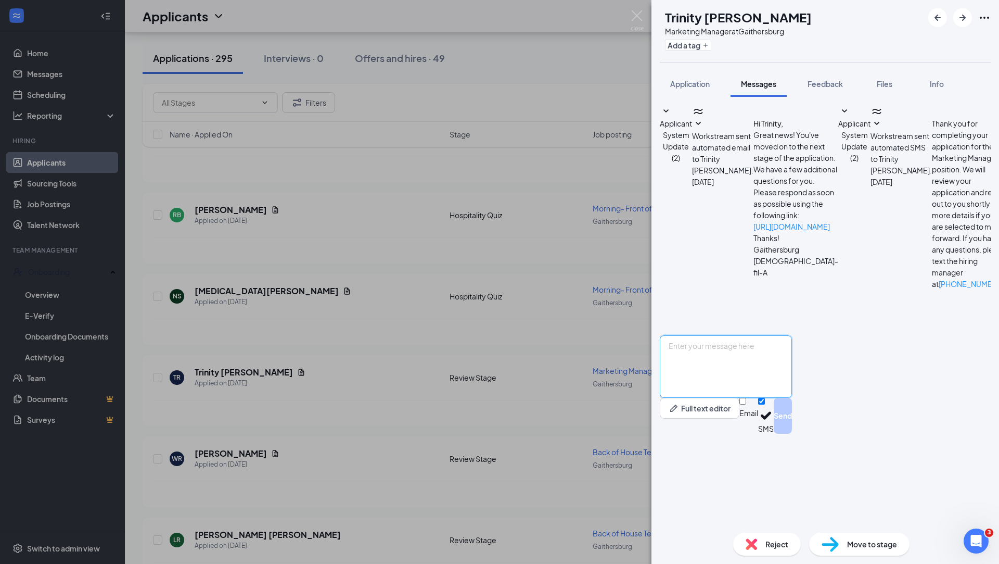
click at [741, 398] on textarea at bounding box center [726, 366] width 132 height 62
type textarea "Hi Trinity, this position is in [GEOGRAPHIC_DATA], [US_STATE]. Are you located …"
click at [792, 434] on button "Send" at bounding box center [783, 416] width 18 height 36
click at [603, 341] on div "TR Trinity [PERSON_NAME] Marketing Manager at [GEOGRAPHIC_DATA] Add a tag Appli…" at bounding box center [499, 282] width 999 height 564
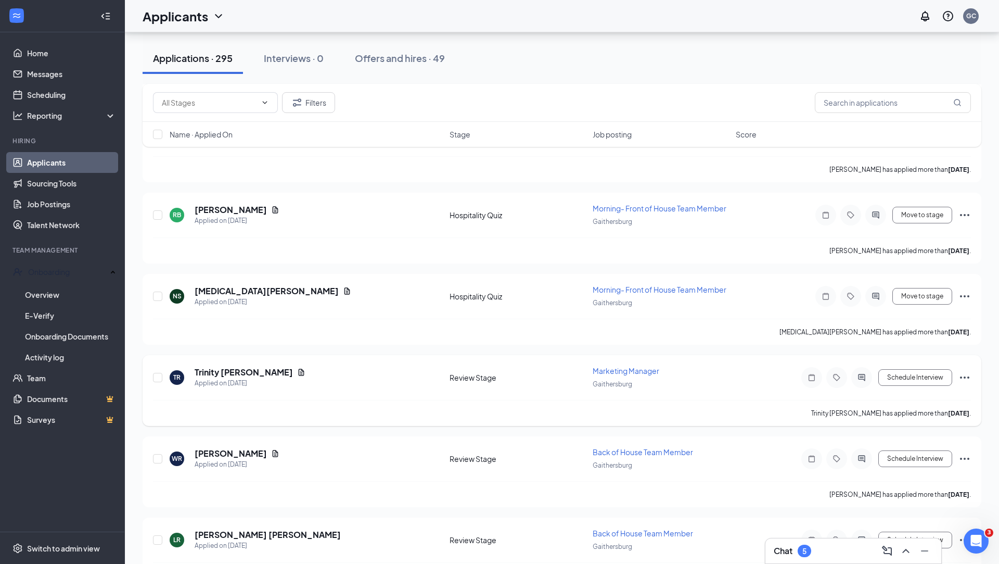
scroll to position [933, 0]
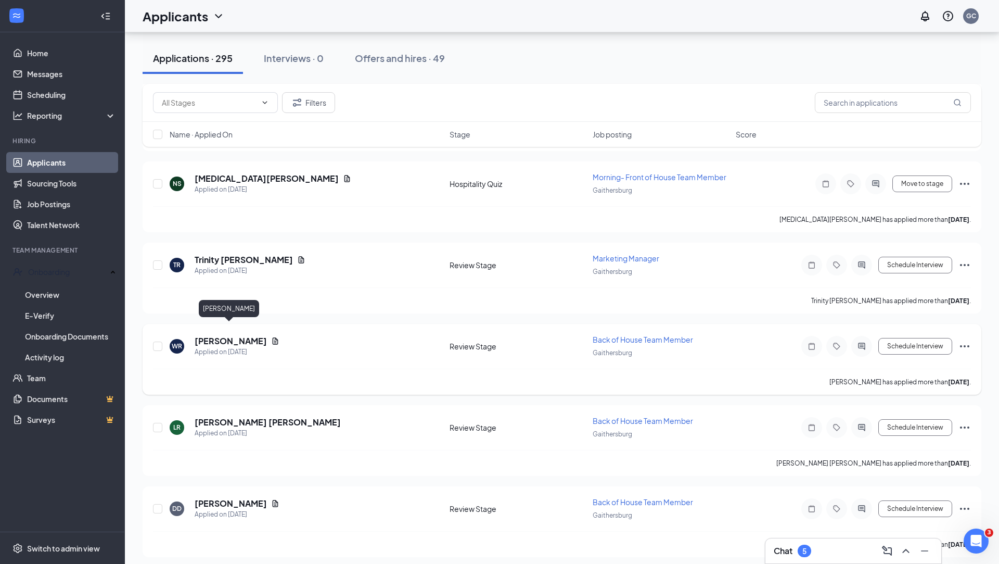
click at [236, 335] on h5 "[PERSON_NAME]" at bounding box center [231, 340] width 72 height 11
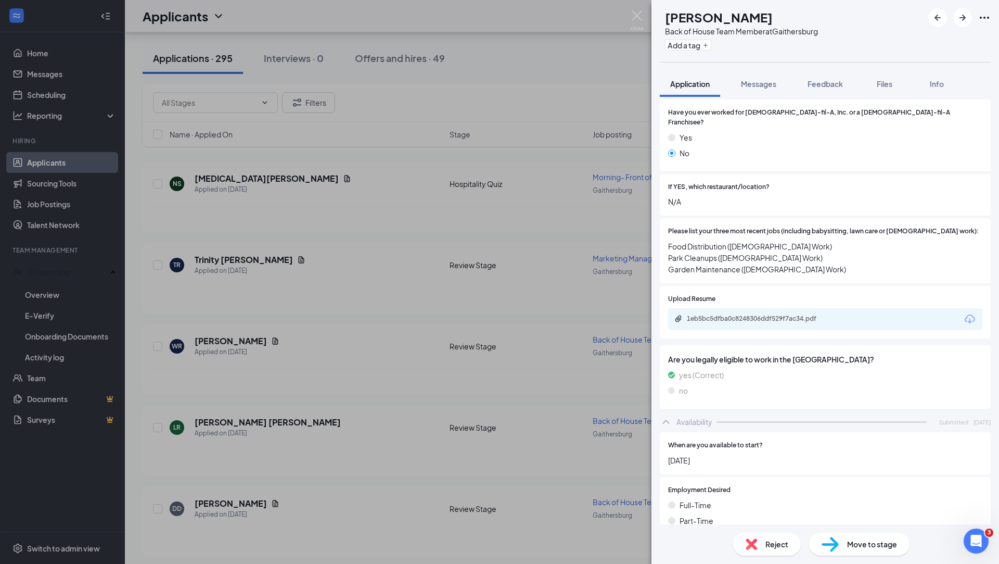
scroll to position [296, 0]
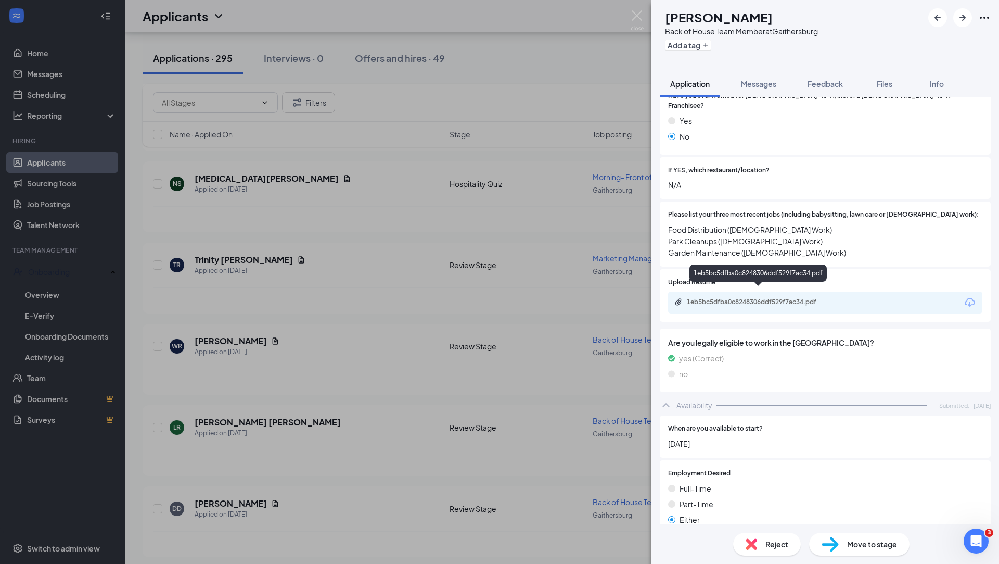
click at [780, 298] on div "1eb5bc5dfba0c8248306ddf529f7ac34.pdf" at bounding box center [760, 302] width 146 height 8
